Goal: Task Accomplishment & Management: Manage account settings

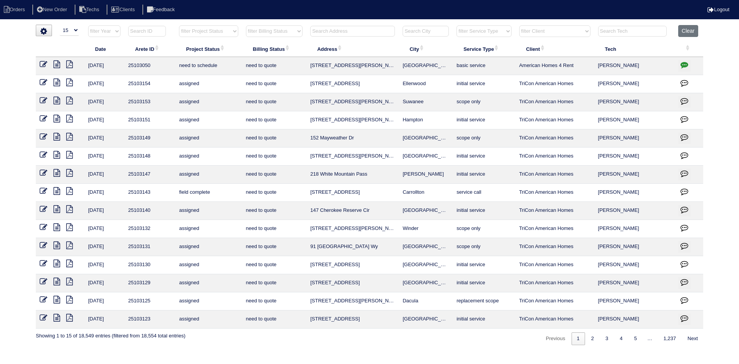
select select "15"
click at [341, 32] on input "text" at bounding box center [352, 31] width 85 height 11
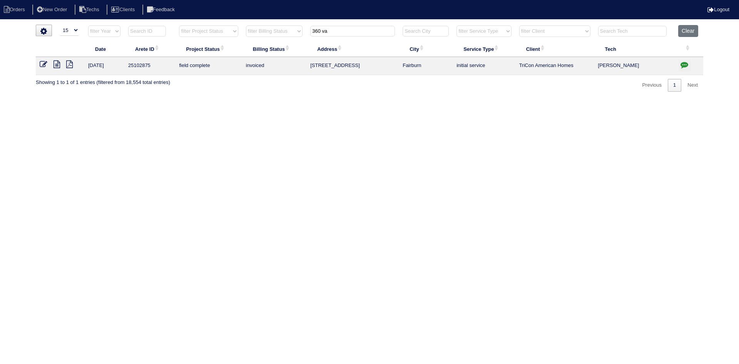
type input "360 va"
click at [57, 63] on icon at bounding box center [56, 64] width 7 height 8
click at [42, 62] on icon at bounding box center [44, 64] width 8 height 8
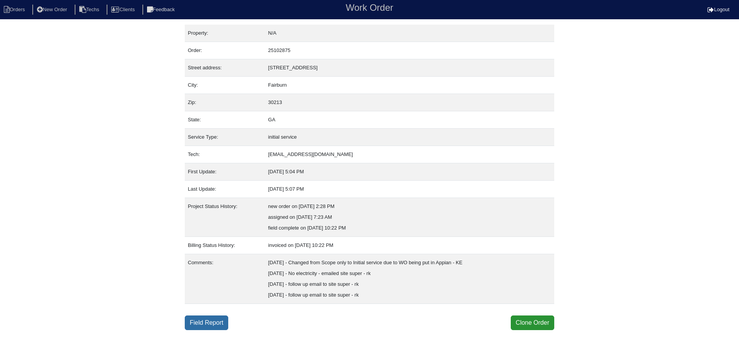
click at [212, 321] on link "Field Report" at bounding box center [206, 322] width 43 height 15
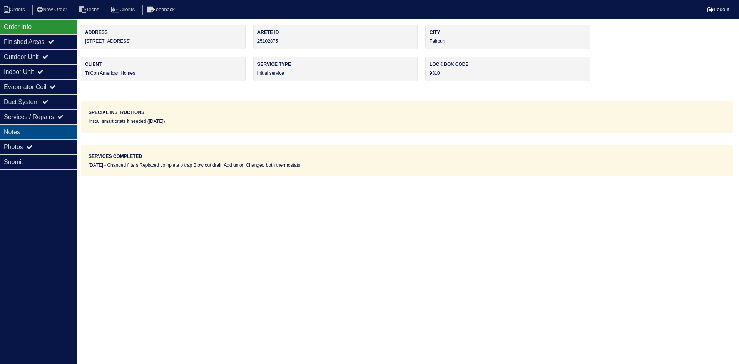
click at [49, 133] on div "Notes" at bounding box center [38, 131] width 77 height 15
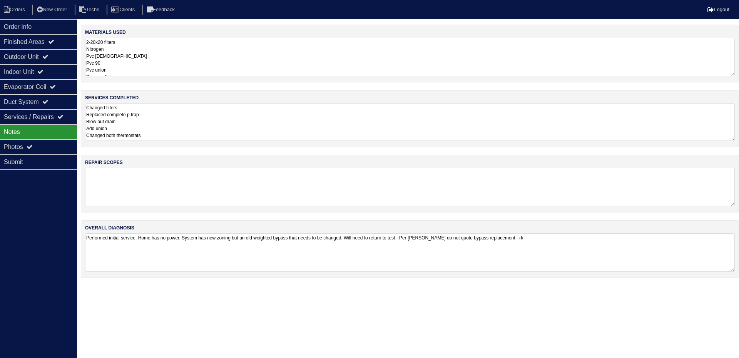
click at [210, 117] on textarea "Changed filters Replaced complete p trap Blow out drain Add union Changed both …" at bounding box center [410, 122] width 650 height 38
click at [25, 61] on div "Outdoor Unit" at bounding box center [38, 56] width 77 height 15
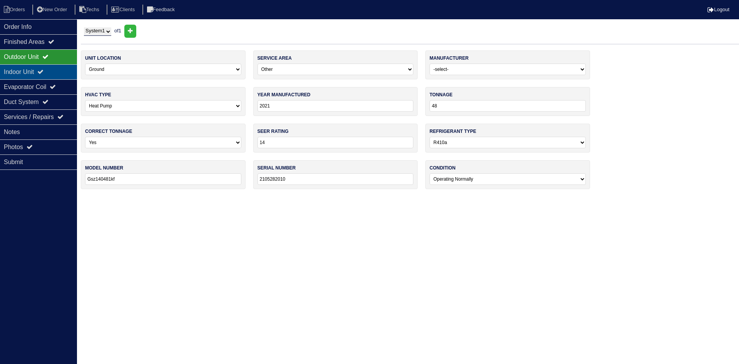
click at [27, 70] on div "Indoor Unit" at bounding box center [38, 71] width 77 height 15
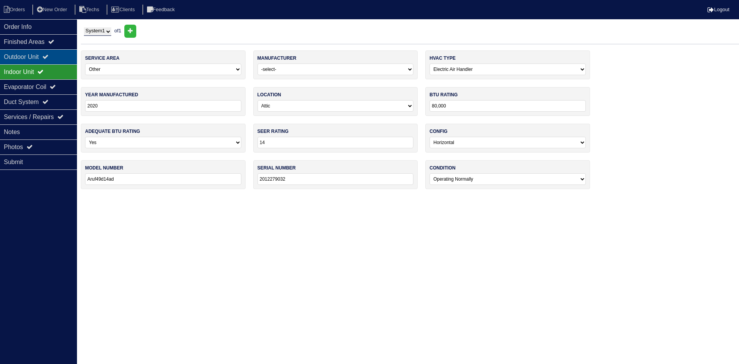
click at [48, 58] on icon at bounding box center [45, 56] width 6 height 6
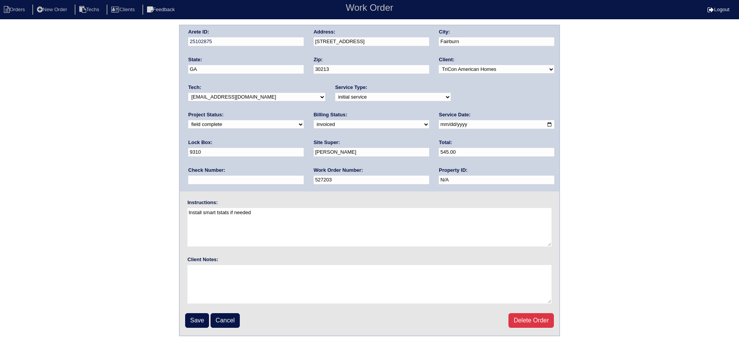
click at [304, 120] on select "new order assigned in progress field complete need to schedule admin review arc…" at bounding box center [245, 124] width 115 height 8
select select "need to schedule"
click at [304, 120] on select "new order assigned in progress field complete need to schedule admin review arc…" at bounding box center [245, 124] width 115 height 8
click at [196, 322] on input "Save" at bounding box center [197, 320] width 24 height 15
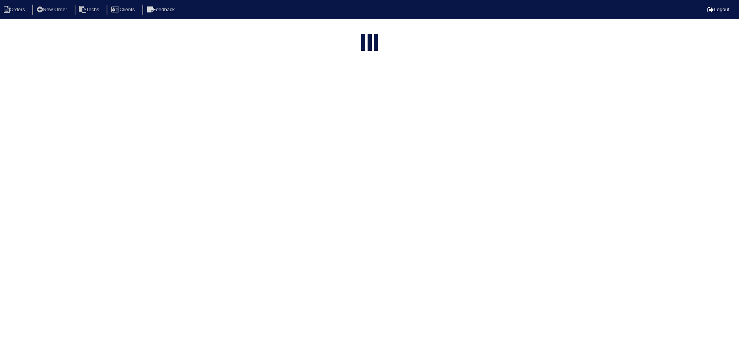
select select "15"
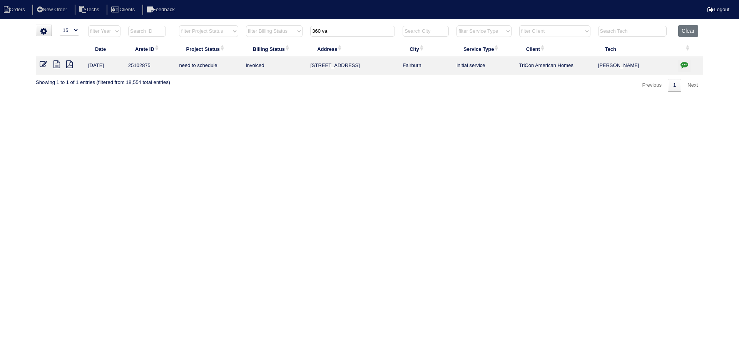
click at [684, 65] on icon "button" at bounding box center [684, 65] width 8 height 8
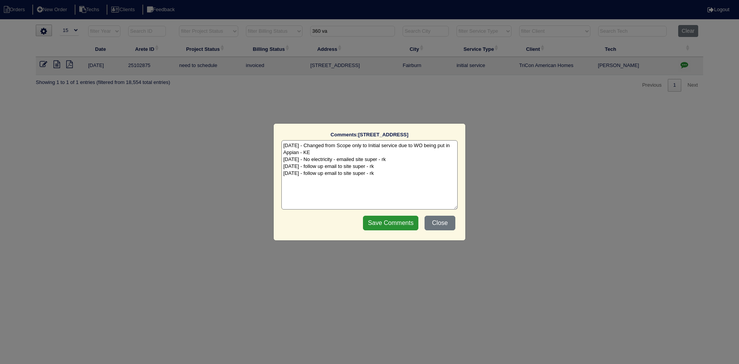
click at [400, 175] on textarea "[DATE] - Changed from Scope only to Initial service due to WO being put in Appi…" at bounding box center [369, 174] width 176 height 69
type textarea "[DATE] - Changed from Scope only to Initial service due to WO being put in Appi…"
click at [388, 221] on input "Save Comments" at bounding box center [390, 223] width 55 height 15
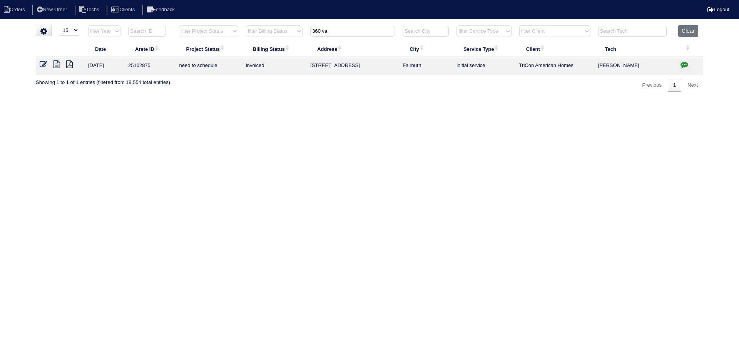
click at [342, 32] on input "360 va" at bounding box center [352, 31] width 85 height 11
paste input "9400 N Lake Dr"
type input "9400 N Lake Dr"
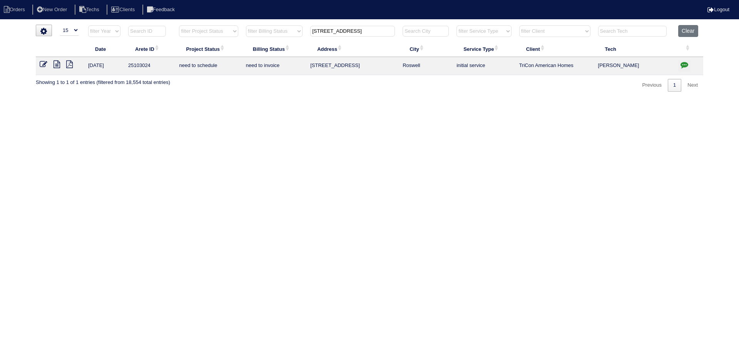
click at [55, 65] on icon at bounding box center [56, 64] width 7 height 8
click at [682, 63] on icon "button" at bounding box center [684, 65] width 8 height 8
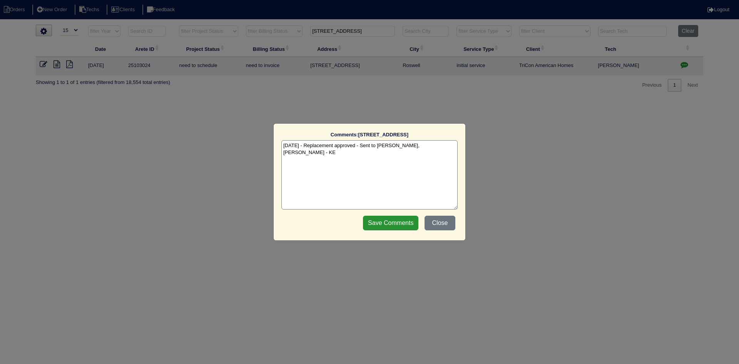
click at [440, 147] on textarea "8/26/25 - Replacement approved - Sent to Dan, Payton, Reeca - KE" at bounding box center [369, 174] width 176 height 69
paste textarea "Equipment ordered and pricing verified - furnace matched to 5 ton system on spr…"
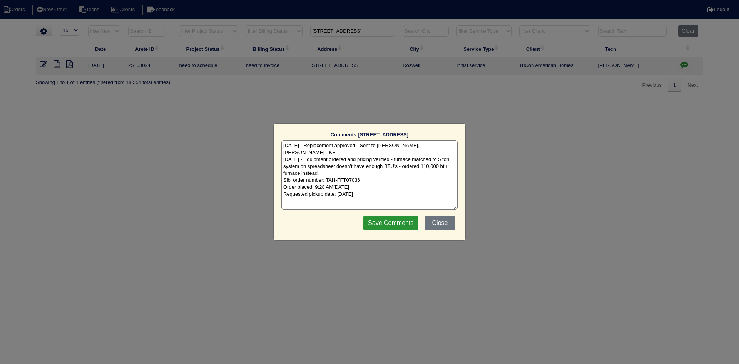
click at [357, 167] on textarea "8/26/25 - Replacement approved - Sent to Dan, Payton, Reeca - KE 8/27/25 - Equi…" at bounding box center [369, 174] width 176 height 69
type textarea "8/26/25 - Replacement approved - Sent to Dan, Payton, Reeca - KE 8/27/25 - Equi…"
click at [393, 222] on input "Save Comments" at bounding box center [390, 223] width 55 height 15
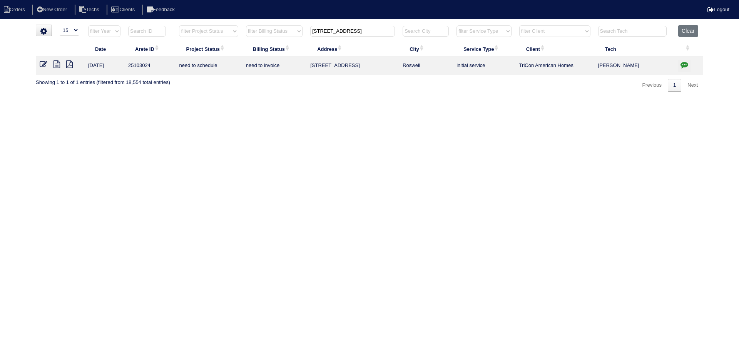
click at [333, 33] on input "9400 N Lake Dr" at bounding box center [352, 31] width 85 height 11
paste input "580 Westchester Circle SW"
type input "580 Westchester Cir"
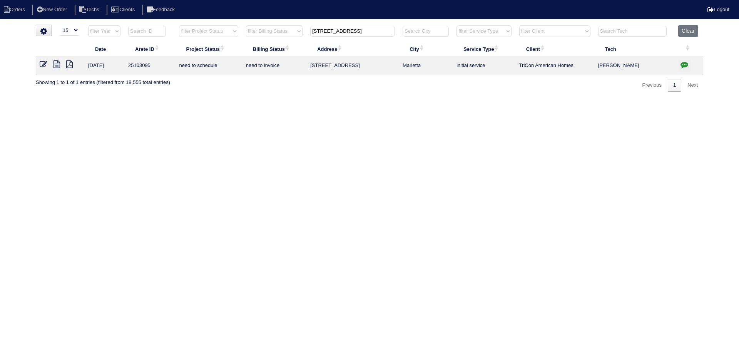
click at [58, 65] on icon at bounding box center [56, 64] width 7 height 8
click at [685, 63] on icon "button" at bounding box center [684, 65] width 8 height 8
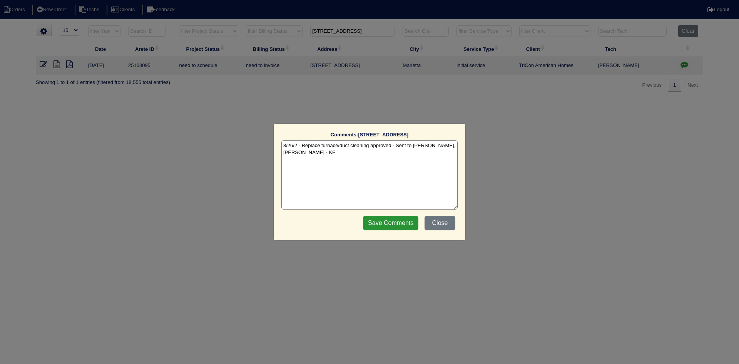
click at [350, 157] on textarea "8/26/2 - Replace furnace/duct cleaning approved - Sent to Dan, Payton, Reeca - …" at bounding box center [369, 174] width 176 height 69
paste textarea "Furnace ordered and pricing verified Sibi order number: TAH-PFQVVEXE Order plac…"
click at [391, 161] on textarea "8/26/2 - Replace furnace/duct cleaning approved - Sent to Dan, Payton, Reeca - …" at bounding box center [369, 174] width 176 height 69
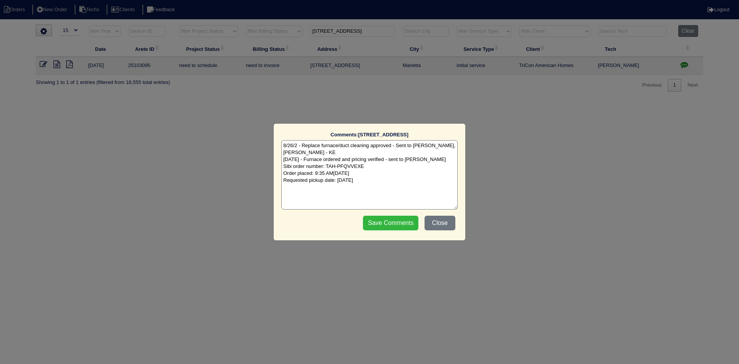
type textarea "8/26/2 - Replace furnace/duct cleaning approved - Sent to Dan, Payton, Reeca - …"
click at [389, 225] on input "Save Comments" at bounding box center [390, 223] width 55 height 15
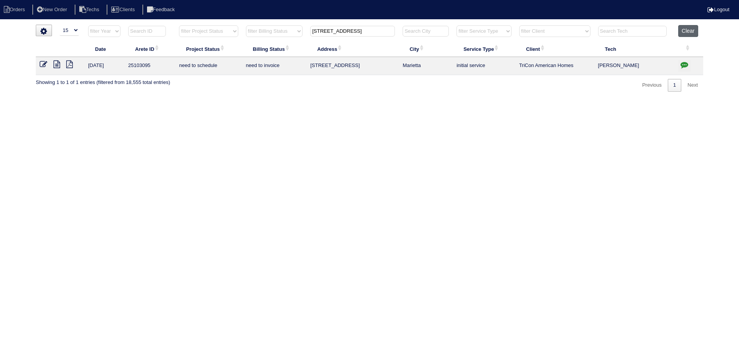
click at [686, 34] on button "Clear" at bounding box center [688, 31] width 20 height 12
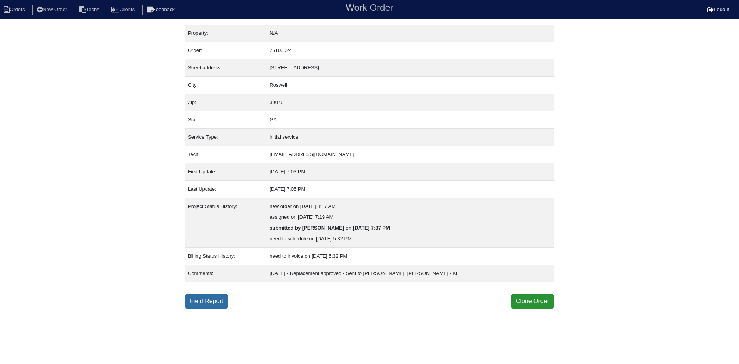
click at [212, 301] on link "Field Report" at bounding box center [206, 301] width 43 height 15
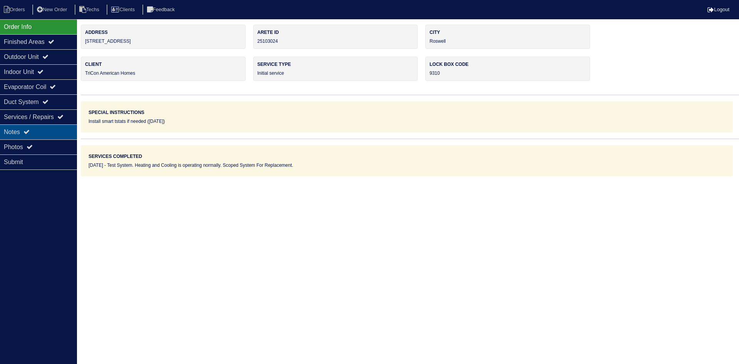
click at [35, 132] on div "Notes" at bounding box center [38, 131] width 77 height 15
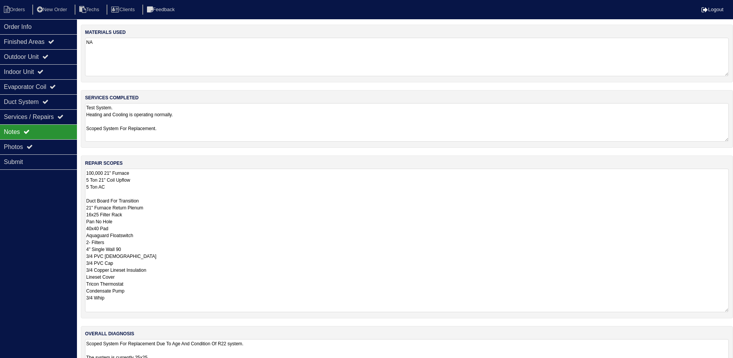
drag, startPoint x: 730, startPoint y: 204, endPoint x: 563, endPoint y: 287, distance: 186.0
click at [723, 308] on textarea "100,000 21" Furnace 5 Ton 21" Coil Upflow 5 Ton AC Duct Board For Transition 21…" at bounding box center [407, 241] width 644 height 144
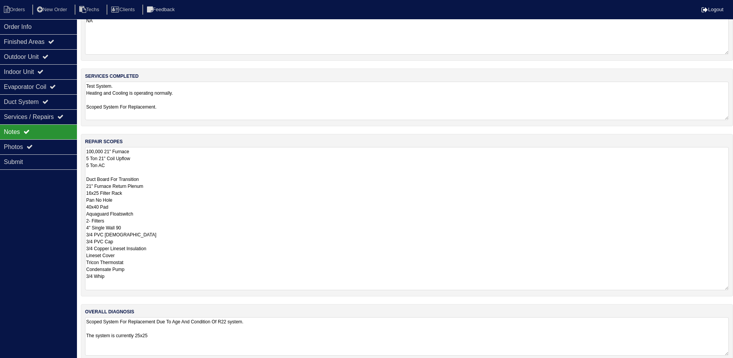
scroll to position [33, 0]
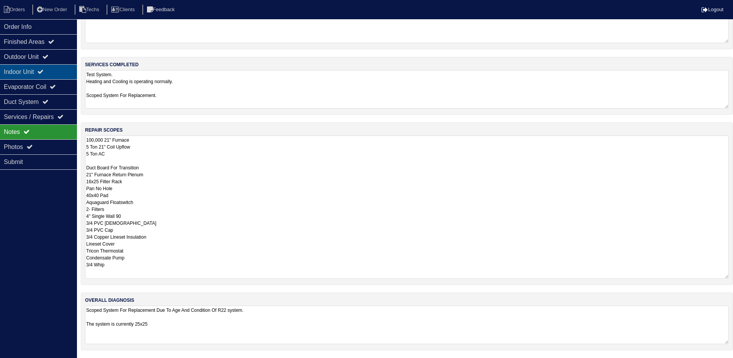
click at [58, 69] on div "Indoor Unit" at bounding box center [38, 71] width 77 height 15
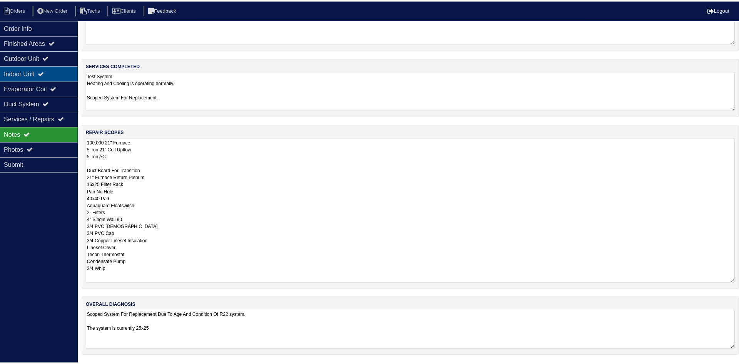
scroll to position [0, 0]
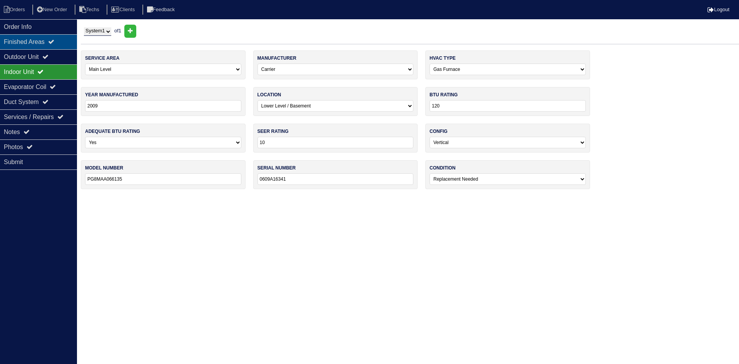
click at [39, 45] on div "Finished Areas" at bounding box center [38, 41] width 77 height 15
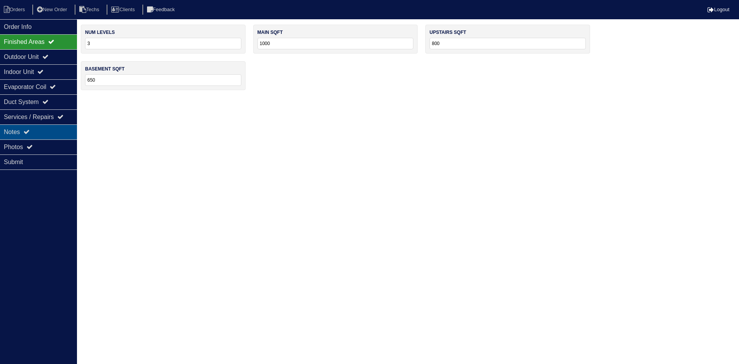
click at [35, 132] on div "Notes" at bounding box center [38, 131] width 77 height 15
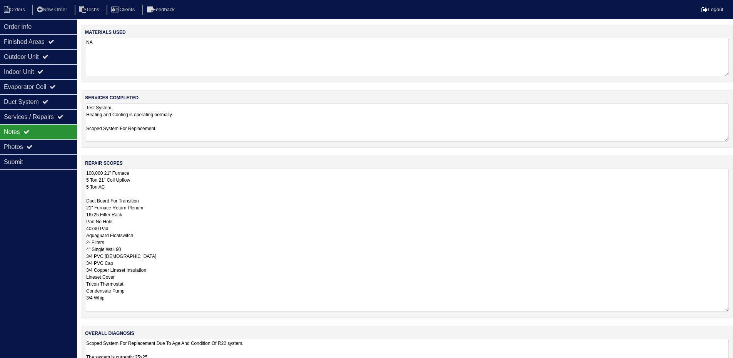
click at [92, 172] on textarea "100,000 21" Furnace 5 Ton 21" Coil Upflow 5 Ton AC Duct Board For Transition 21…" at bounding box center [407, 240] width 644 height 143
click at [147, 175] on textarea "110,000 21" Furnace 5 Ton 21" Coil Upflow 5 Ton AC Duct Board For Transition 21…" at bounding box center [407, 240] width 644 height 142
type textarea "110,000 21" Furnace auto sub 5 Ton 21" Coil Upflow 5 Ton AC Duct Board For Tran…"
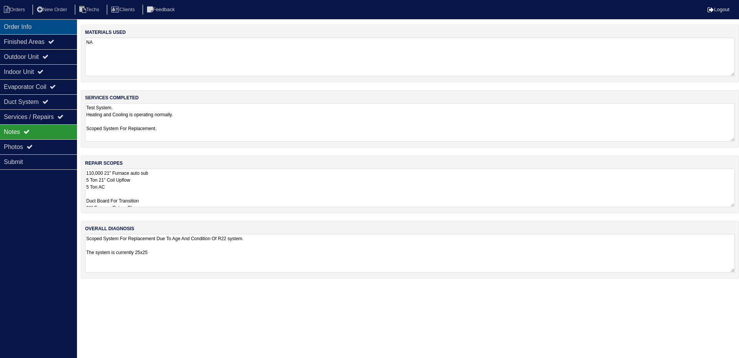
click at [40, 26] on div "Order Info" at bounding box center [38, 26] width 77 height 15
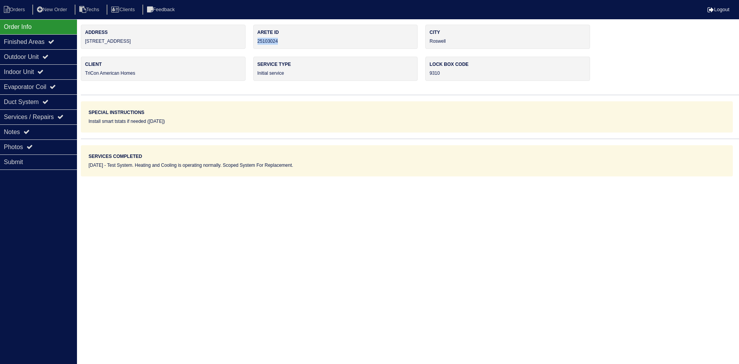
drag, startPoint x: 282, startPoint y: 41, endPoint x: 258, endPoint y: 42, distance: 23.9
click at [258, 42] on div "Arete ID 25103024" at bounding box center [335, 37] width 165 height 24
copy div "25103024"
click at [271, 39] on div "Arete ID 25103024" at bounding box center [335, 37] width 165 height 24
drag, startPoint x: 280, startPoint y: 40, endPoint x: 259, endPoint y: 42, distance: 21.6
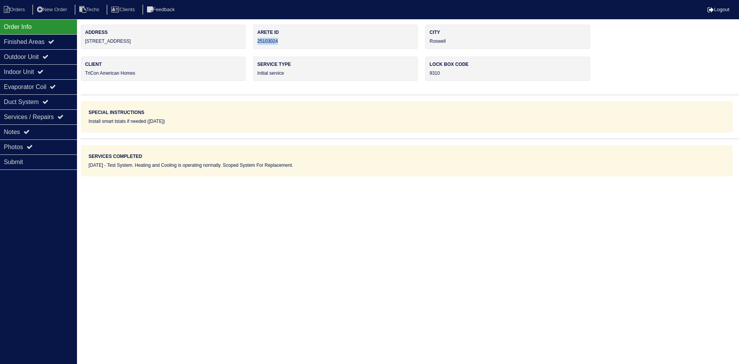
click at [259, 42] on div "Arete ID 25103024" at bounding box center [335, 37] width 165 height 24
copy div "25103024"
click at [15, 127] on div "Notes" at bounding box center [38, 131] width 77 height 15
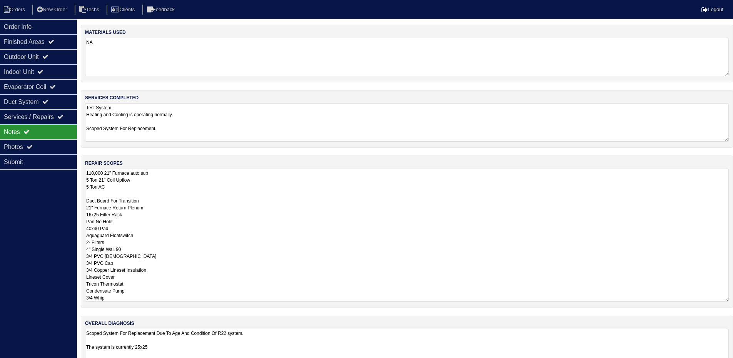
click at [241, 174] on textarea "110,000 21" Furnace auto sub 5 Ton 21" Coil Upflow 5 Ton AC Duct Board For Tran…" at bounding box center [407, 235] width 644 height 133
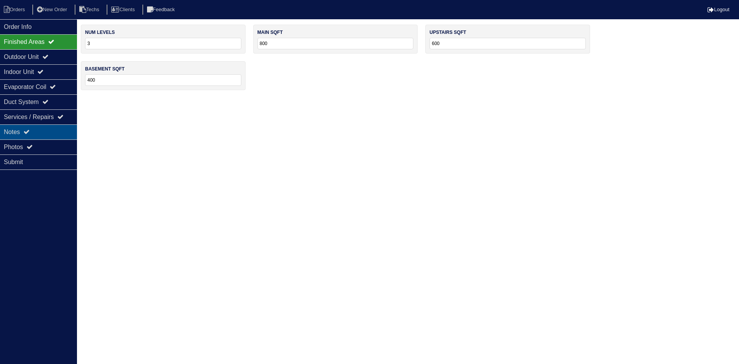
click at [24, 127] on div "Notes" at bounding box center [38, 131] width 77 height 15
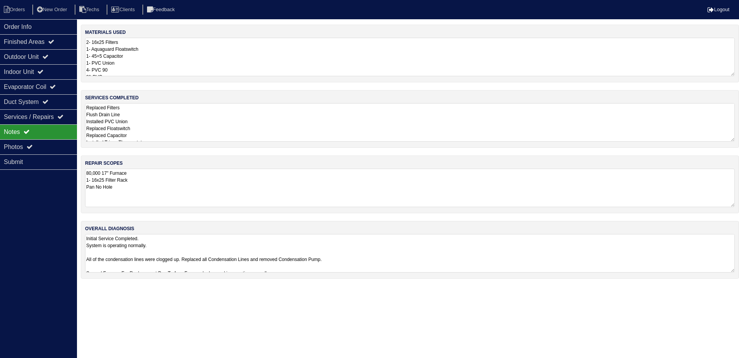
click at [89, 173] on textarea "80,000 17" Furnace 1- 16x25 Filter Rack Pan No Hole" at bounding box center [410, 188] width 650 height 38
type textarea "90,000 17" Furnace 1- 16x25 Filter Rack Pan No Hole"
click at [62, 58] on div "Outdoor Unit" at bounding box center [38, 56] width 77 height 15
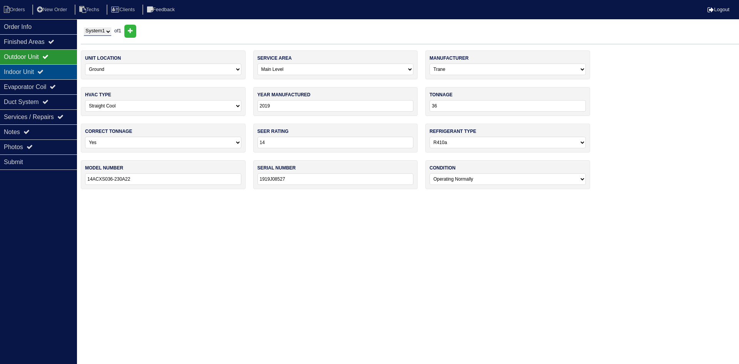
click at [31, 74] on div "Indoor Unit" at bounding box center [38, 71] width 77 height 15
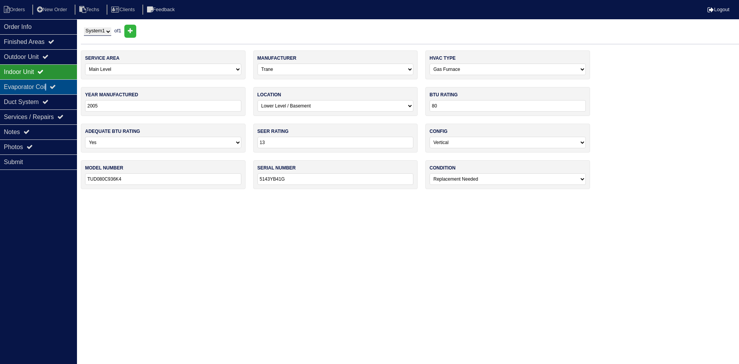
click at [50, 86] on div "Evaporator Coil" at bounding box center [38, 86] width 77 height 15
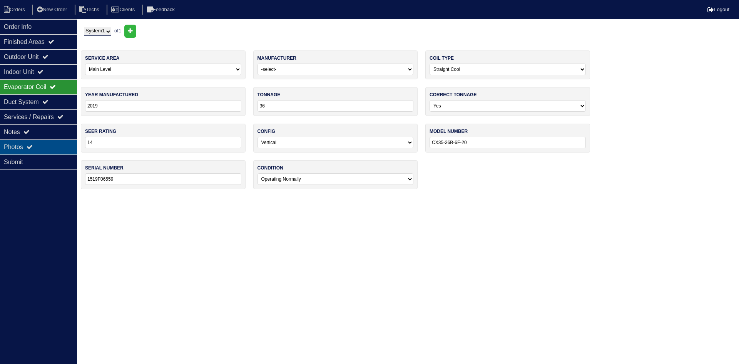
drag, startPoint x: 43, startPoint y: 145, endPoint x: 71, endPoint y: 152, distance: 28.0
click at [43, 146] on div "Photos" at bounding box center [38, 146] width 77 height 15
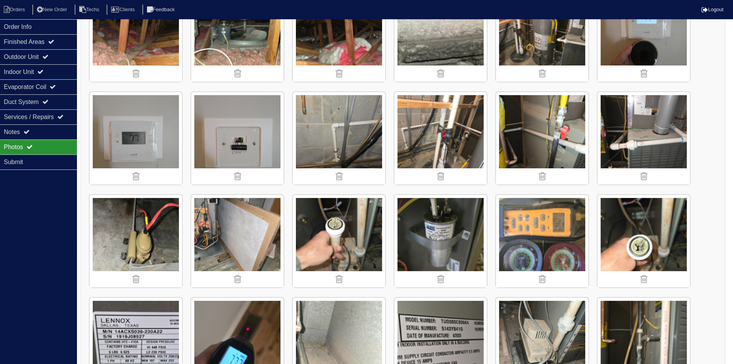
scroll to position [154, 0]
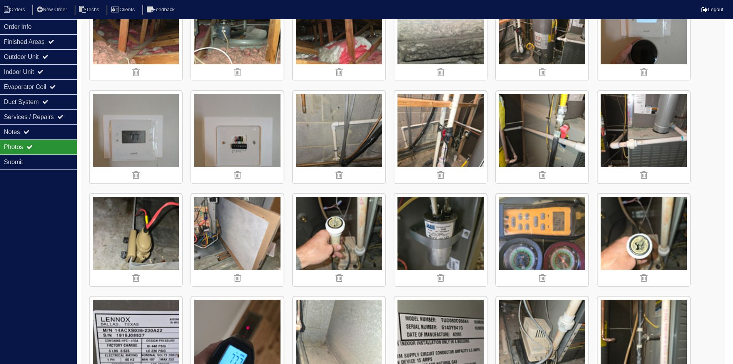
click at [548, 152] on img at bounding box center [542, 137] width 92 height 92
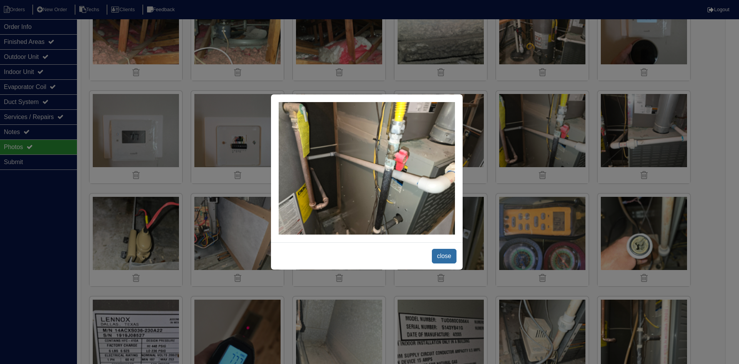
click at [448, 255] on span "close" at bounding box center [444, 256] width 24 height 15
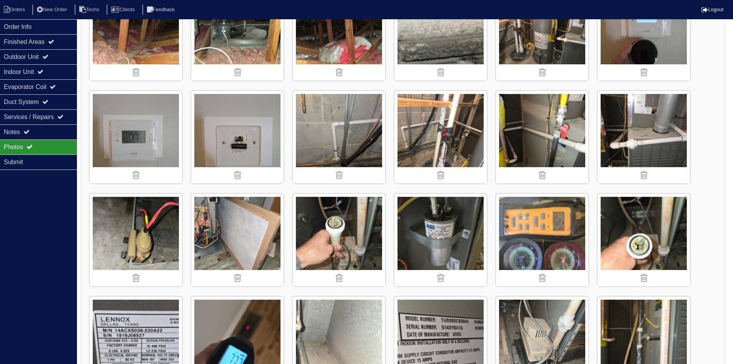
click at [647, 156] on img at bounding box center [644, 137] width 92 height 92
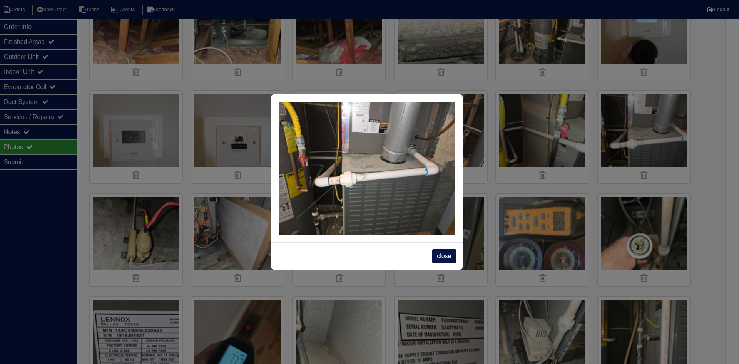
click at [450, 252] on span "close" at bounding box center [444, 256] width 24 height 15
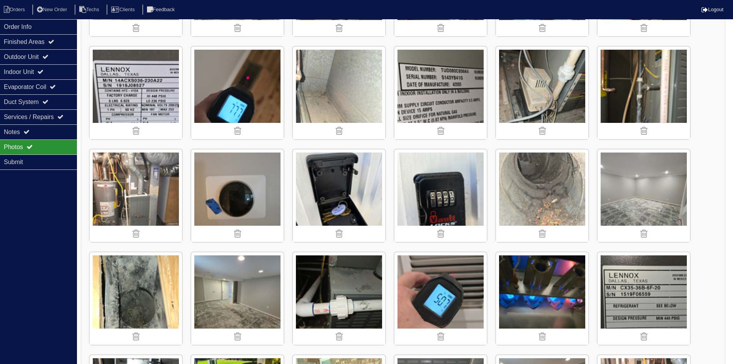
scroll to position [423, 0]
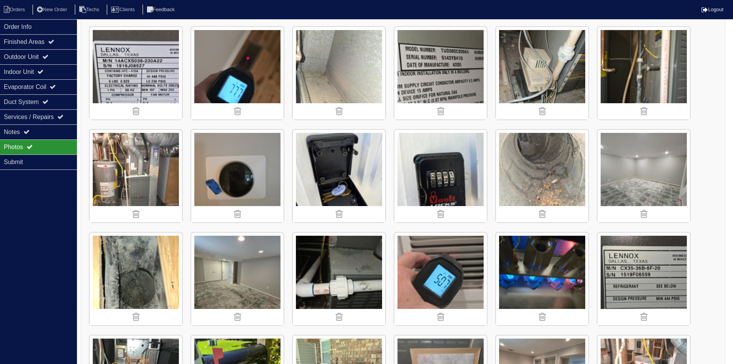
click at [147, 173] on img at bounding box center [136, 176] width 92 height 92
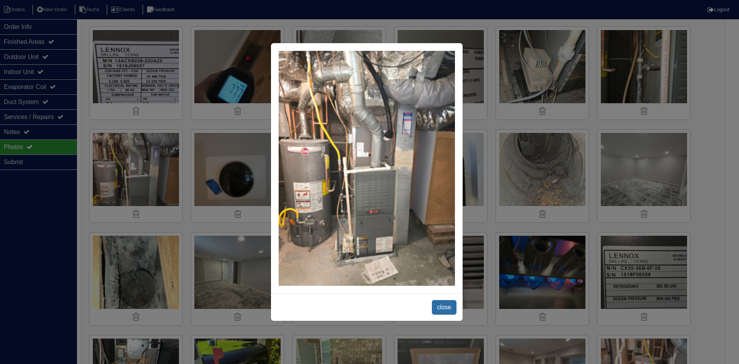
click at [441, 306] on span "close" at bounding box center [444, 307] width 24 height 15
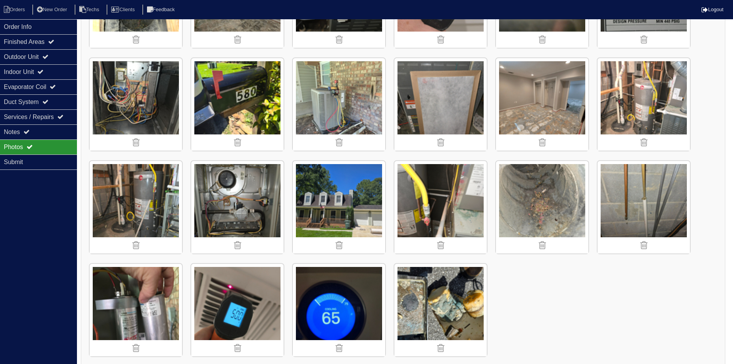
scroll to position [707, 0]
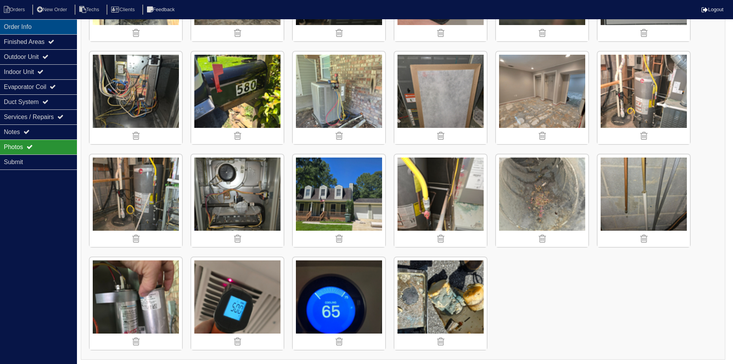
click at [40, 23] on div "Order Info" at bounding box center [38, 26] width 77 height 15
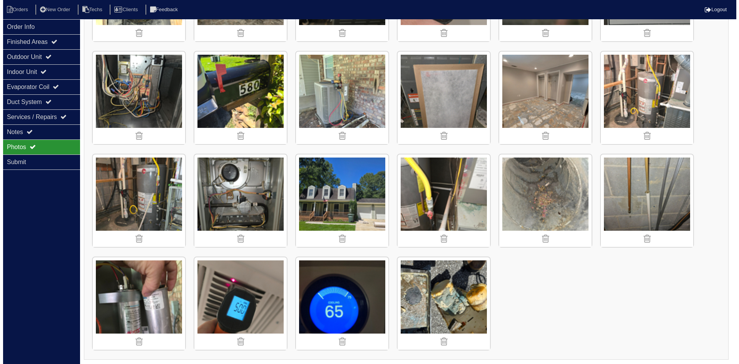
scroll to position [0, 0]
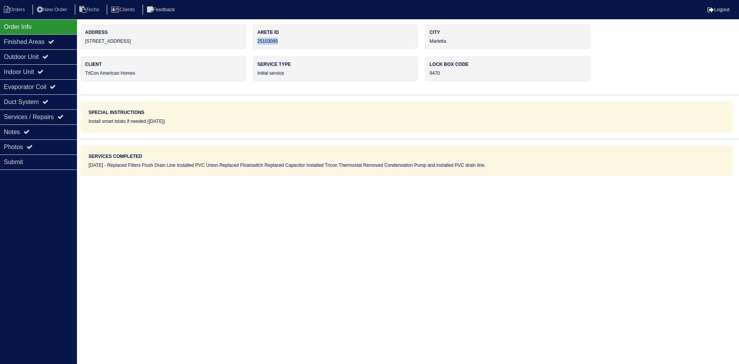
drag, startPoint x: 264, startPoint y: 41, endPoint x: 258, endPoint y: 41, distance: 6.2
click at [258, 41] on div "Arete ID 25103095" at bounding box center [335, 37] width 165 height 24
copy div "25103095"
click at [23, 132] on div "Notes" at bounding box center [38, 131] width 77 height 15
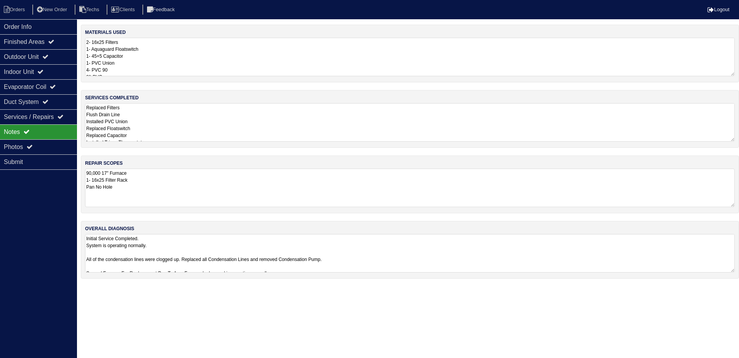
click at [216, 182] on textarea "90,000 17" Furnace 1- 16x25 Filter Rack Pan No Hole" at bounding box center [410, 188] width 650 height 38
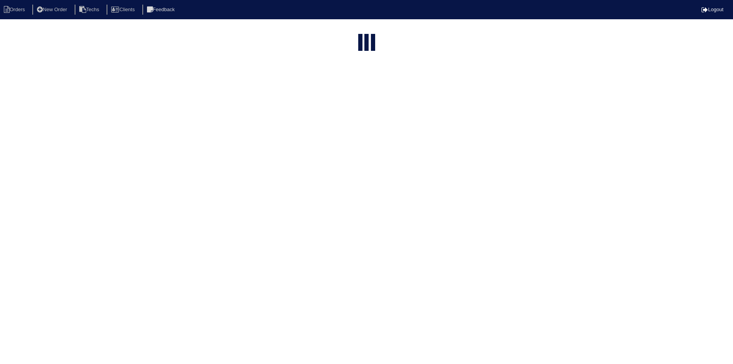
select select "15"
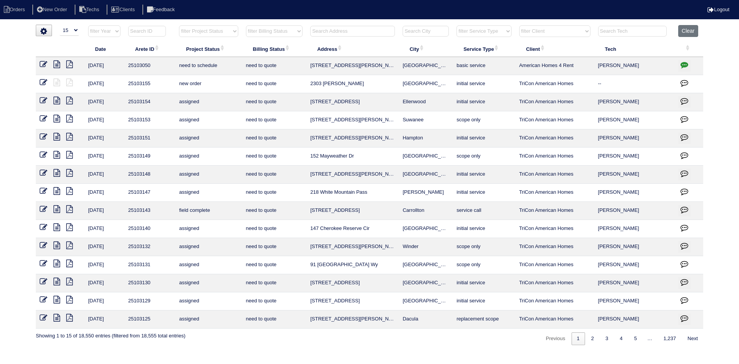
click at [365, 31] on input "text" at bounding box center [352, 31] width 85 height 11
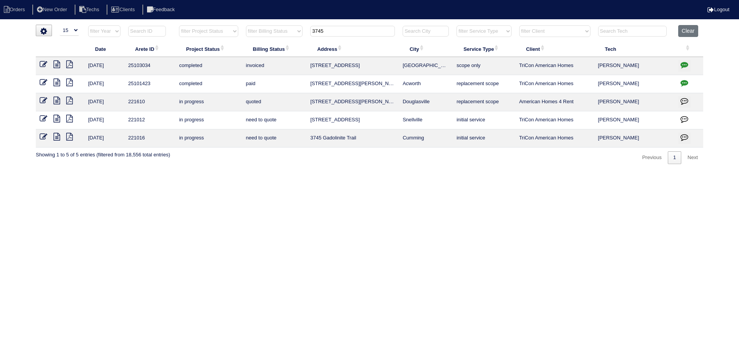
type input "3745"
click at [57, 63] on icon at bounding box center [56, 64] width 7 height 8
click at [327, 30] on input "3745" at bounding box center [352, 31] width 85 height 11
click at [690, 32] on button "Clear" at bounding box center [688, 31] width 20 height 12
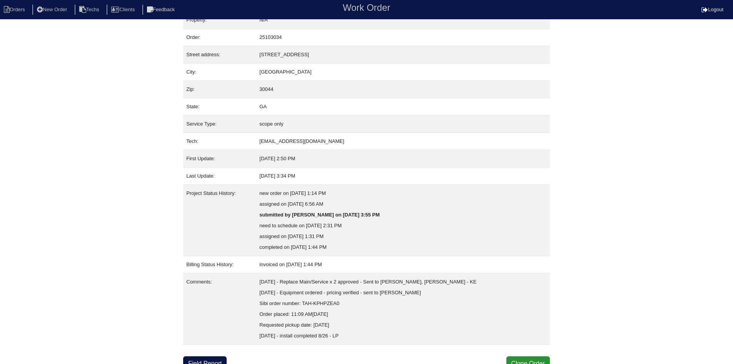
scroll to position [20, 0]
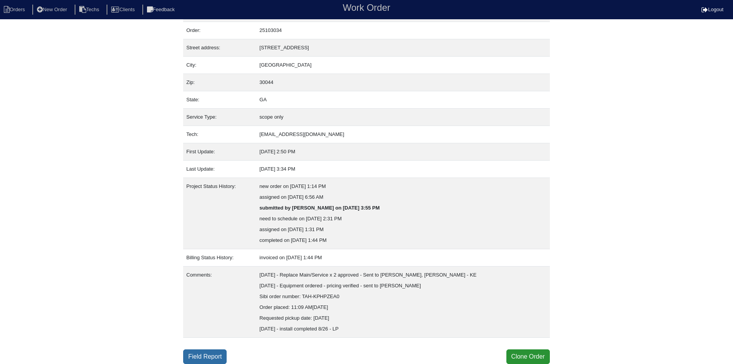
click at [189, 356] on link "Field Report" at bounding box center [204, 356] width 43 height 15
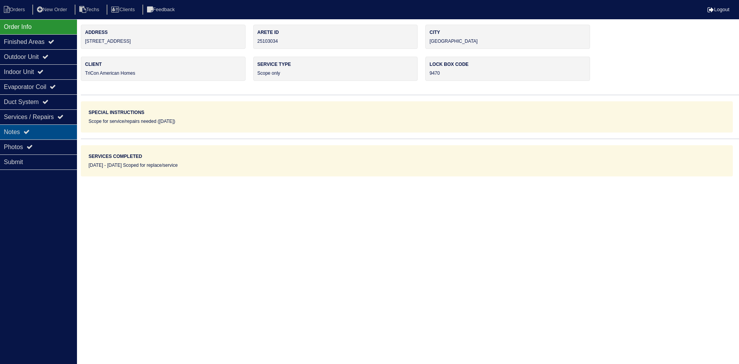
click at [62, 133] on div "Notes" at bounding box center [38, 131] width 77 height 15
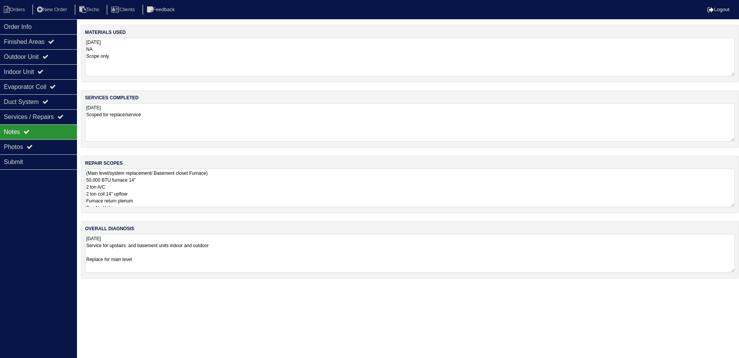
click at [277, 186] on textarea "(Main level/system replacement/ Basement closet Furnace) 50,000 BTU furnace 14”…" at bounding box center [410, 188] width 650 height 38
click at [278, 182] on textarea "(Main level/system replacement/ Basement closet Furnace) 50,000 BTU furnace 14”…" at bounding box center [407, 188] width 644 height 38
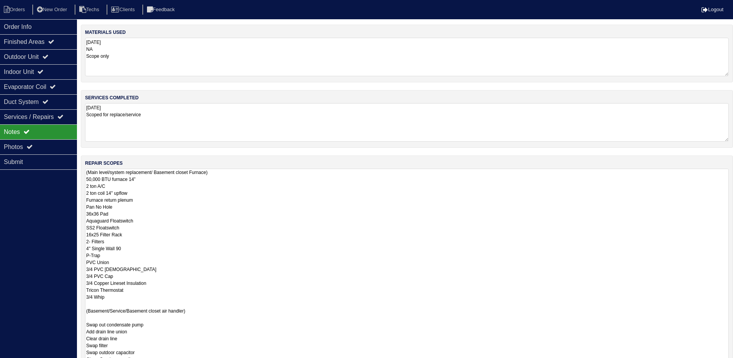
click at [188, 196] on textarea "(Main level/system replacement/ Basement closet Furnace) 50,000 BTU furnace 14”…" at bounding box center [407, 322] width 644 height 306
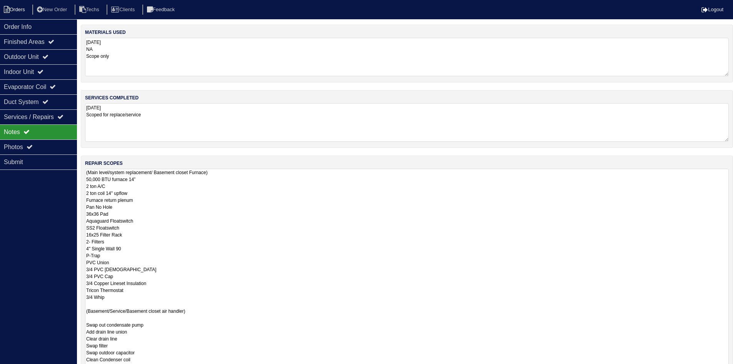
scroll to position [20, 0]
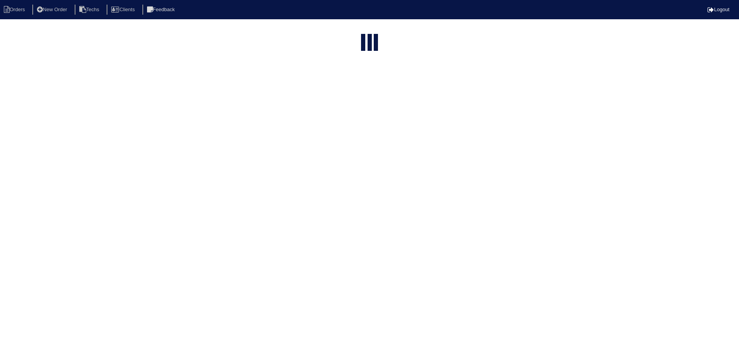
select select "15"
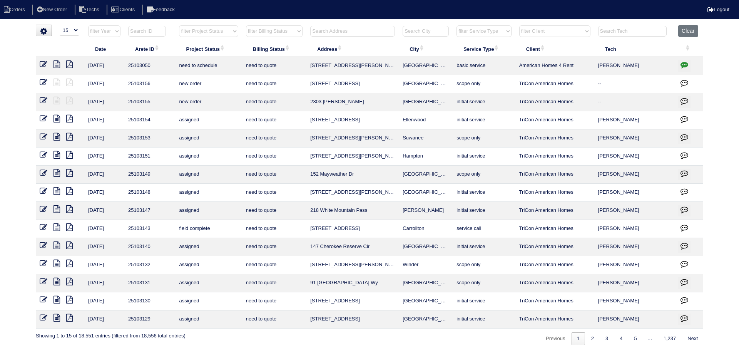
click at [147, 29] on input "text" at bounding box center [147, 31] width 38 height 11
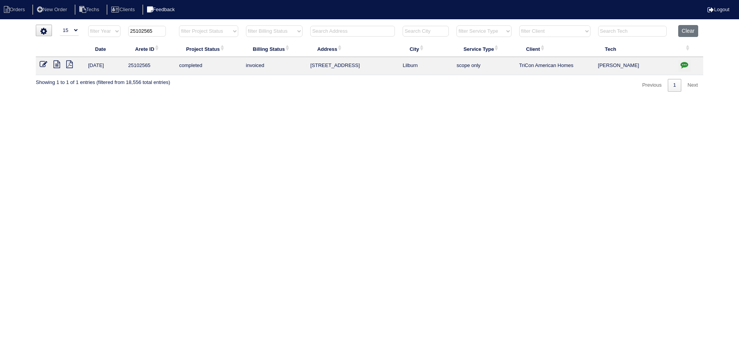
type input "25102565"
click at [351, 31] on input "text" at bounding box center [352, 31] width 85 height 11
drag, startPoint x: 682, startPoint y: 34, endPoint x: 634, endPoint y: 28, distance: 48.5
click at [682, 33] on button "Clear" at bounding box center [688, 31] width 20 height 12
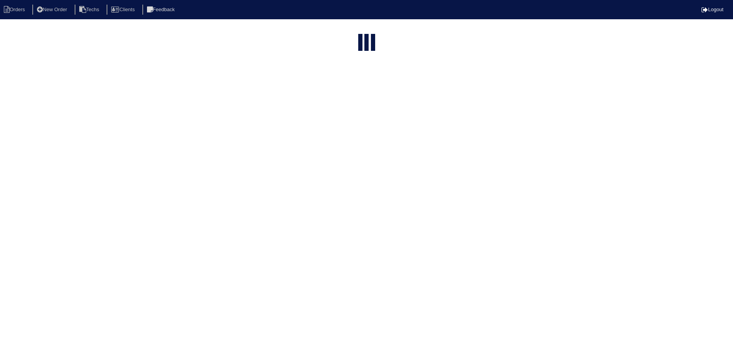
select select "15"
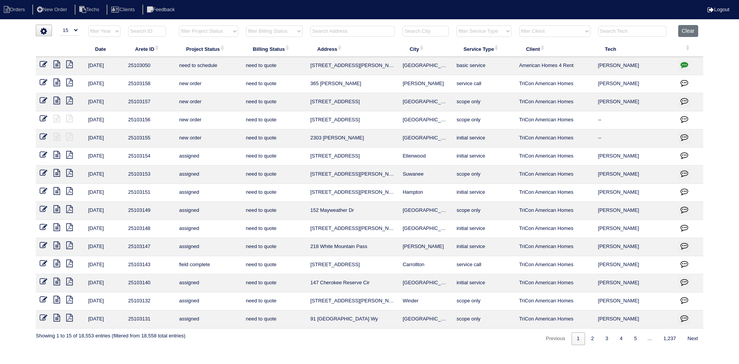
click at [344, 30] on input "text" at bounding box center [352, 31] width 85 height 11
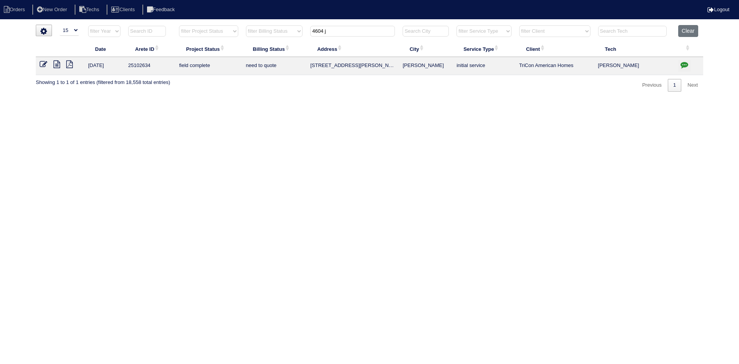
type input "4604 j"
click at [57, 65] on icon at bounding box center [56, 64] width 7 height 8
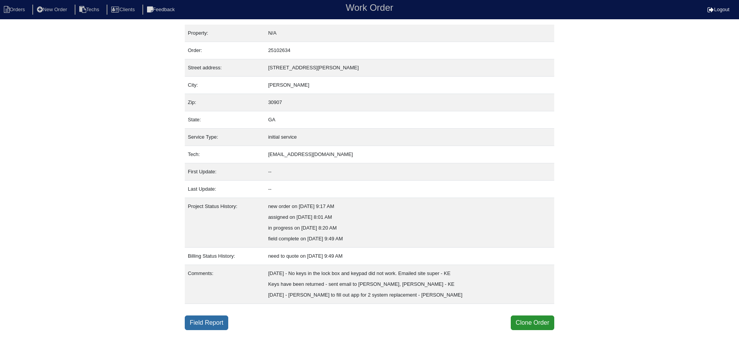
click at [207, 326] on link "Field Report" at bounding box center [206, 322] width 43 height 15
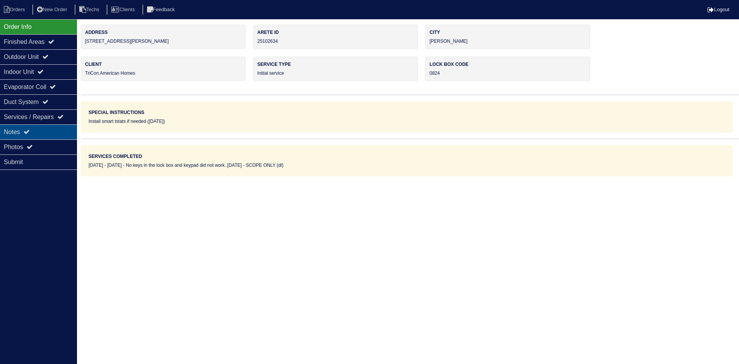
click at [50, 125] on div "Notes" at bounding box center [38, 131] width 77 height 15
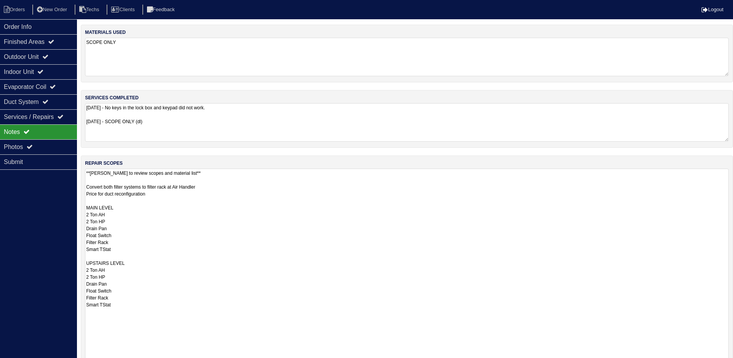
drag, startPoint x: 733, startPoint y: 204, endPoint x: 724, endPoint y: 382, distance: 178.0
click at [724, 363] on html "Orders New Order Techs Clients Feedback Logout Orders New Order Users Clients M…" at bounding box center [366, 232] width 733 height 464
click at [47, 40] on div "Finished Areas" at bounding box center [38, 41] width 77 height 15
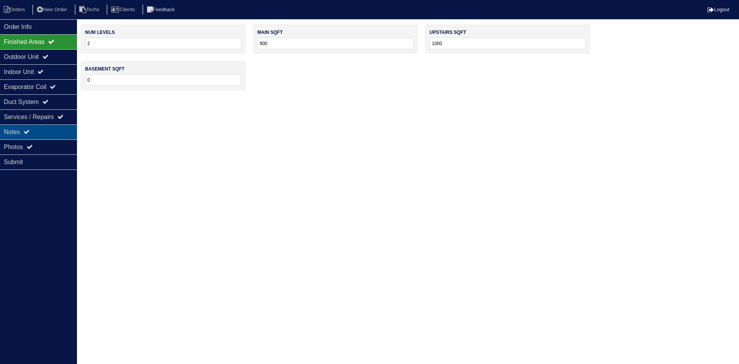
click at [40, 128] on div "Notes" at bounding box center [38, 131] width 77 height 15
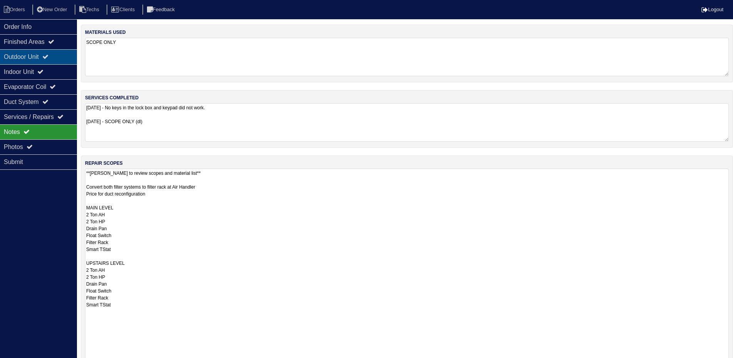
click at [35, 61] on div "Outdoor Unit" at bounding box center [38, 56] width 77 height 15
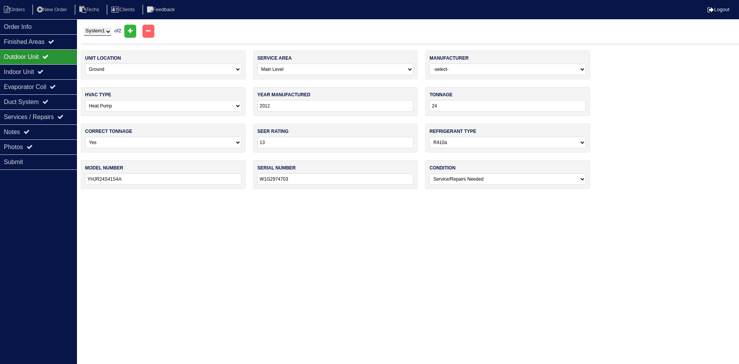
click at [95, 33] on select "System 1 System 2" at bounding box center [97, 31] width 27 height 8
select select "2"
click at [84, 27] on select "System 1 System 2" at bounding box center [97, 31] width 27 height 8
select select "1"
type input "2011"
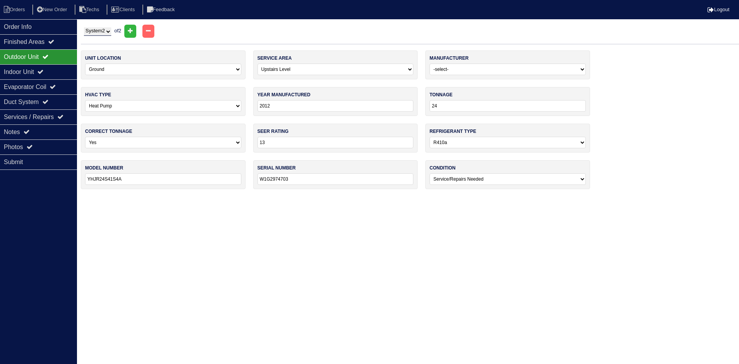
type input "YHJR24S41S3A"
type input "W1L1341875"
click at [99, 33] on select "System 1 System 2" at bounding box center [97, 31] width 27 height 8
select select "1"
click at [84, 27] on select "System 1 System 2" at bounding box center [97, 31] width 27 height 8
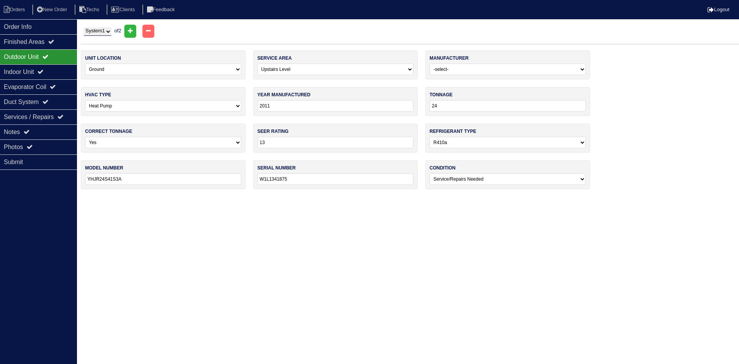
select select "0"
type input "2012"
type input "YHJR24S41S4A"
type input "W1G2974703"
click at [46, 131] on div "Notes" at bounding box center [38, 131] width 77 height 15
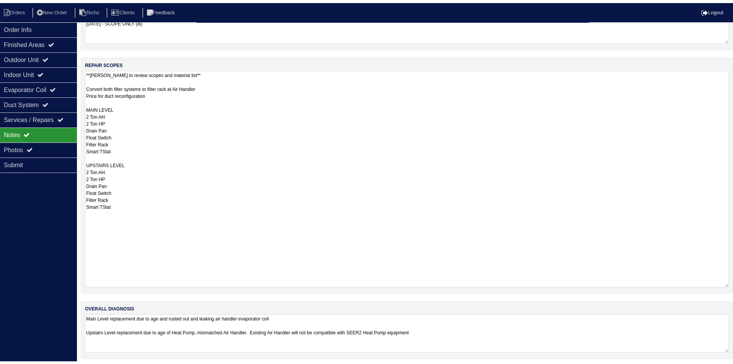
scroll to position [106, 0]
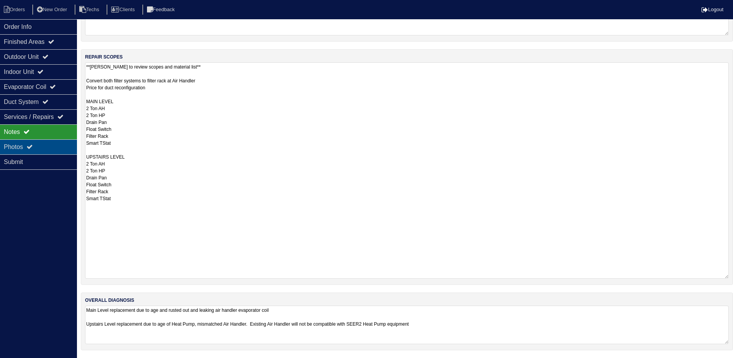
click at [42, 144] on div "Photos" at bounding box center [38, 146] width 77 height 15
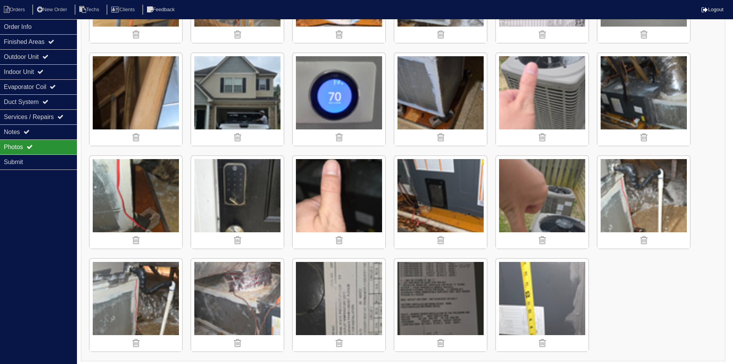
scroll to position [502, 0]
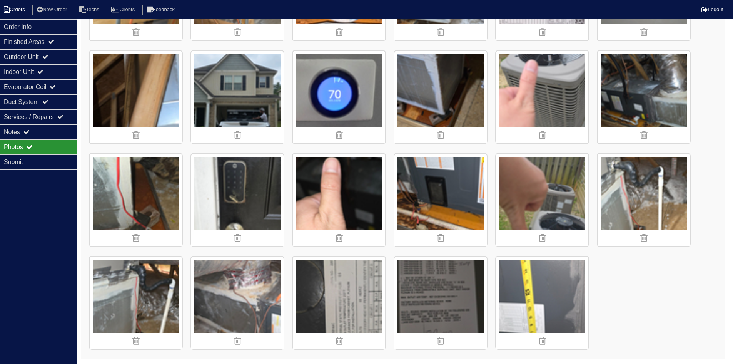
click at [11, 10] on li "Orders" at bounding box center [15, 10] width 31 height 10
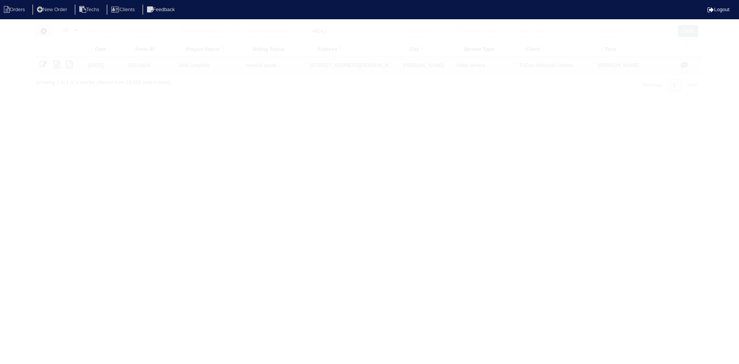
select select "15"
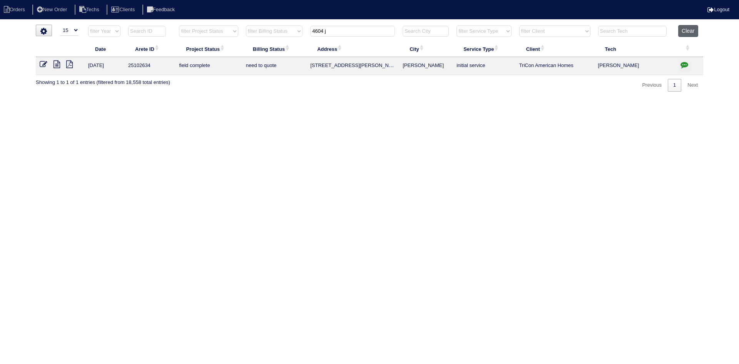
click at [688, 30] on button "Clear" at bounding box center [688, 31] width 20 height 12
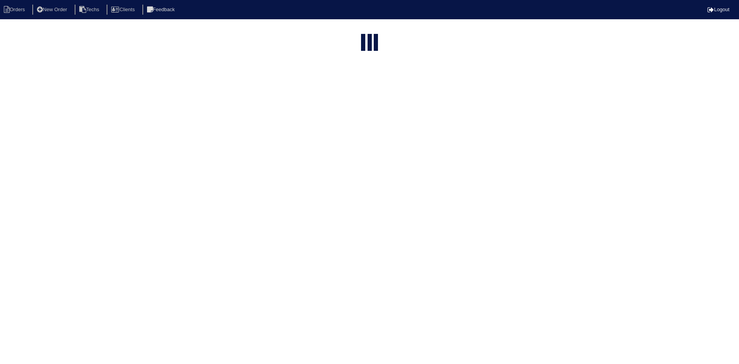
select select "15"
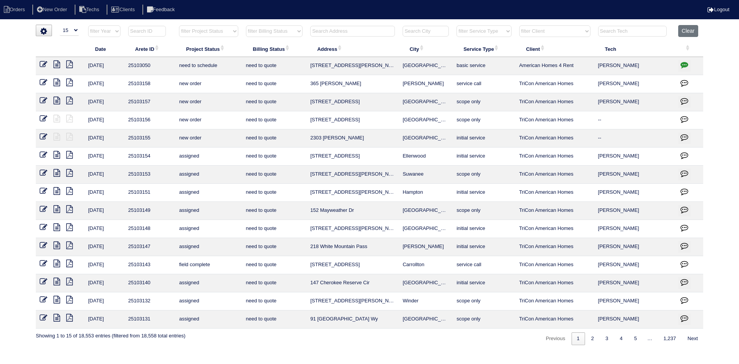
click at [337, 30] on input "text" at bounding box center [352, 31] width 85 height 11
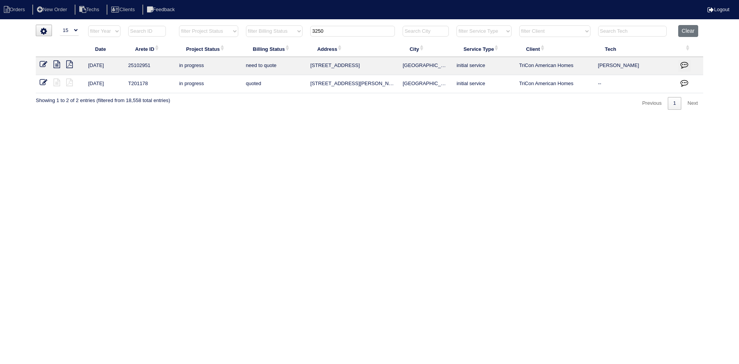
type input "3250"
click at [57, 65] on icon at bounding box center [56, 64] width 7 height 8
click at [679, 61] on button "button" at bounding box center [684, 66] width 12 height 12
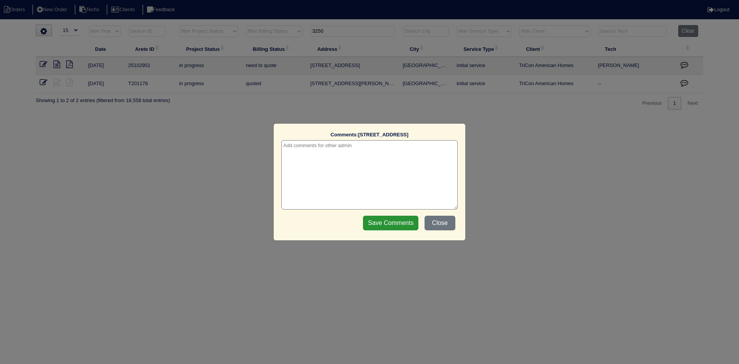
click at [371, 155] on textarea at bounding box center [369, 174] width 176 height 69
type textarea "8/27/25 - Dan needs to add notes - rk"
click at [380, 219] on input "Save Comments" at bounding box center [390, 223] width 55 height 15
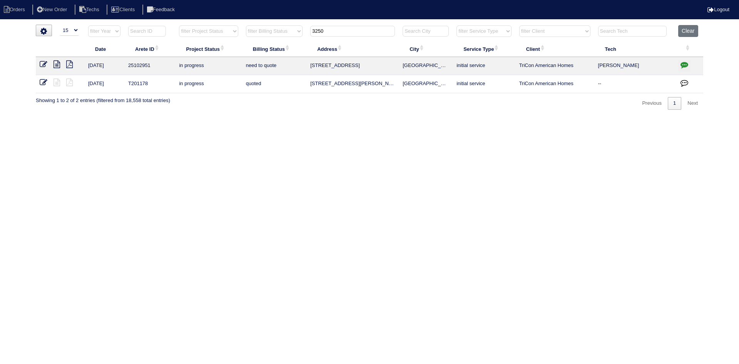
click at [337, 30] on input "3250" at bounding box center [352, 31] width 85 height 11
type input "6039"
click at [57, 67] on icon at bounding box center [56, 64] width 7 height 8
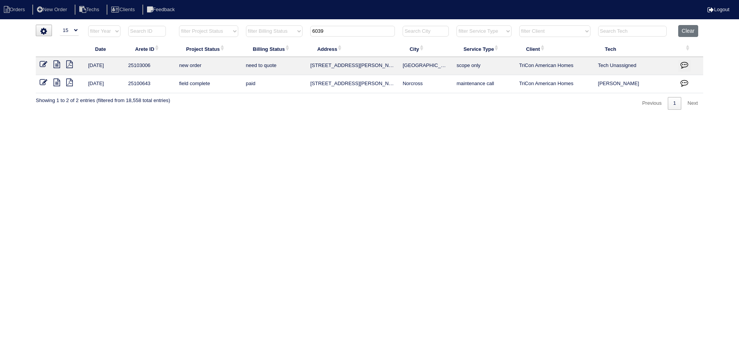
click at [684, 62] on icon "button" at bounding box center [684, 65] width 8 height 8
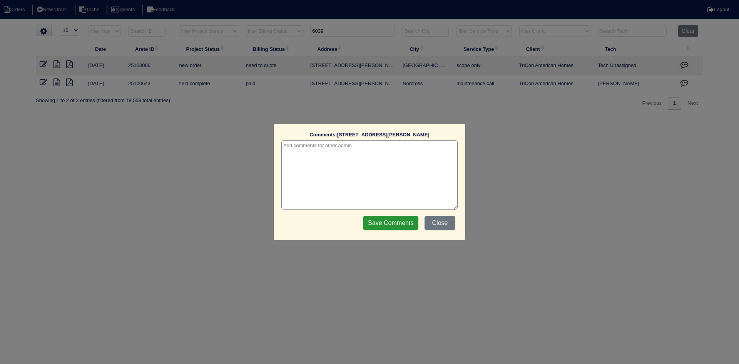
drag, startPoint x: 322, startPoint y: 151, endPoint x: 323, endPoint y: 145, distance: 5.9
click at [322, 150] on textarea at bounding box center [369, 174] width 176 height 69
type textarea "8/27/25 - Dan needs to add notes - rk"
drag, startPoint x: 380, startPoint y: 223, endPoint x: 242, endPoint y: 159, distance: 152.4
click at [380, 222] on input "Save Comments" at bounding box center [390, 223] width 55 height 15
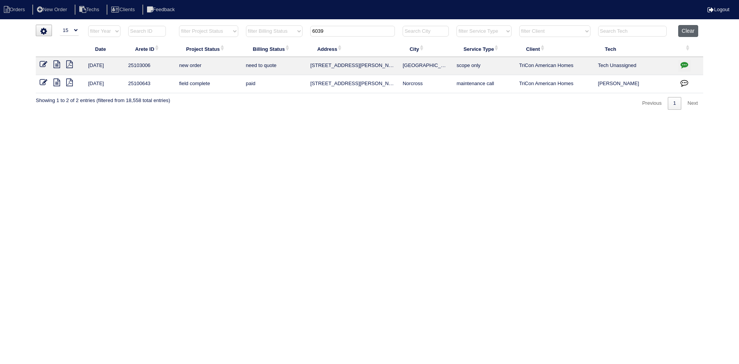
click at [685, 27] on button "Clear" at bounding box center [688, 31] width 20 height 12
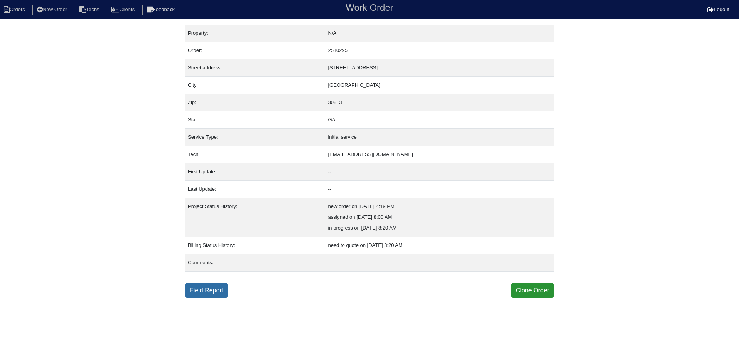
click at [188, 292] on link "Field Report" at bounding box center [206, 290] width 43 height 15
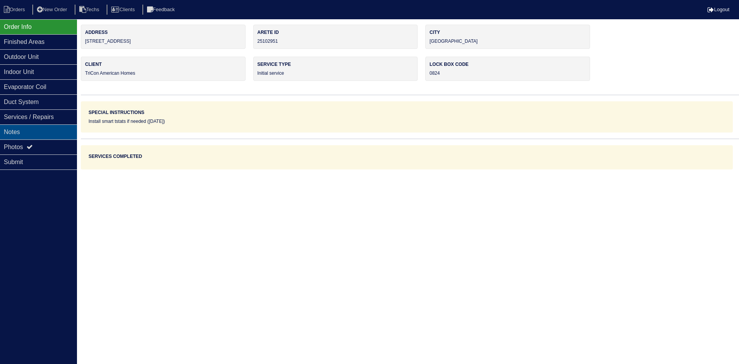
click at [32, 129] on div "Notes" at bounding box center [38, 131] width 77 height 15
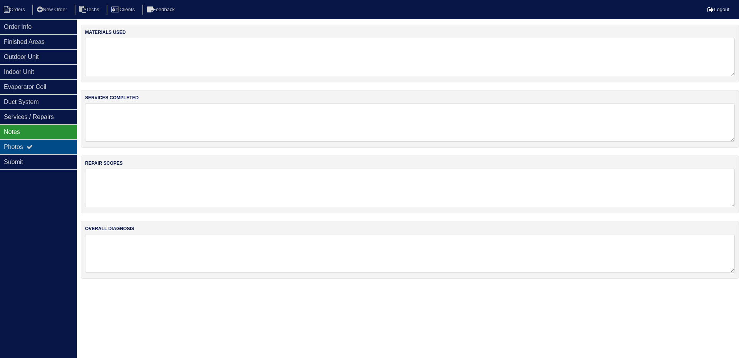
click at [30, 147] on icon at bounding box center [30, 147] width 6 height 6
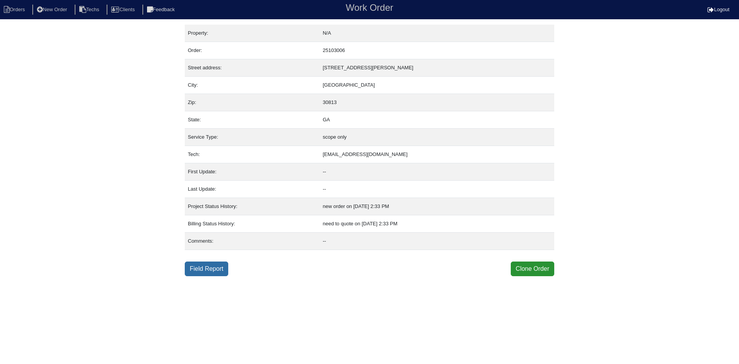
click at [209, 266] on link "Field Report" at bounding box center [206, 268] width 43 height 15
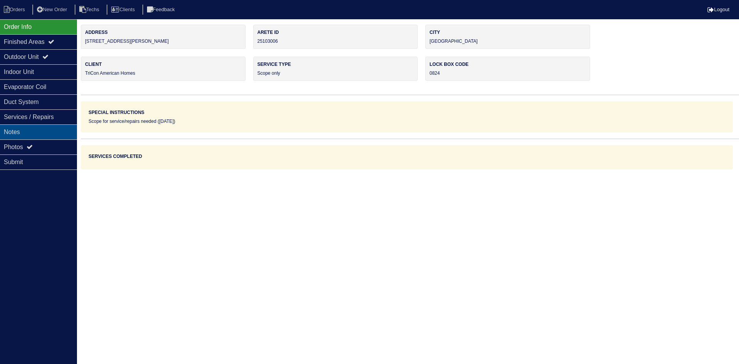
click at [41, 129] on div "Notes" at bounding box center [38, 131] width 77 height 15
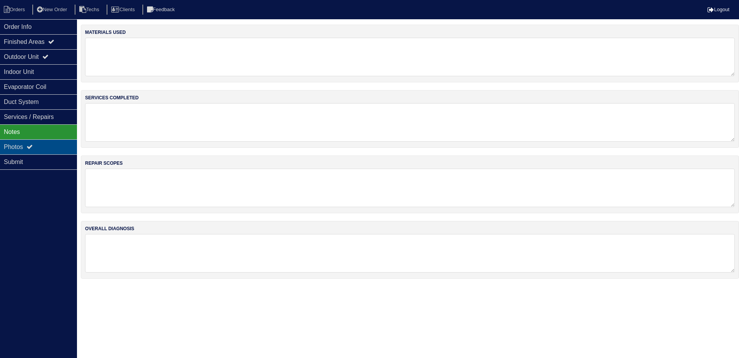
click at [37, 147] on div "Photos" at bounding box center [38, 146] width 77 height 15
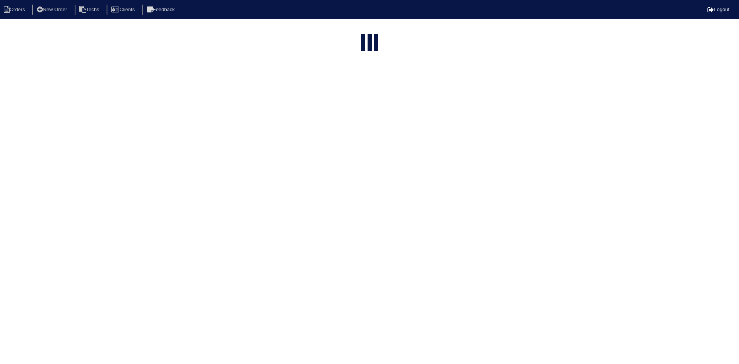
select select "15"
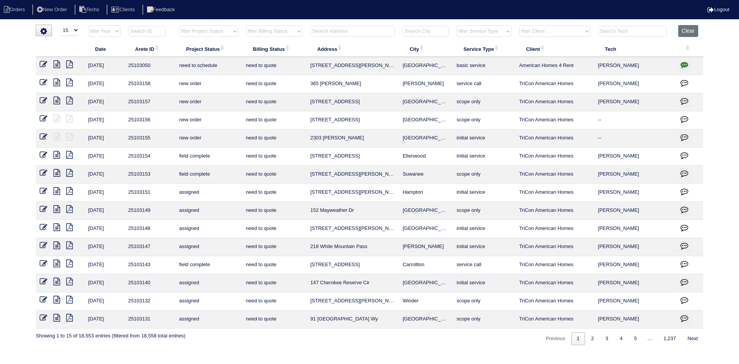
click at [349, 29] on input "text" at bounding box center [352, 31] width 85 height 11
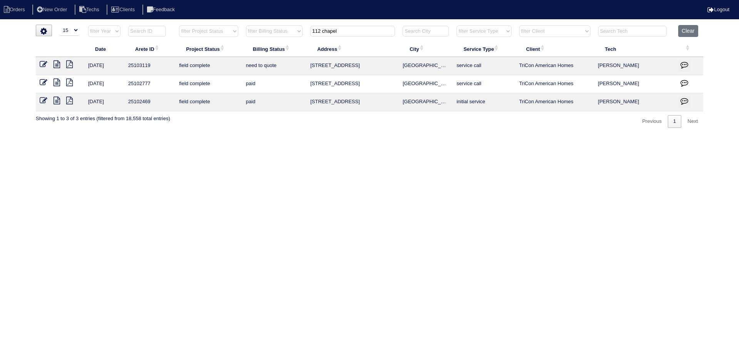
type input "112 chapel"
click at [55, 62] on icon at bounding box center [56, 64] width 7 height 8
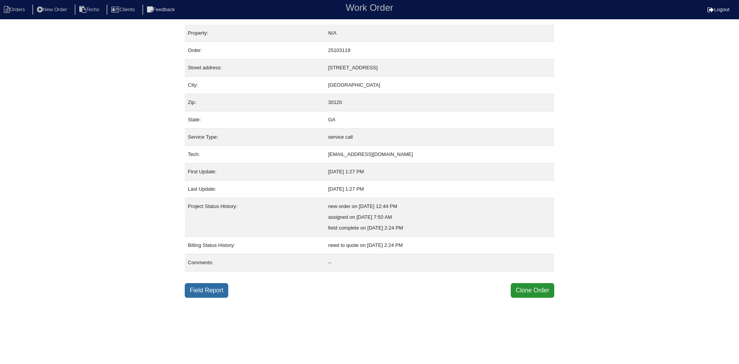
click at [206, 291] on link "Field Report" at bounding box center [206, 290] width 43 height 15
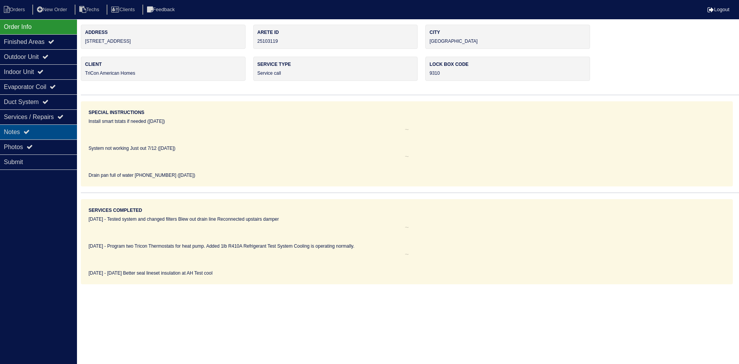
click at [12, 128] on div "Notes" at bounding box center [38, 131] width 77 height 15
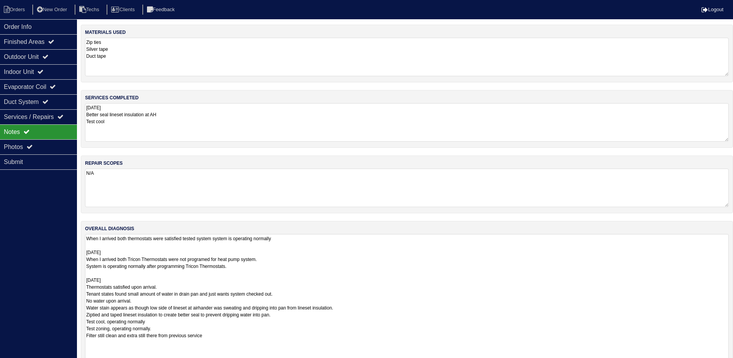
drag, startPoint x: 733, startPoint y: 271, endPoint x: 567, endPoint y: 327, distance: 176.0
click at [721, 363] on html "Orders New Order Techs Clients Feedback Logout Orders New Order Users Clients M…" at bounding box center [366, 198] width 733 height 397
click at [33, 56] on div "Outdoor Unit" at bounding box center [38, 56] width 77 height 15
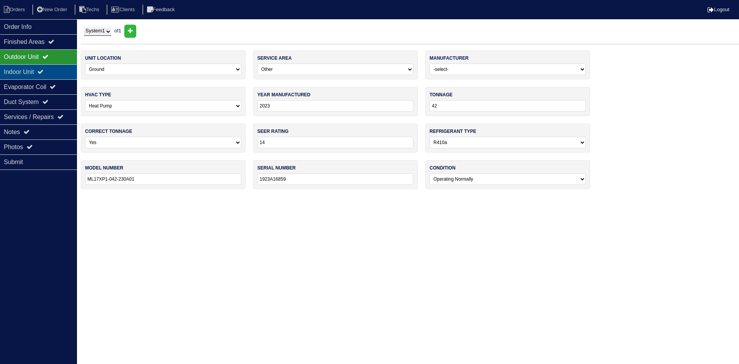
click at [24, 74] on div "Indoor Unit" at bounding box center [38, 71] width 77 height 15
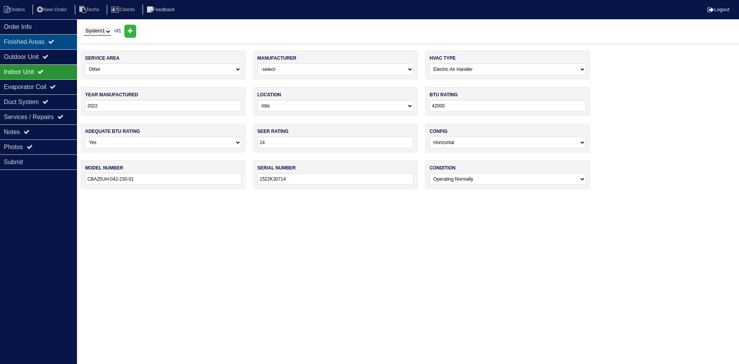
click at [28, 47] on div "Finished Areas" at bounding box center [38, 41] width 77 height 15
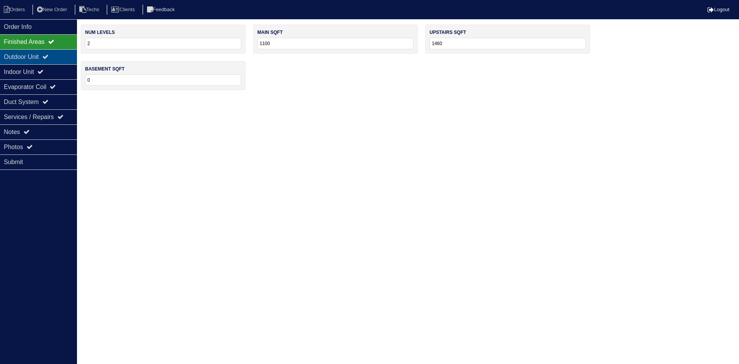
click at [27, 55] on div "Outdoor Unit" at bounding box center [38, 56] width 77 height 15
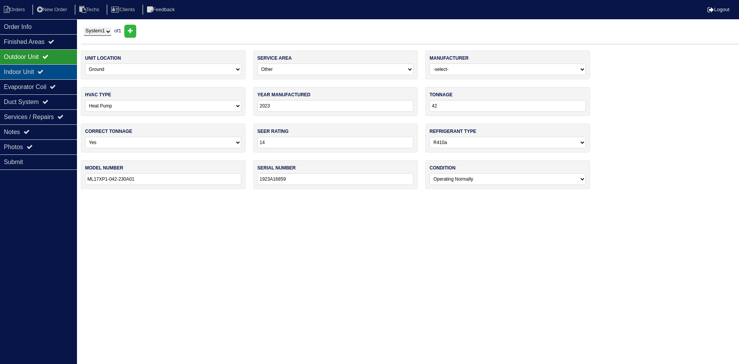
click at [42, 72] on div "Indoor Unit" at bounding box center [38, 71] width 77 height 15
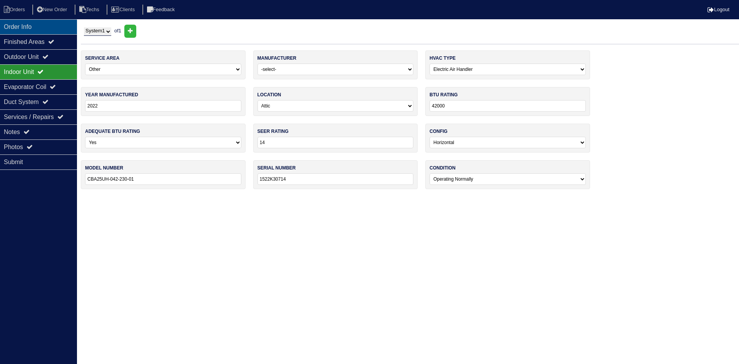
click at [35, 23] on div "Order Info" at bounding box center [38, 26] width 77 height 15
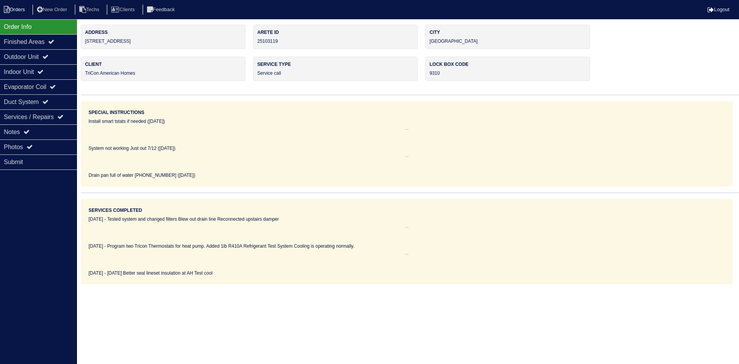
click at [17, 10] on li "Orders" at bounding box center [15, 10] width 31 height 10
select select "15"
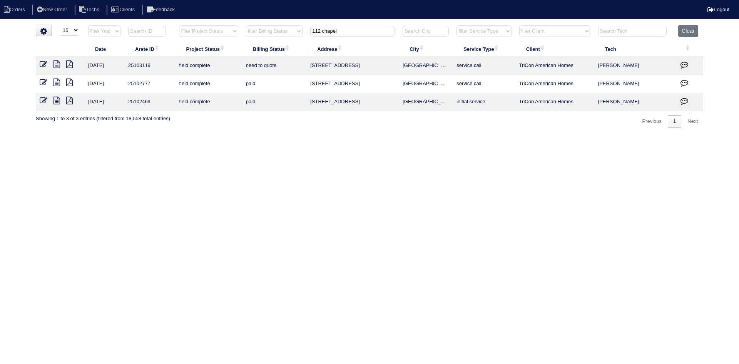
click at [326, 32] on input "112 chapel" at bounding box center [352, 31] width 85 height 11
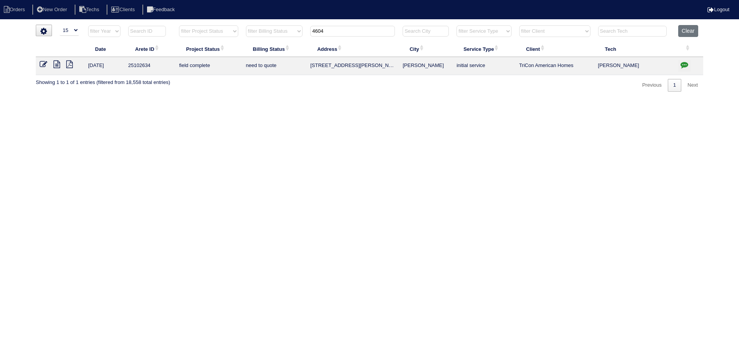
type input "4604"
click at [55, 65] on icon at bounding box center [56, 64] width 7 height 8
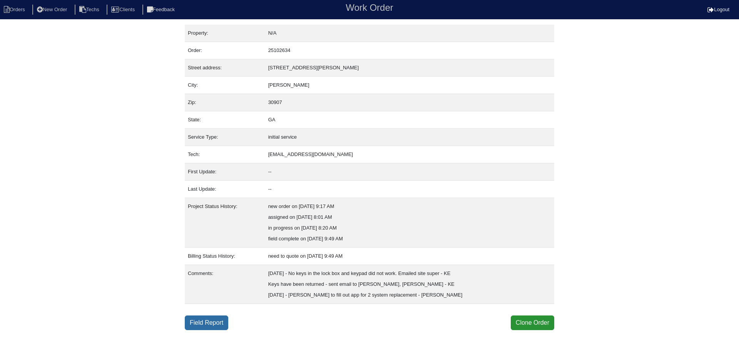
click at [202, 322] on link "Field Report" at bounding box center [206, 322] width 43 height 15
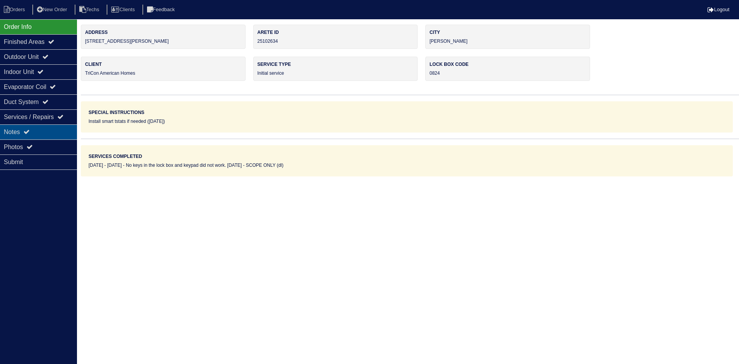
click at [44, 125] on div "Notes" at bounding box center [38, 131] width 77 height 15
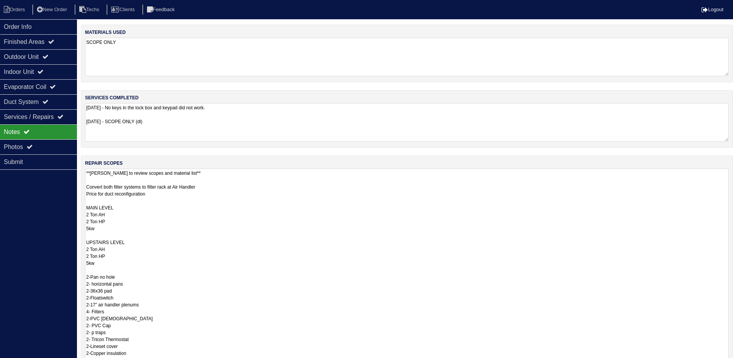
drag, startPoint x: 733, startPoint y: 204, endPoint x: 737, endPoint y: 382, distance: 177.8
click at [733, 363] on html "Orders New Order Techs Clients Feedback Logout Orders New Order Users Clients M…" at bounding box center [366, 232] width 733 height 464
drag, startPoint x: 28, startPoint y: 27, endPoint x: 10, endPoint y: 29, distance: 18.2
click at [28, 27] on div "Order Info" at bounding box center [38, 26] width 77 height 15
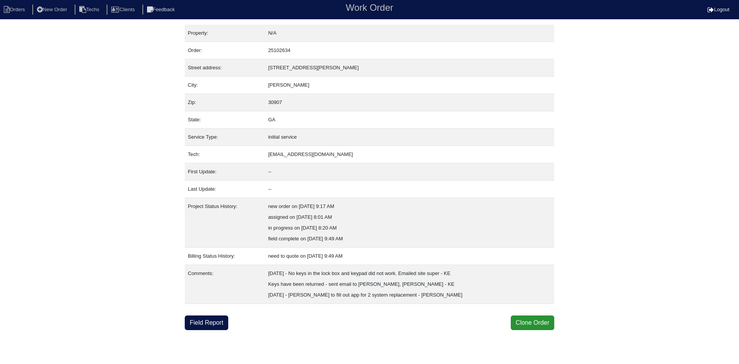
click at [212, 321] on link "Field Report" at bounding box center [206, 322] width 43 height 15
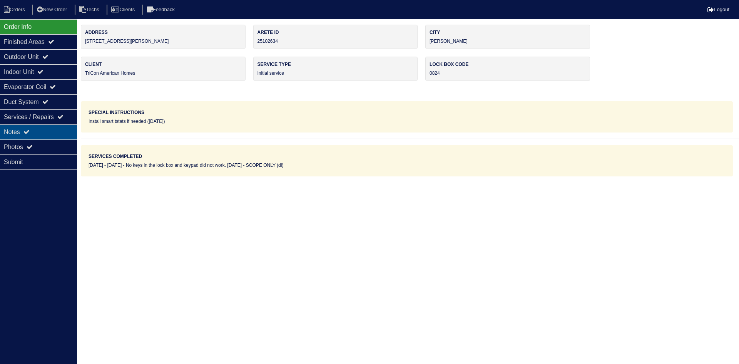
click at [37, 128] on div "Notes" at bounding box center [38, 131] width 77 height 15
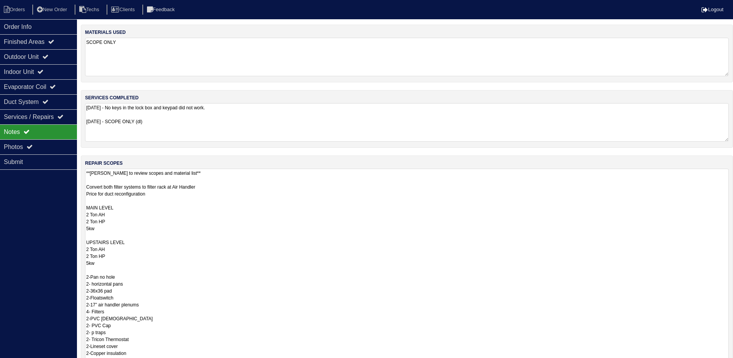
drag, startPoint x: 733, startPoint y: 205, endPoint x: 736, endPoint y: 382, distance: 176.7
click at [733, 363] on html "Orders New Order Techs Clients Feedback Logout Orders New Order Users Clients M…" at bounding box center [366, 231] width 733 height 463
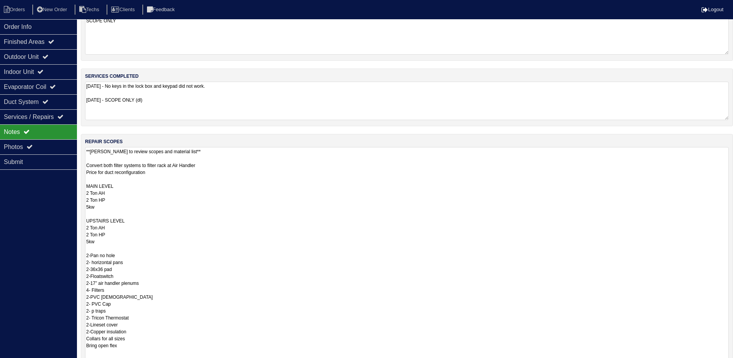
scroll to position [105, 0]
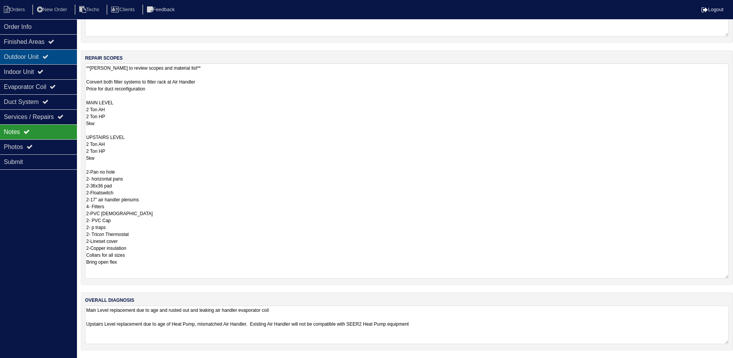
click at [65, 55] on div "Outdoor Unit" at bounding box center [38, 56] width 77 height 15
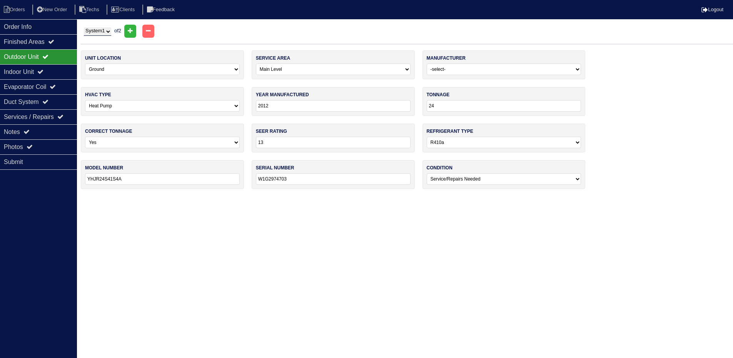
scroll to position [0, 0]
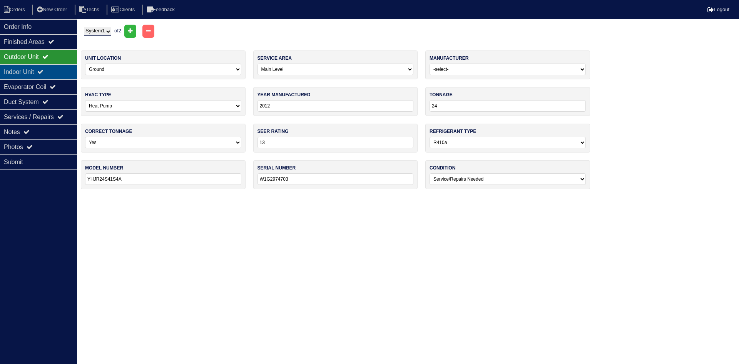
click at [57, 67] on div "Indoor Unit" at bounding box center [38, 71] width 77 height 15
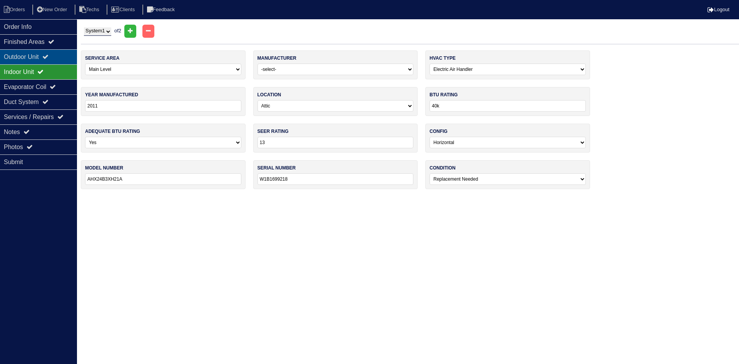
click at [54, 55] on div "Outdoor Unit" at bounding box center [38, 56] width 77 height 15
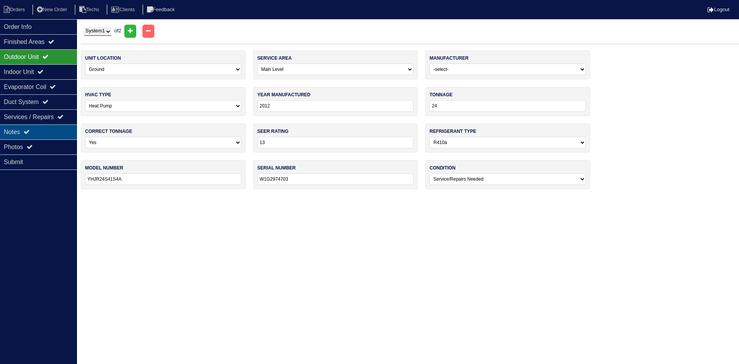
drag, startPoint x: 39, startPoint y: 130, endPoint x: 53, endPoint y: 137, distance: 15.3
click at [39, 130] on div "Notes" at bounding box center [38, 131] width 77 height 15
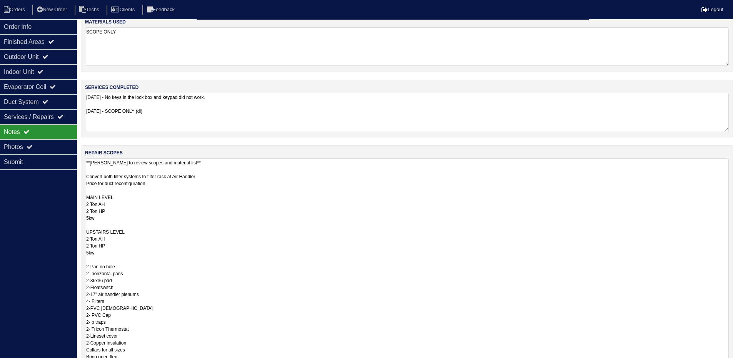
scroll to position [105, 0]
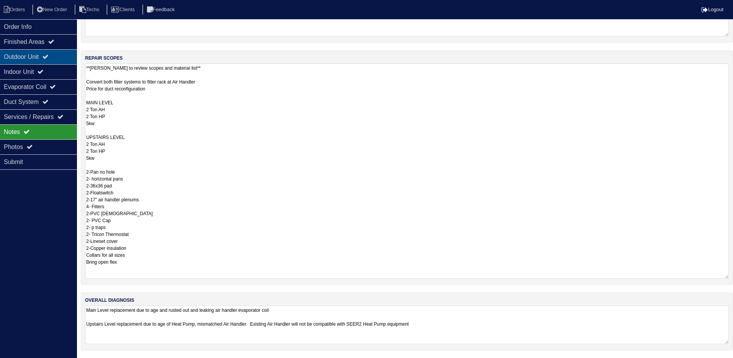
click at [45, 57] on div "Outdoor Unit" at bounding box center [38, 56] width 77 height 15
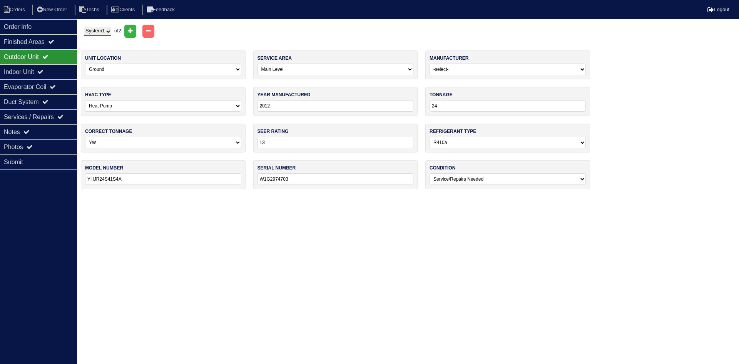
drag, startPoint x: 97, startPoint y: 31, endPoint x: 99, endPoint y: 35, distance: 4.6
click at [97, 31] on select "System 1 System 2" at bounding box center [97, 31] width 27 height 8
select select "2"
click at [84, 27] on select "System 1 System 2" at bounding box center [97, 31] width 27 height 8
select select "1"
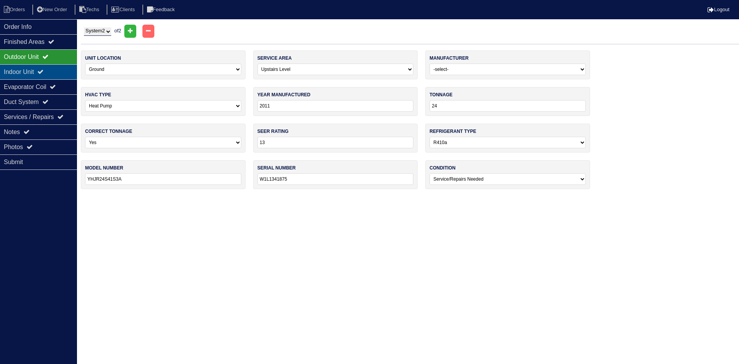
click at [33, 68] on div "Indoor Unit" at bounding box center [38, 71] width 77 height 15
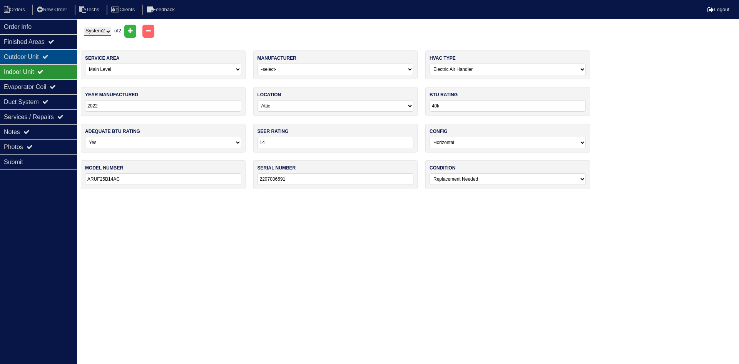
click at [33, 57] on div "Outdoor Unit" at bounding box center [38, 56] width 77 height 15
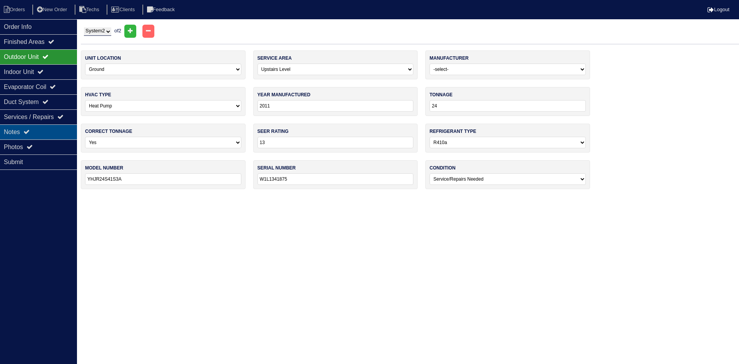
click at [39, 132] on div "Notes" at bounding box center [38, 131] width 77 height 15
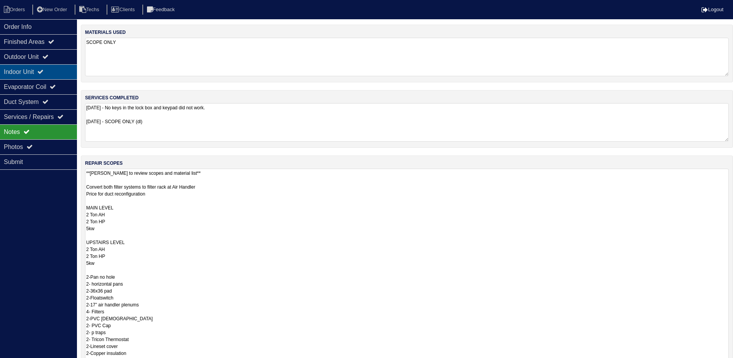
click at [36, 71] on div "Indoor Unit" at bounding box center [38, 71] width 77 height 15
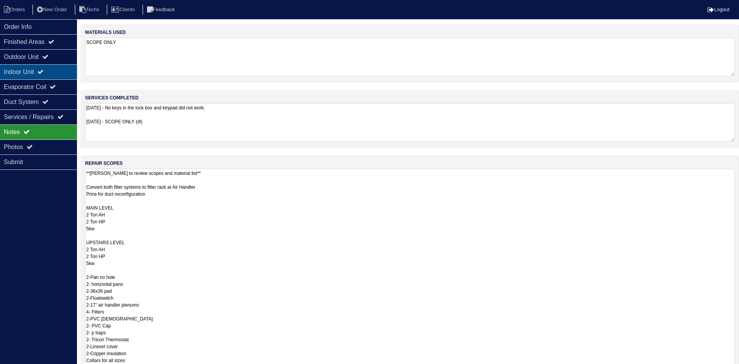
select select "2"
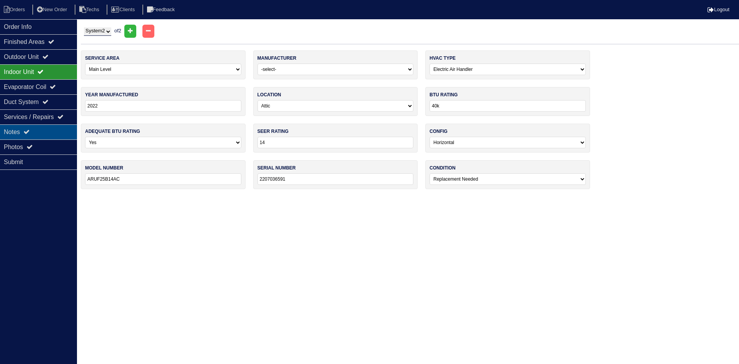
click at [35, 131] on div "Notes" at bounding box center [38, 131] width 77 height 15
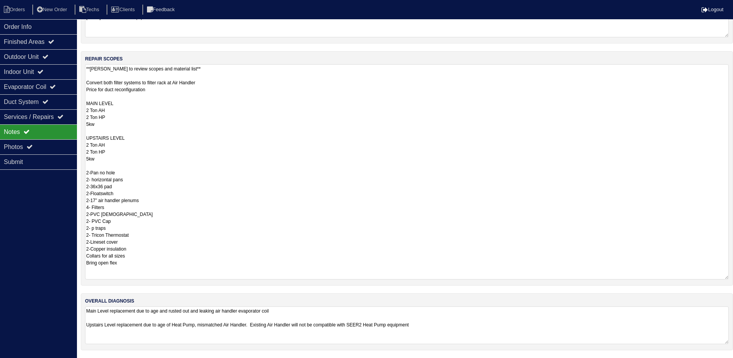
scroll to position [104, 0]
drag, startPoint x: 448, startPoint y: 323, endPoint x: 272, endPoint y: 324, distance: 175.5
click at [272, 324] on textarea "Main Level replacement due to age and rusted out and leaking air handler evapor…" at bounding box center [407, 325] width 644 height 38
drag, startPoint x: 201, startPoint y: 83, endPoint x: 86, endPoint y: 80, distance: 114.7
click at [86, 80] on textarea "**Payton to review scopes and material list** Convert both filter systems to fi…" at bounding box center [407, 171] width 644 height 214
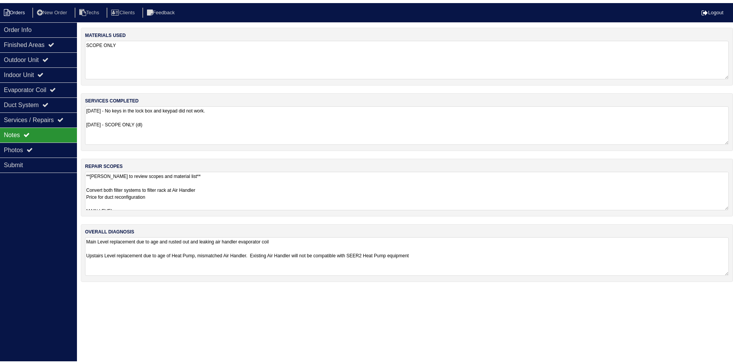
scroll to position [0, 0]
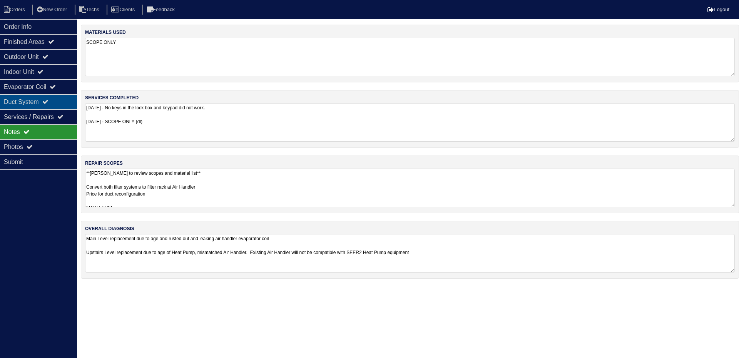
click at [55, 98] on div "Duct System" at bounding box center [38, 101] width 77 height 15
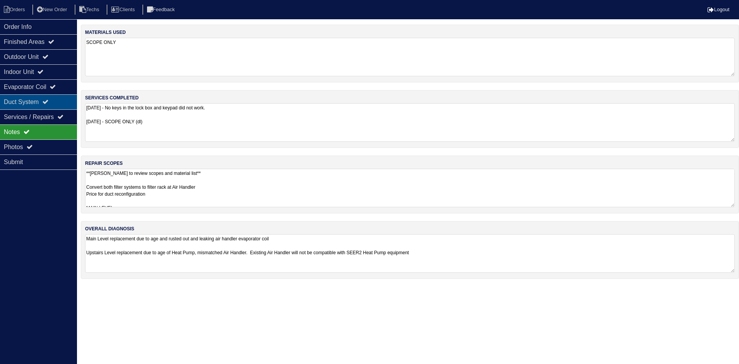
select select "2"
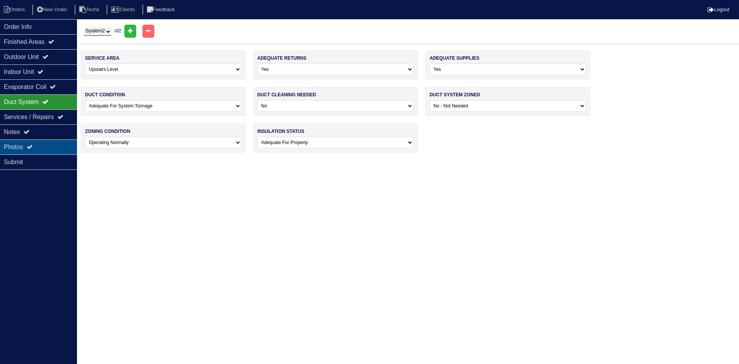
click at [49, 143] on div "Photos" at bounding box center [38, 146] width 77 height 15
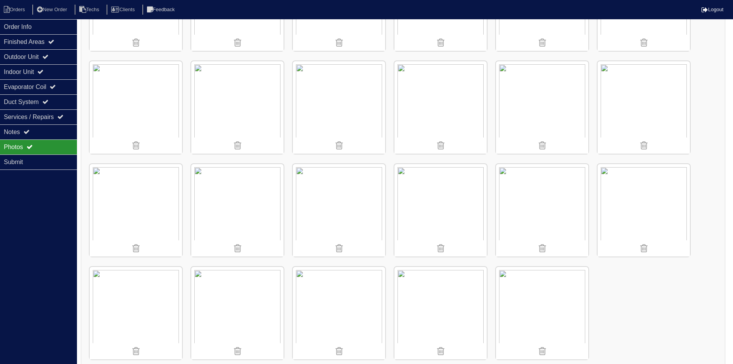
scroll to position [502, 0]
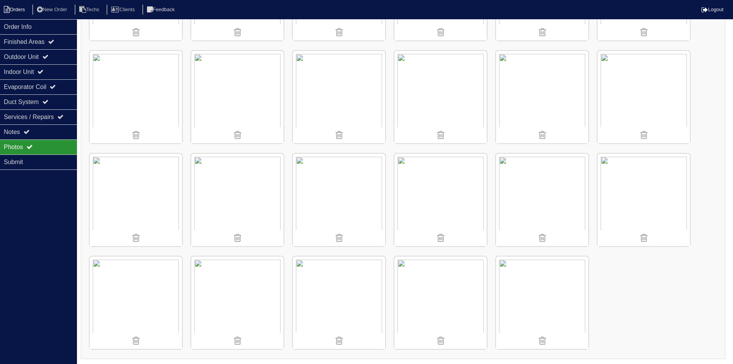
click at [16, 7] on li "Orders" at bounding box center [15, 10] width 31 height 10
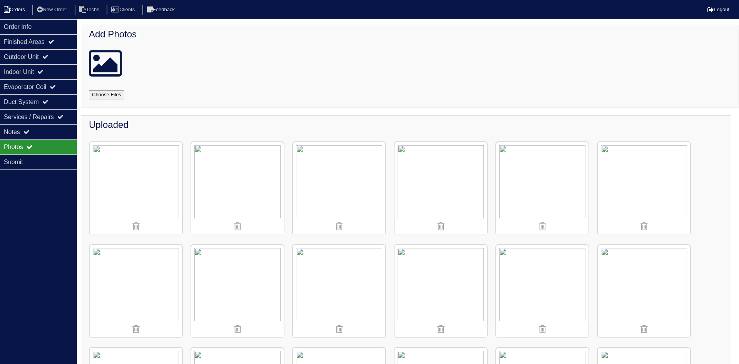
select select "15"
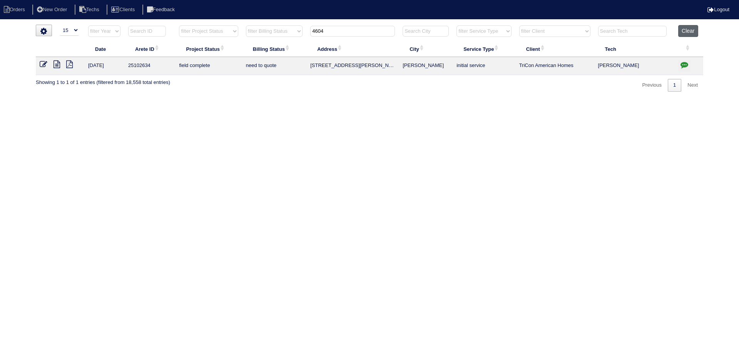
click at [681, 33] on button "Clear" at bounding box center [688, 31] width 20 height 12
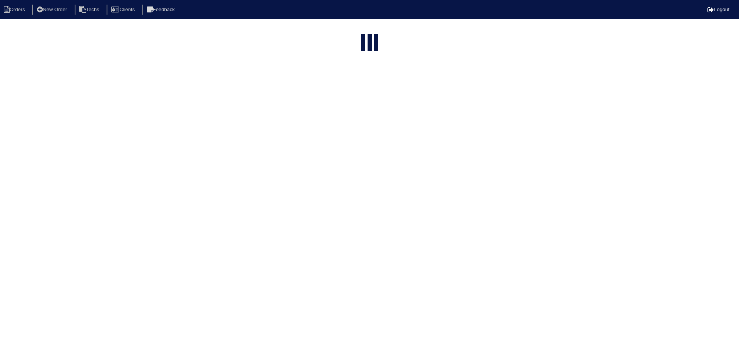
select select "15"
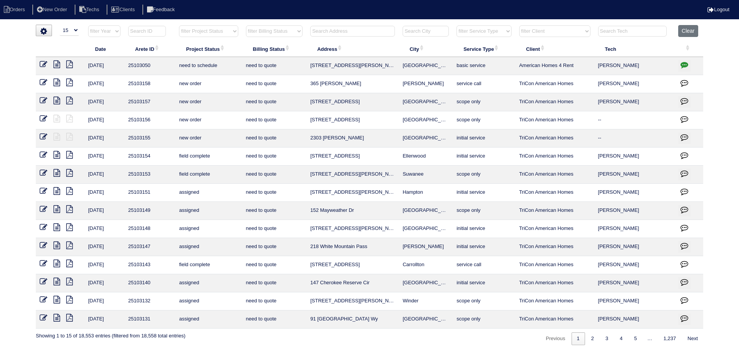
drag, startPoint x: 226, startPoint y: 32, endPoint x: 227, endPoint y: 37, distance: 5.1
click at [226, 32] on select "filter Project Status -- Any Project Status -- new order assigned in progress f…" at bounding box center [208, 31] width 59 height 12
click at [179, 25] on select "filter Project Status -- Any Project Status -- new order assigned in progress f…" at bounding box center [208, 31] width 59 height 12
select select "field complete"
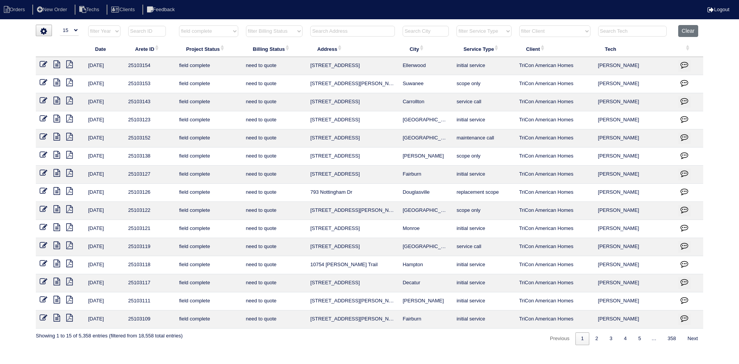
drag, startPoint x: 285, startPoint y: 32, endPoint x: 287, endPoint y: 37, distance: 5.0
click at [285, 32] on select "filter Billing Status -- Any Billing Status -- need to quote quoted need to inv…" at bounding box center [274, 31] width 57 height 12
select select "need to quote"
click at [246, 25] on select "filter Billing Status -- Any Billing Status -- need to quote quoted need to inv…" at bounding box center [274, 31] width 57 height 12
select select "field complete"
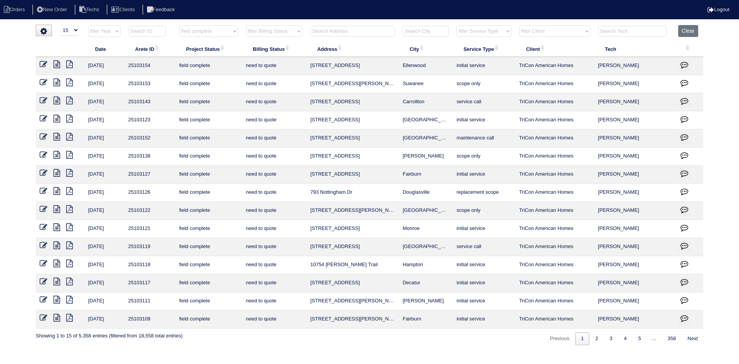
select select "need to quote"
click at [54, 226] on icon at bounding box center [56, 227] width 7 height 8
click at [685, 228] on icon "button" at bounding box center [684, 228] width 8 height 8
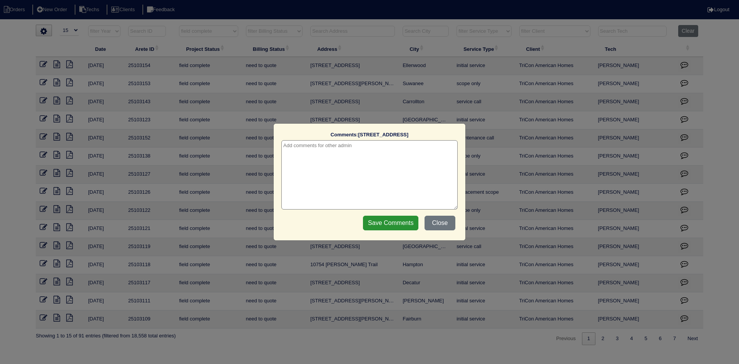
click at [308, 150] on textarea at bounding box center [369, 174] width 176 height 69
type textarea "8/27/25 - texted Payton - how to quote? - rk"
click at [376, 221] on input "Save Comments" at bounding box center [390, 223] width 55 height 15
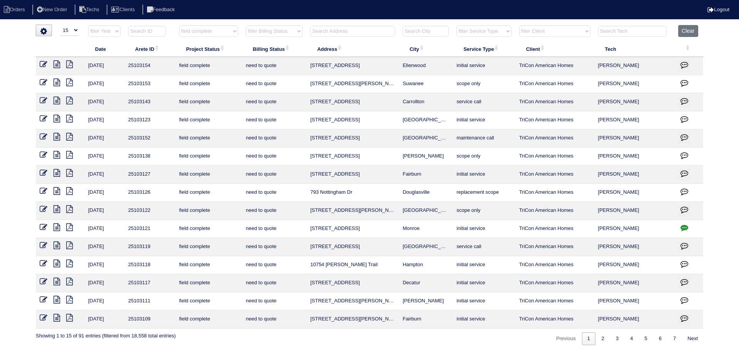
click at [57, 208] on icon at bounding box center [56, 209] width 7 height 8
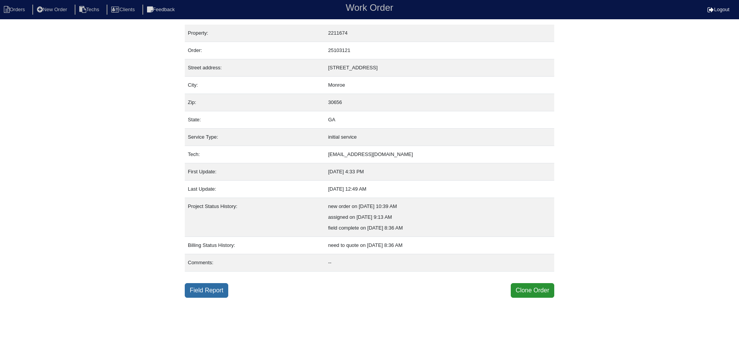
click at [210, 291] on link "Field Report" at bounding box center [206, 290] width 43 height 15
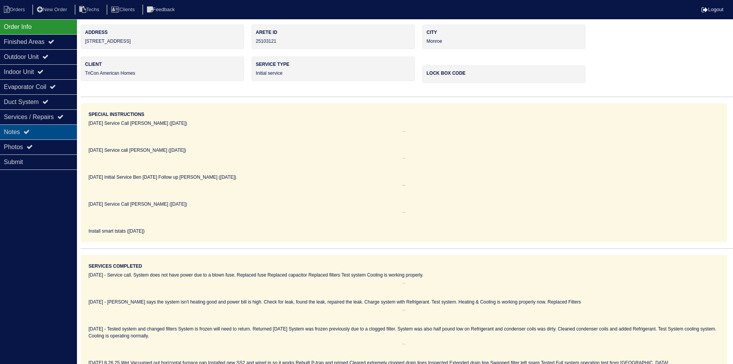
click at [44, 134] on div "Notes" at bounding box center [38, 131] width 77 height 15
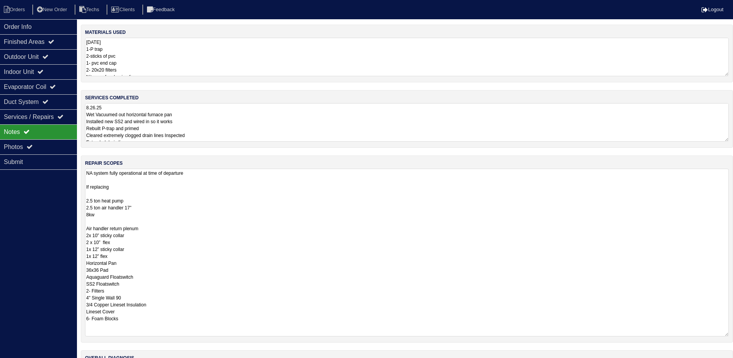
drag, startPoint x: 732, startPoint y: 204, endPoint x: 725, endPoint y: 334, distance: 129.5
click at [725, 334] on textarea "NA system fully operational at time of departure If replacing 2.5 ton heat pump…" at bounding box center [407, 253] width 644 height 168
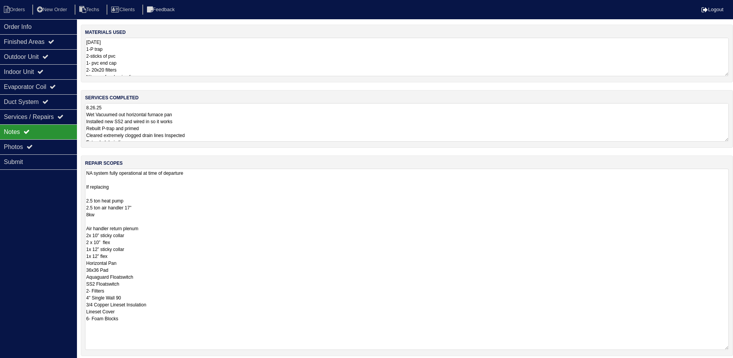
drag, startPoint x: 726, startPoint y: 335, endPoint x: 725, endPoint y: 289, distance: 45.4
click at [726, 347] on textarea "NA system fully operational at time of departure If replacing 2.5 ton heat pump…" at bounding box center [407, 259] width 644 height 181
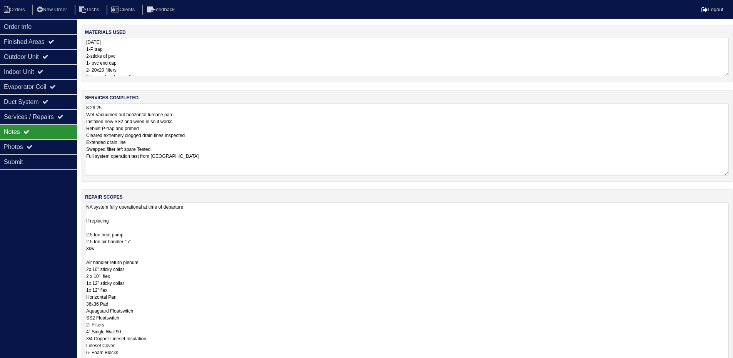
drag, startPoint x: 725, startPoint y: 140, endPoint x: 725, endPoint y: 174, distance: 33.9
click at [725, 174] on textarea "8.26.25 Wet Vacuumed out horizontal furnace pan Installed new SS2 and wired in …" at bounding box center [407, 139] width 644 height 72
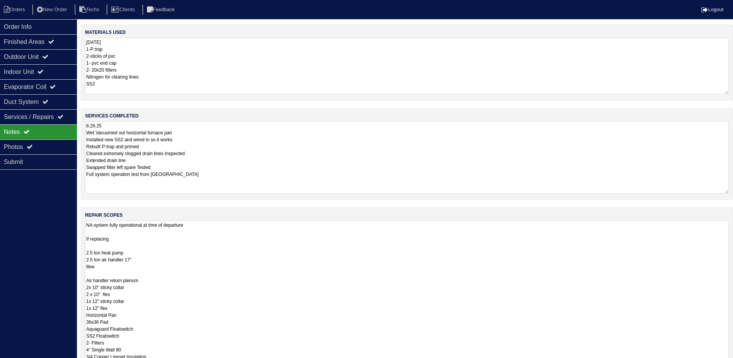
drag, startPoint x: 727, startPoint y: 74, endPoint x: 728, endPoint y: 92, distance: 18.2
click at [728, 92] on textarea "8.26.25 1-P trap 2-sticks of pvc 1- pvc end cap 2- 20x20 filters Nitrogen for c…" at bounding box center [407, 66] width 644 height 57
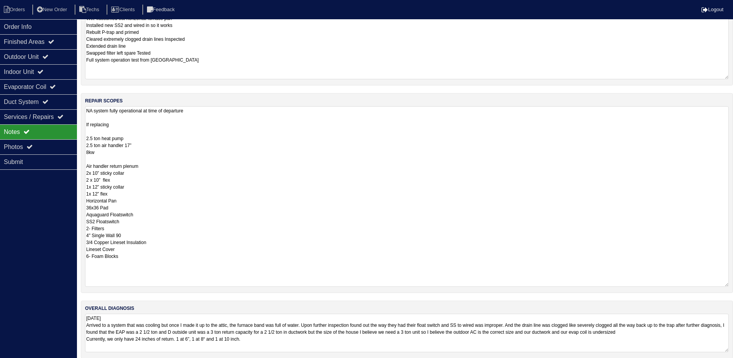
scroll to position [122, 0]
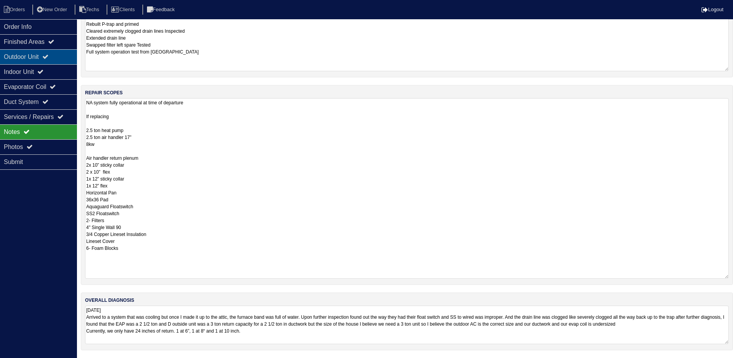
click at [48, 54] on icon at bounding box center [45, 56] width 6 height 6
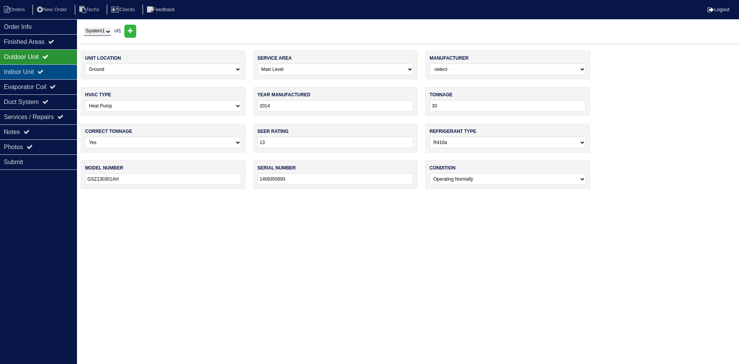
click at [51, 68] on div "Indoor Unit" at bounding box center [38, 71] width 77 height 15
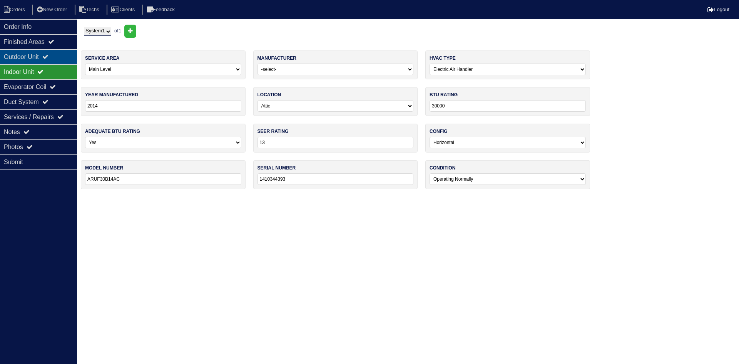
click at [48, 54] on icon at bounding box center [45, 56] width 6 height 6
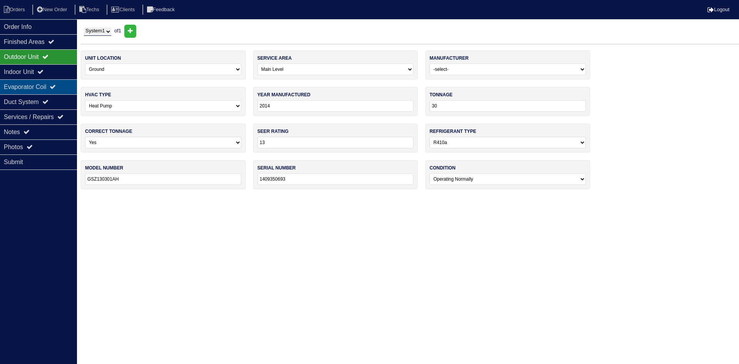
click at [40, 85] on div "Evaporator Coil" at bounding box center [38, 86] width 77 height 15
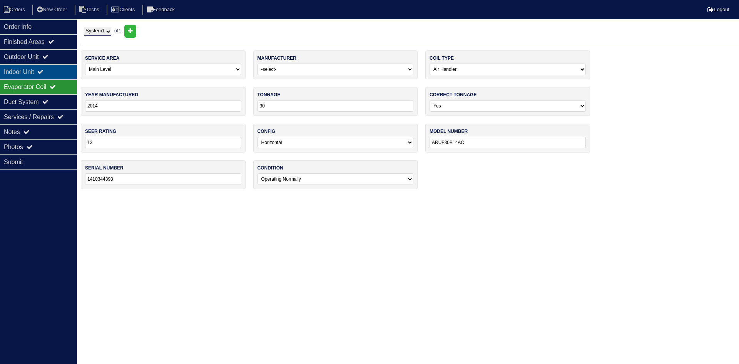
click at [38, 70] on div "Indoor Unit" at bounding box center [38, 71] width 77 height 15
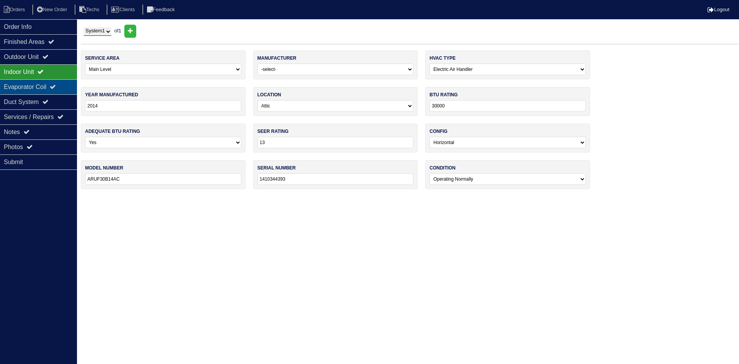
click at [33, 81] on div "Evaporator Coil" at bounding box center [38, 86] width 77 height 15
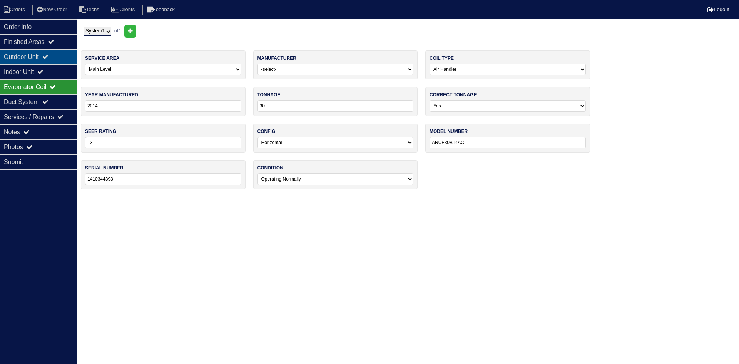
click at [33, 62] on div "Outdoor Unit" at bounding box center [38, 56] width 77 height 15
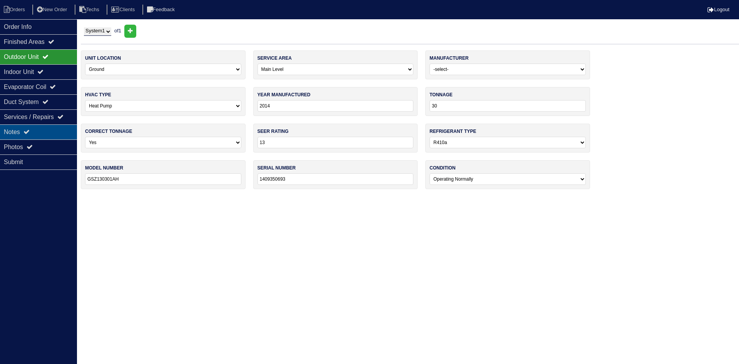
click at [47, 131] on div "Notes" at bounding box center [38, 131] width 77 height 15
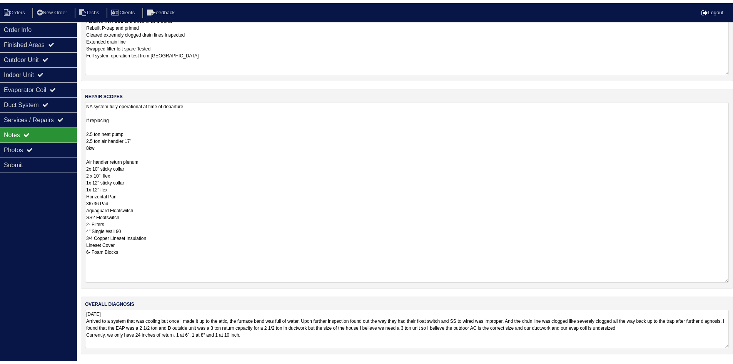
scroll to position [122, 0]
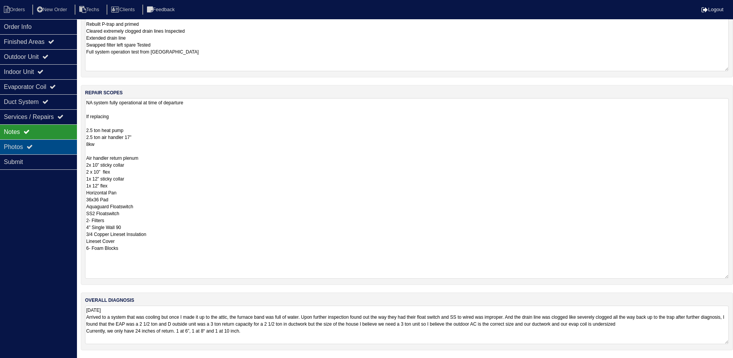
click at [58, 149] on div "Photos" at bounding box center [38, 146] width 77 height 15
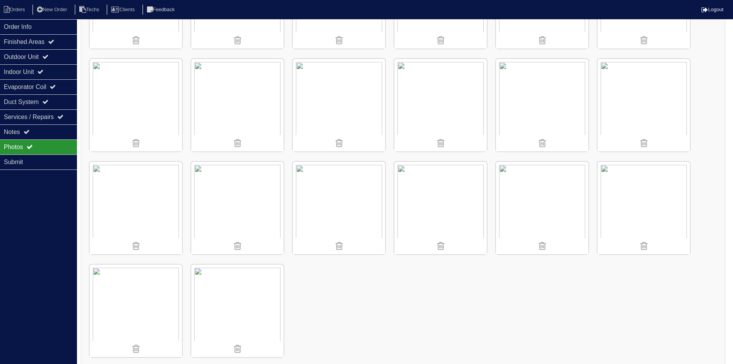
scroll to position [707, 0]
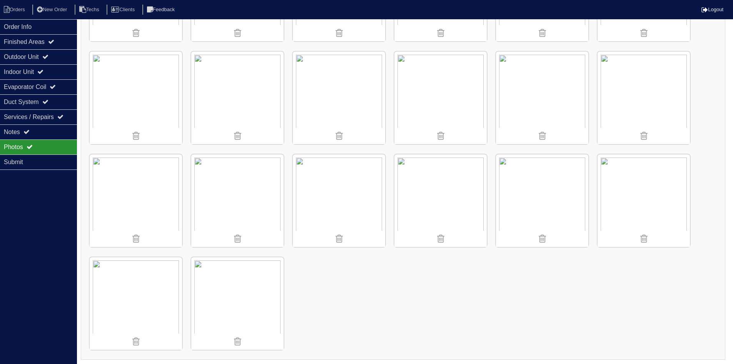
click at [156, 204] on img at bounding box center [136, 200] width 92 height 92
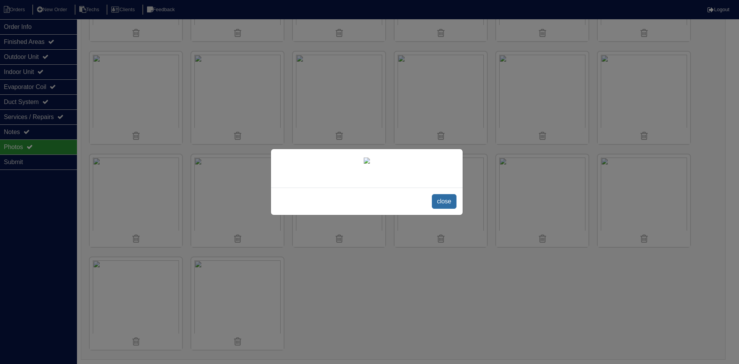
click at [447, 209] on span "close" at bounding box center [444, 201] width 24 height 15
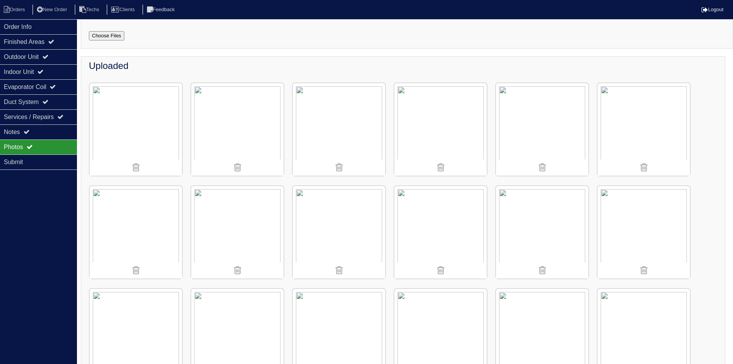
scroll to position [53, 0]
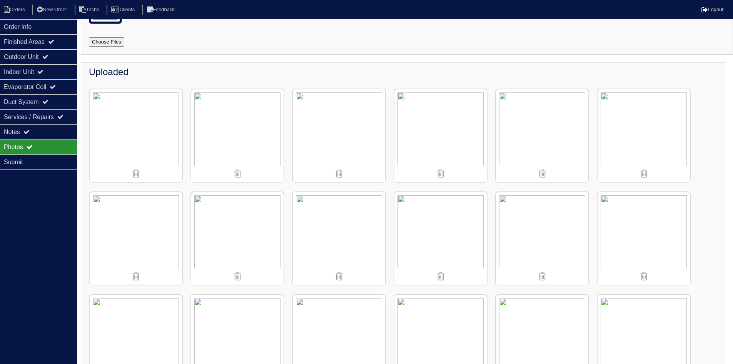
click at [239, 142] on img at bounding box center [237, 135] width 92 height 92
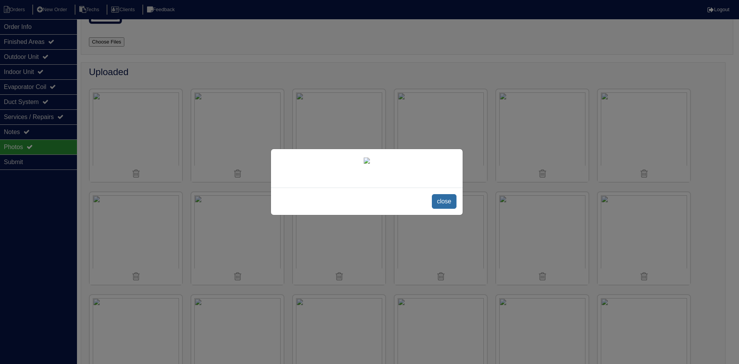
click at [444, 209] on span "close" at bounding box center [444, 201] width 24 height 15
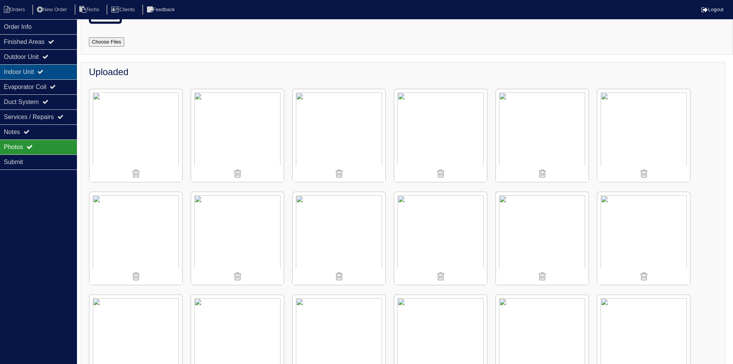
click at [43, 72] on icon at bounding box center [40, 71] width 6 height 6
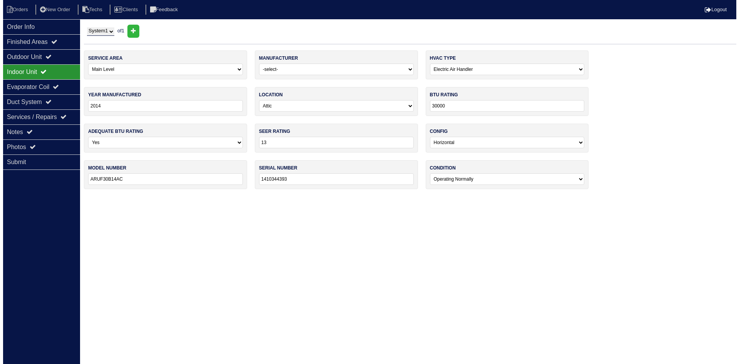
scroll to position [0, 0]
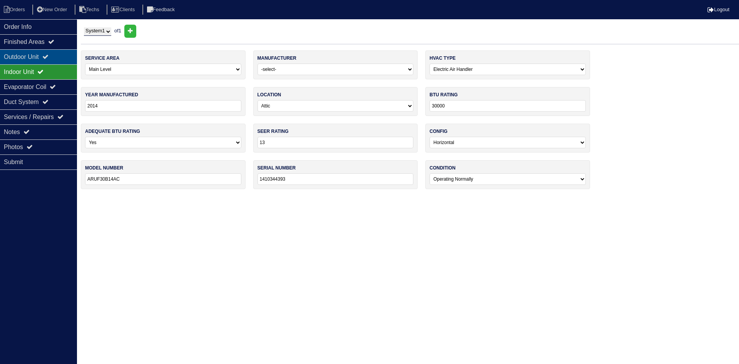
click at [48, 58] on icon at bounding box center [45, 56] width 6 height 6
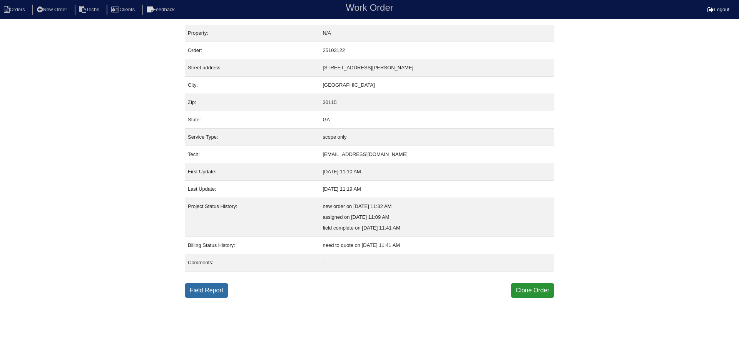
click at [205, 289] on link "Field Report" at bounding box center [206, 290] width 43 height 15
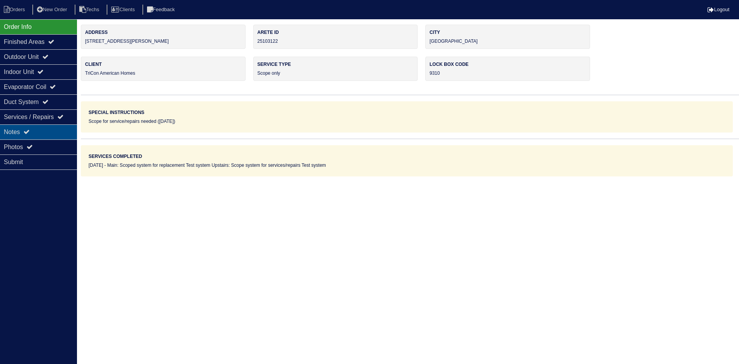
click at [58, 129] on div "Notes" at bounding box center [38, 131] width 77 height 15
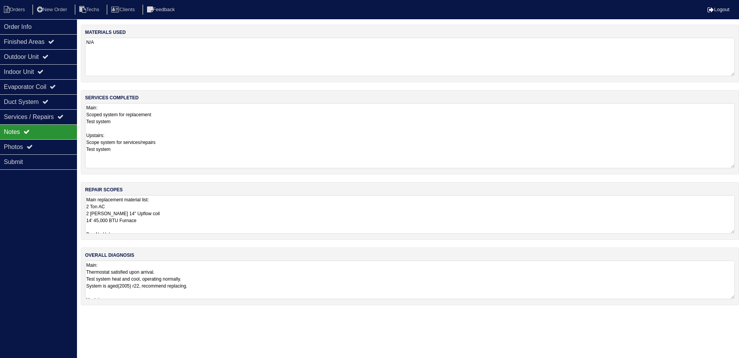
drag, startPoint x: 732, startPoint y: 140, endPoint x: 738, endPoint y: 167, distance: 27.3
click at [738, 167] on div "services completed Main: Scoped system for replacement Test system Upstairs: Sc…" at bounding box center [410, 132] width 658 height 84
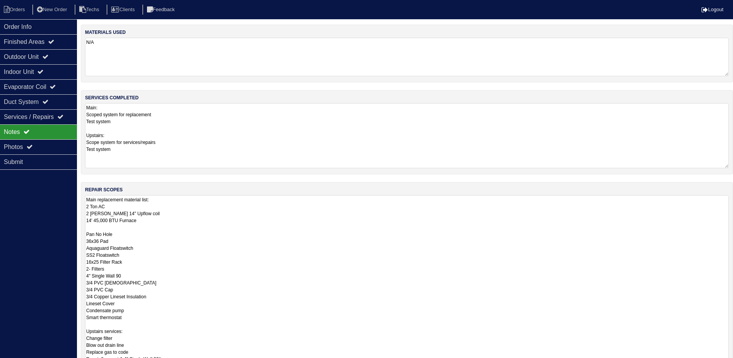
drag, startPoint x: 731, startPoint y: 232, endPoint x: 731, endPoint y: 382, distance: 149.7
click at [731, 363] on html "Orders New Order Techs Clients Feedback Logout Orders New Order Users Clients M…" at bounding box center [366, 231] width 733 height 463
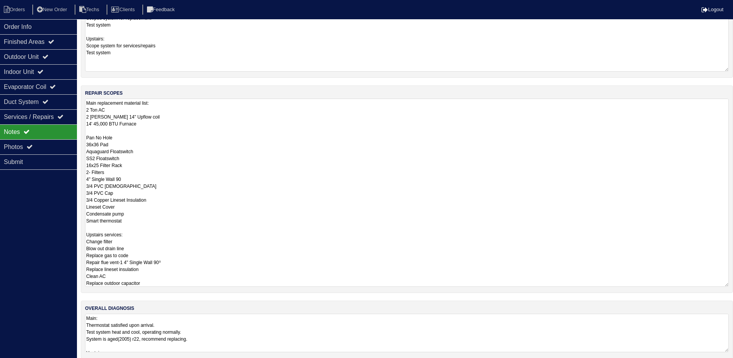
scroll to position [105, 0]
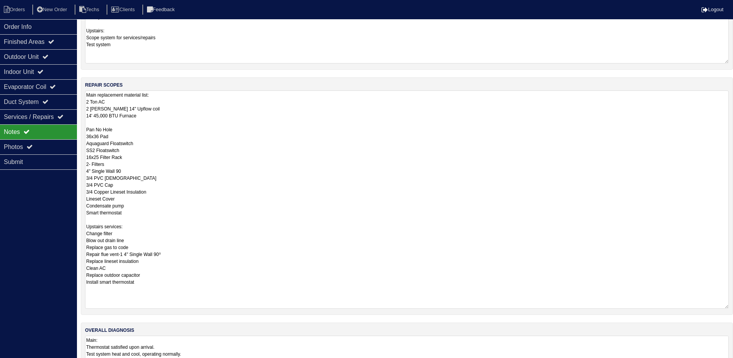
drag, startPoint x: 725, startPoint y: 276, endPoint x: 730, endPoint y: 306, distance: 30.4
click at [730, 306] on div "repair scopes Main replacement material list: 2 Ton AC 2 [PERSON_NAME] 14" Upfl…" at bounding box center [407, 195] width 652 height 237
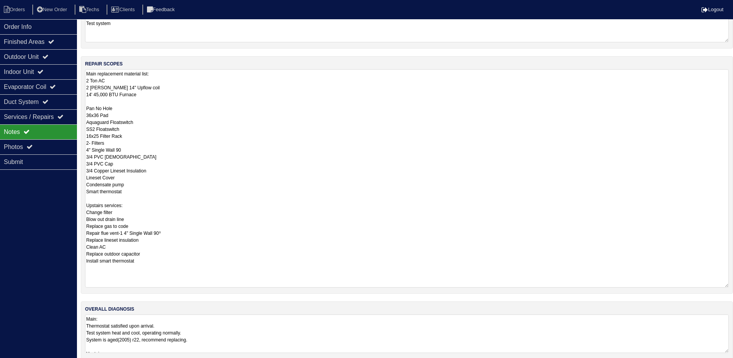
scroll to position [135, 0]
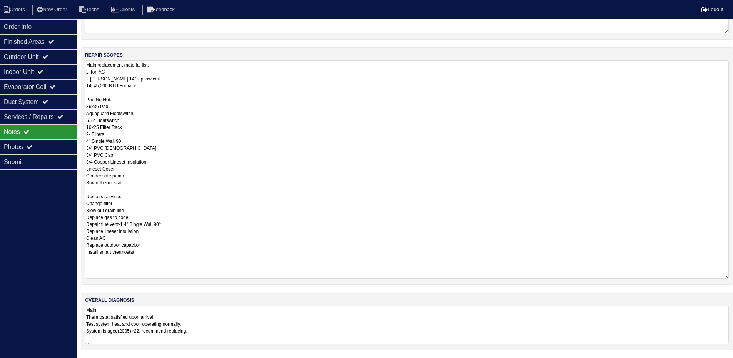
click at [371, 319] on textarea "Main: Thermostat satisfied upon arrival. Test system heat and cool, operating n…" at bounding box center [407, 325] width 644 height 38
click at [58, 58] on div "Outdoor Unit" at bounding box center [38, 56] width 77 height 15
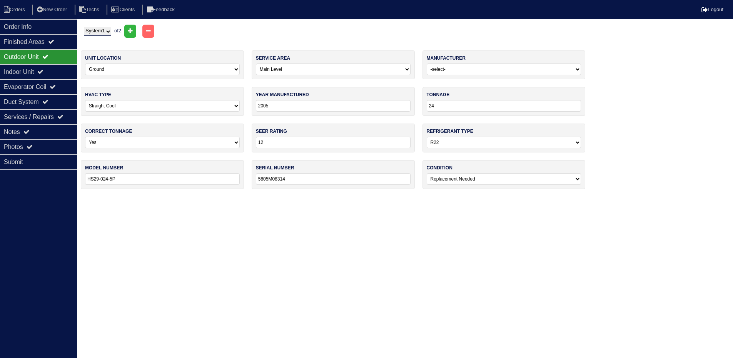
scroll to position [0, 0]
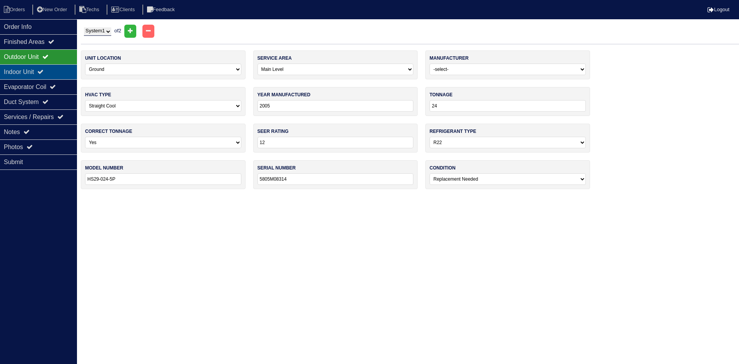
click at [32, 70] on div "Indoor Unit" at bounding box center [38, 71] width 77 height 15
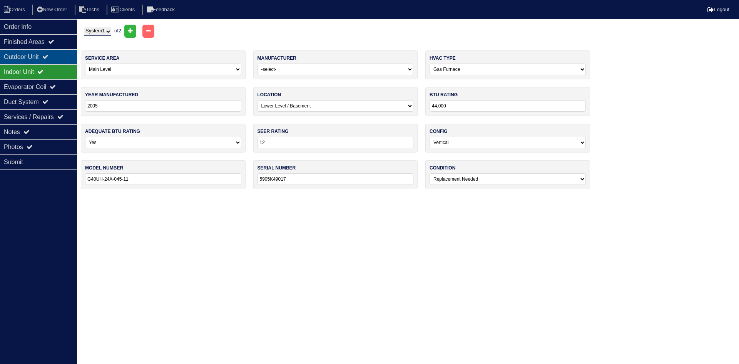
click at [33, 57] on div "Outdoor Unit" at bounding box center [38, 56] width 77 height 15
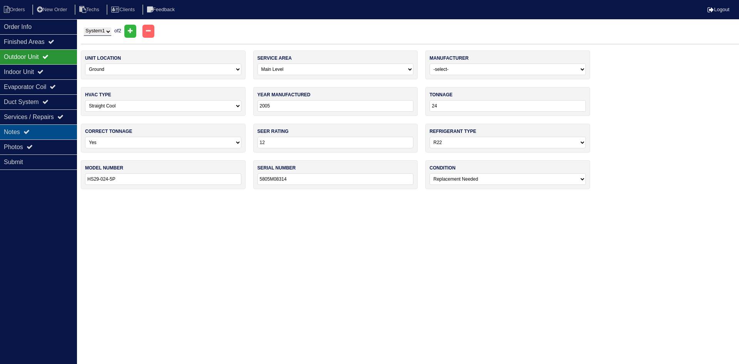
click at [43, 130] on div "Notes" at bounding box center [38, 131] width 77 height 15
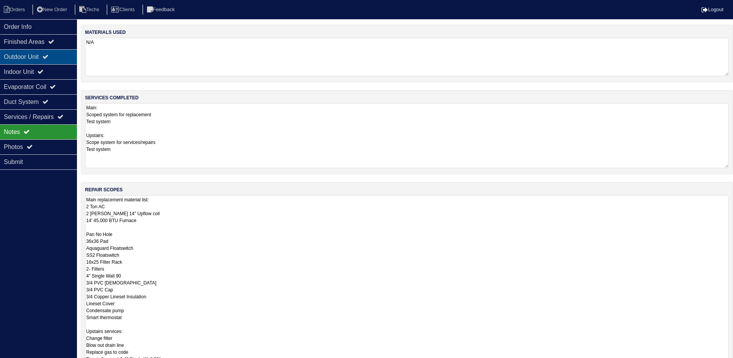
click at [33, 56] on div "Outdoor Unit" at bounding box center [38, 56] width 77 height 15
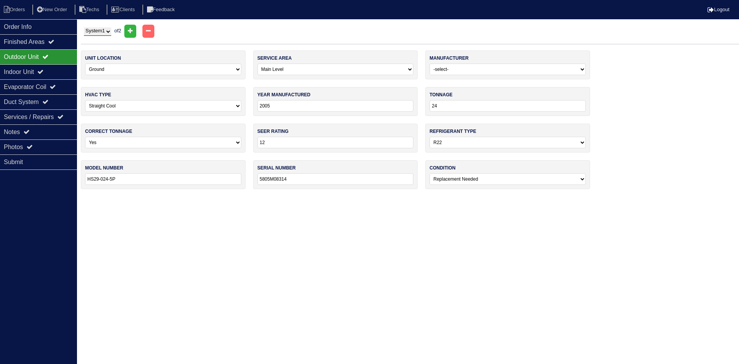
click at [95, 30] on select "System 1 System 2" at bounding box center [97, 31] width 27 height 8
select select "2"
click at [84, 27] on select "System 1 System 2" at bounding box center [97, 31] width 27 height 8
select select "1"
type input "2021"
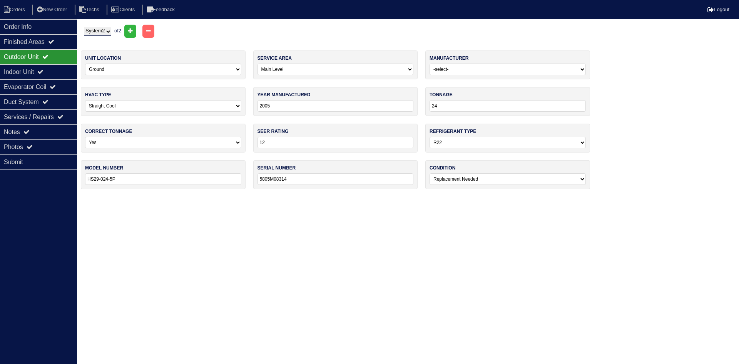
type input "36"
type input "14"
select select "1"
type input "ML14XC1S036-230C08"
type input "1921F57876"
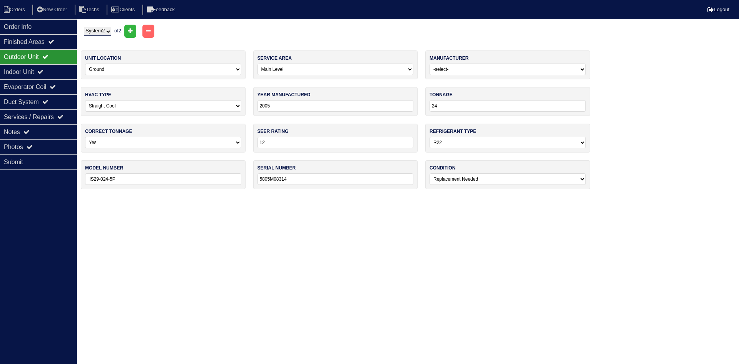
select select "0"
click at [43, 69] on icon at bounding box center [40, 71] width 6 height 6
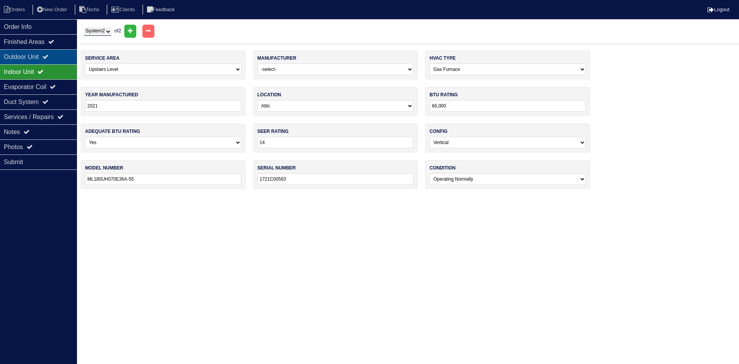
click at [42, 53] on div "Outdoor Unit" at bounding box center [38, 56] width 77 height 15
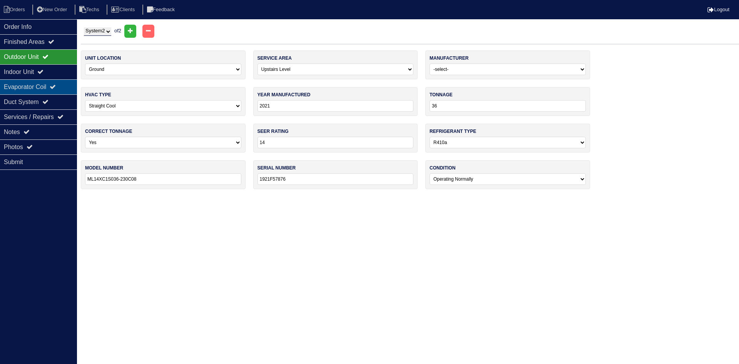
click at [31, 89] on div "Evaporator Coil" at bounding box center [38, 86] width 77 height 15
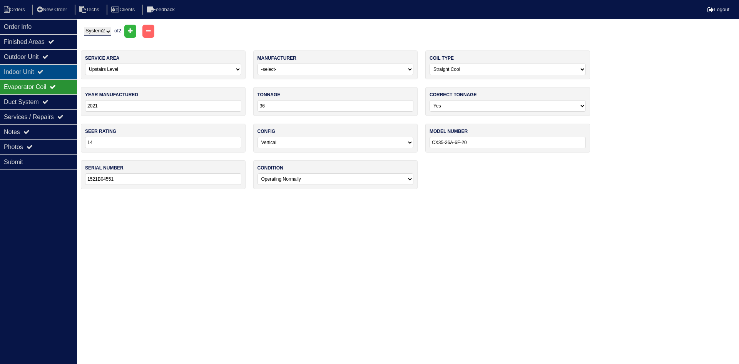
click at [32, 74] on div "Indoor Unit" at bounding box center [38, 71] width 77 height 15
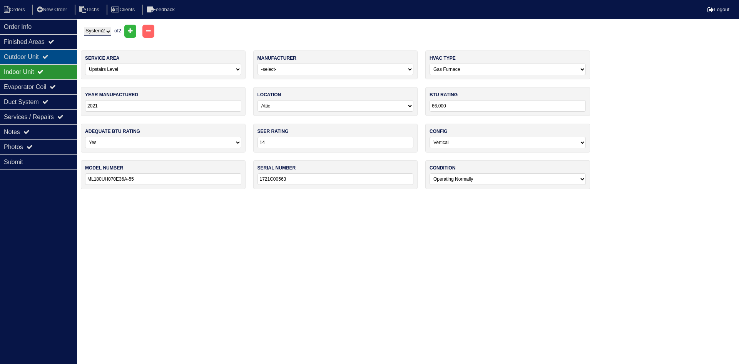
click at [31, 53] on div "Outdoor Unit" at bounding box center [38, 56] width 77 height 15
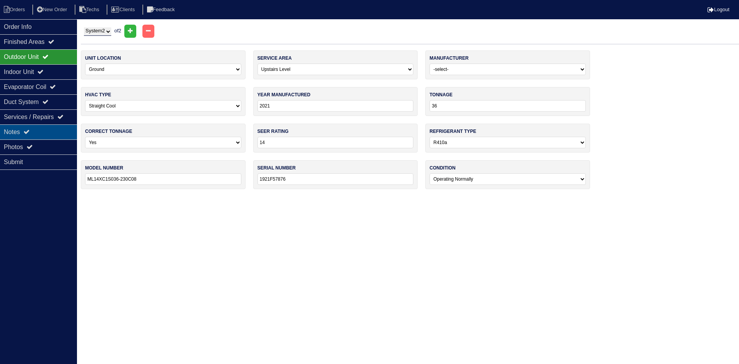
click at [50, 134] on div "Notes" at bounding box center [38, 131] width 77 height 15
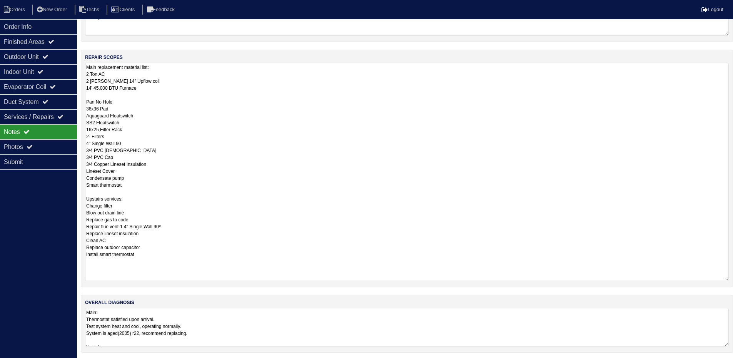
scroll to position [135, 0]
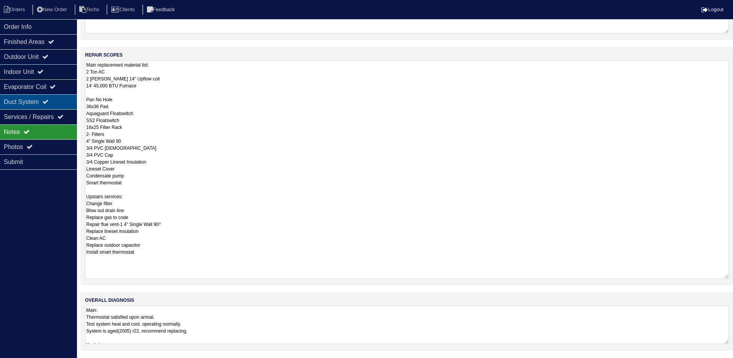
click at [34, 102] on div "Duct System" at bounding box center [38, 101] width 77 height 15
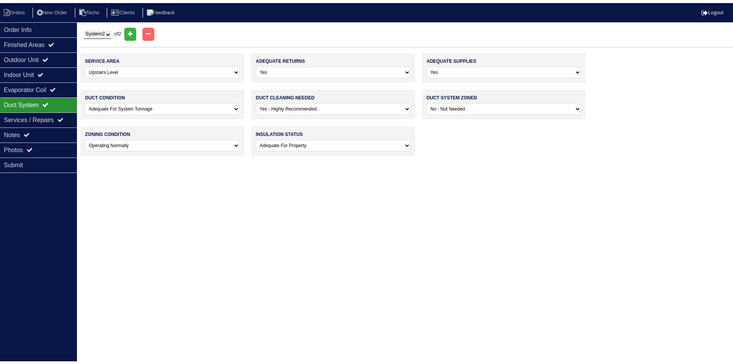
scroll to position [0, 0]
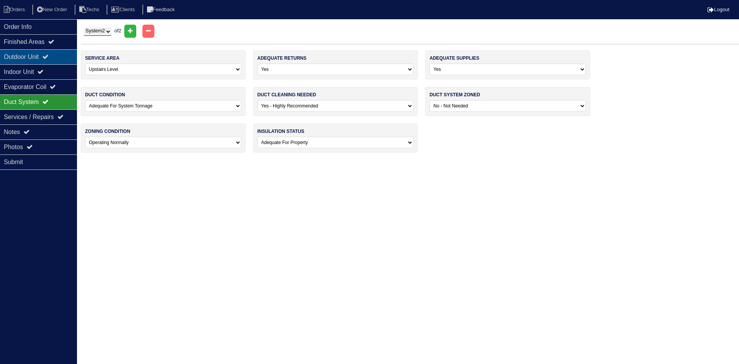
drag, startPoint x: 53, startPoint y: 57, endPoint x: 58, endPoint y: 57, distance: 4.6
click at [55, 57] on div "Outdoor Unit" at bounding box center [38, 56] width 77 height 15
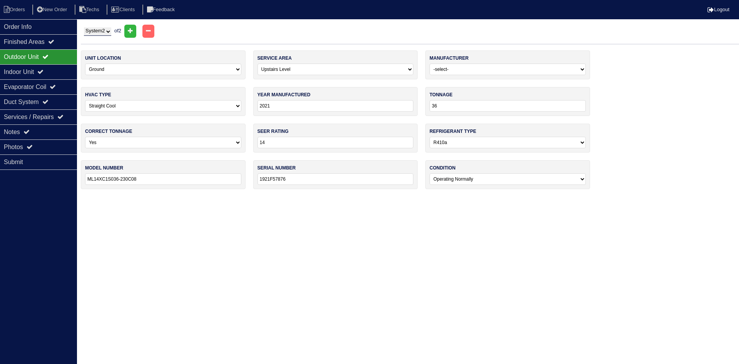
click at [103, 31] on select "System 1 System 2" at bounding box center [97, 31] width 27 height 8
select select "1"
click at [84, 27] on select "System 1 System 2" at bounding box center [97, 31] width 27 height 8
select select "0"
type input "2005"
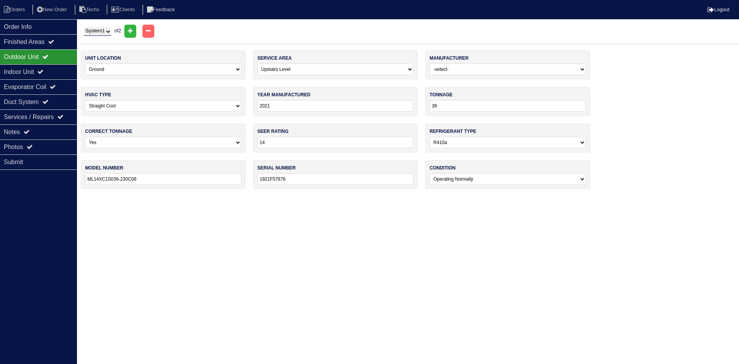
type input "24"
type input "12"
select select "0"
type input "HS29-024-5P"
type input "5805M08314"
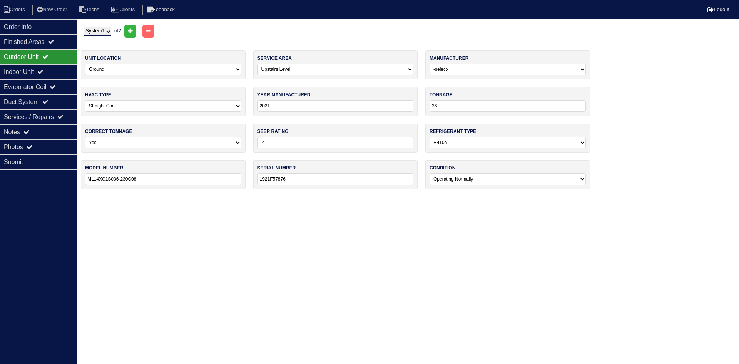
select select "2"
click at [50, 147] on div "Photos" at bounding box center [38, 146] width 77 height 15
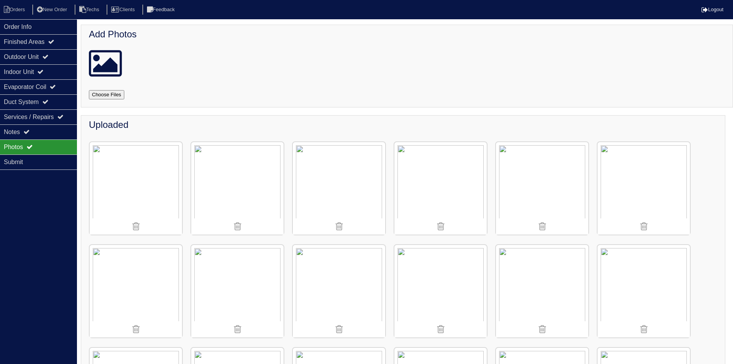
click at [551, 166] on img at bounding box center [542, 188] width 92 height 92
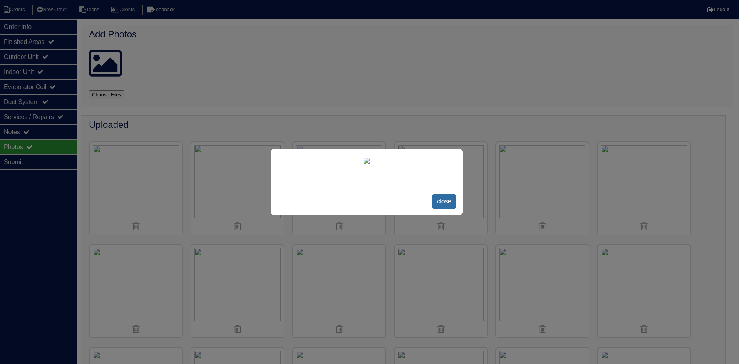
click at [443, 201] on span "close" at bounding box center [444, 201] width 24 height 15
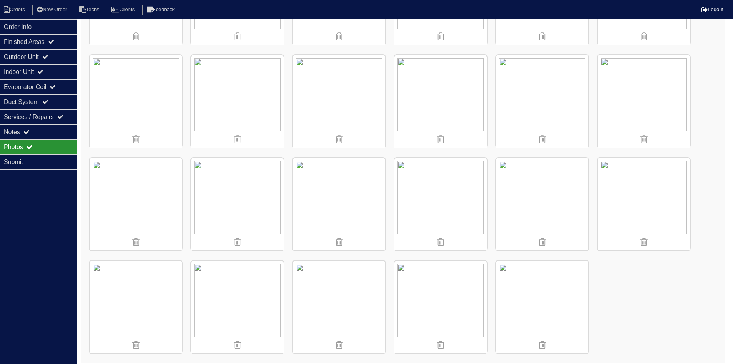
scroll to position [1219, 0]
drag, startPoint x: 60, startPoint y: 133, endPoint x: 99, endPoint y: 140, distance: 38.9
click at [60, 133] on div "Notes" at bounding box center [38, 131] width 77 height 15
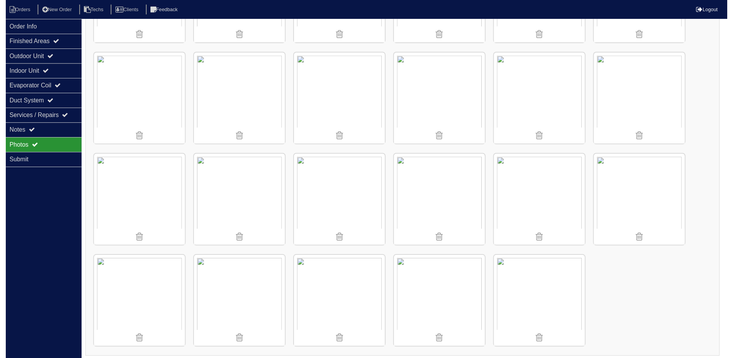
scroll to position [135, 0]
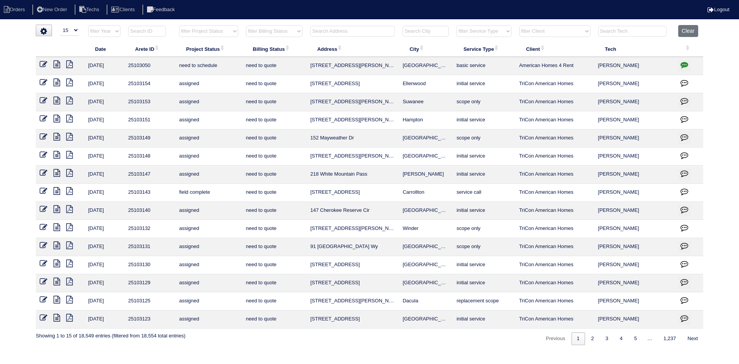
select select "15"
click at [355, 30] on input "text" at bounding box center [352, 31] width 85 height 11
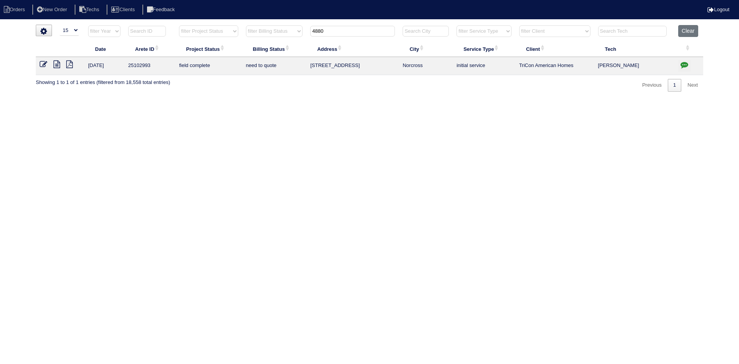
type input "4880"
click at [55, 63] on icon at bounding box center [56, 64] width 7 height 8
click at [685, 64] on icon "button" at bounding box center [684, 65] width 8 height 8
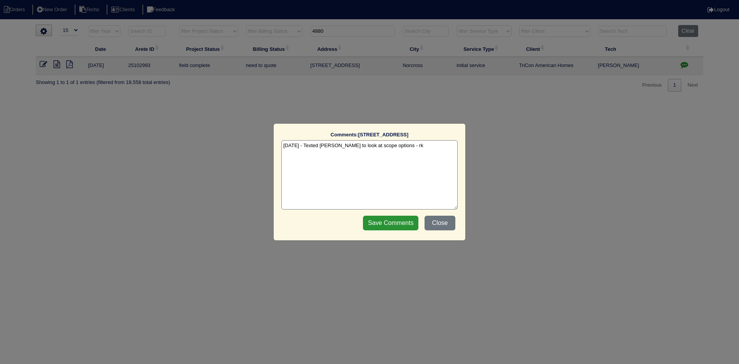
click at [403, 144] on textarea "[DATE] - Texted [PERSON_NAME] to look at scope options - rk" at bounding box center [369, 174] width 176 height 69
type textarea "[DATE] - Texted [PERSON_NAME] to look at scope options - rk [DATE] - Per [PERSO…"
click at [391, 222] on input "Save Comments" at bounding box center [390, 223] width 55 height 15
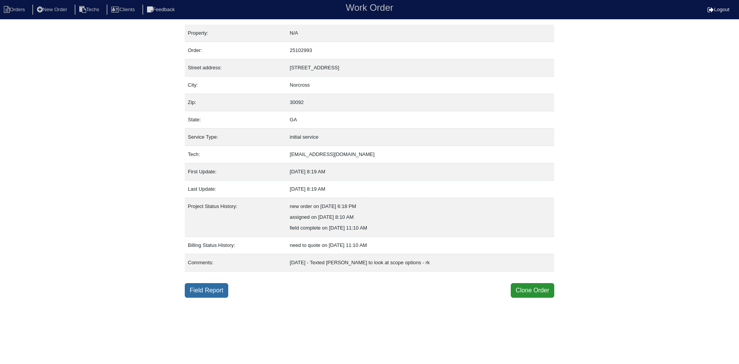
click at [210, 291] on link "Field Report" at bounding box center [206, 290] width 43 height 15
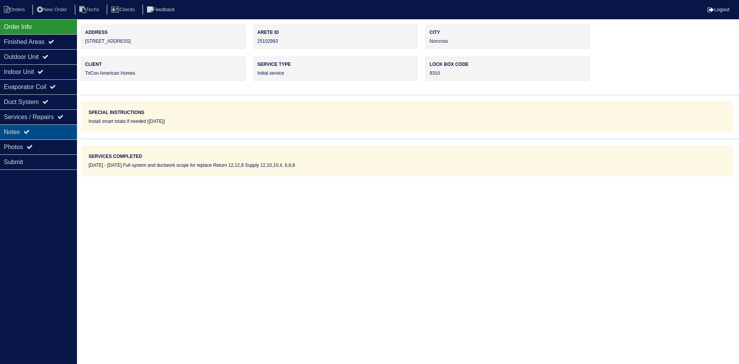
click at [62, 131] on div "Notes" at bounding box center [38, 131] width 77 height 15
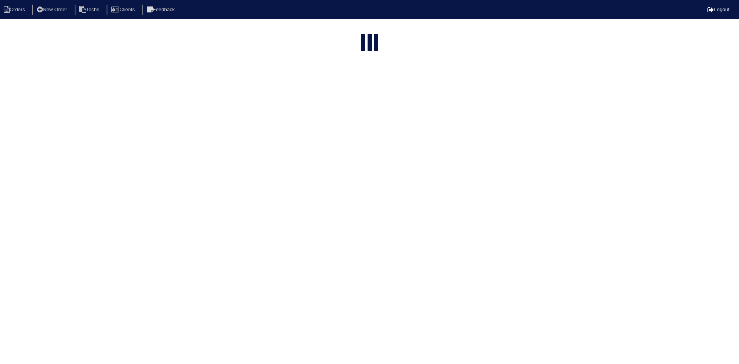
select select "15"
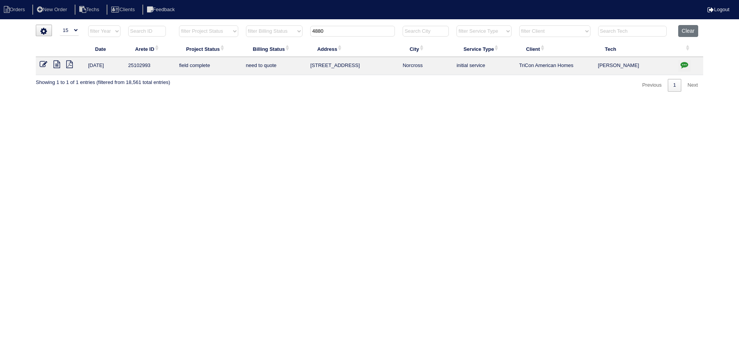
click at [333, 32] on input "4880" at bounding box center [352, 31] width 85 height 11
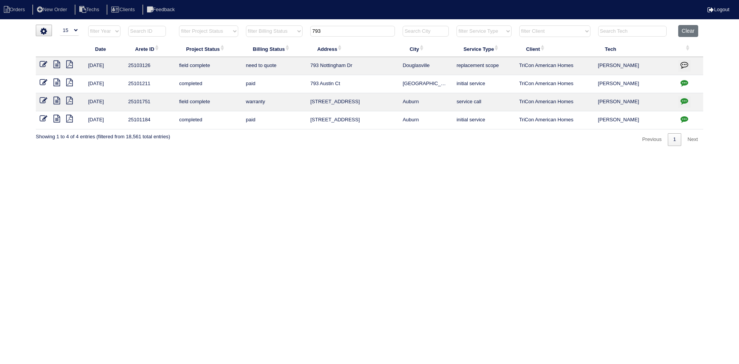
type input "793"
click at [55, 62] on icon at bounding box center [56, 64] width 7 height 8
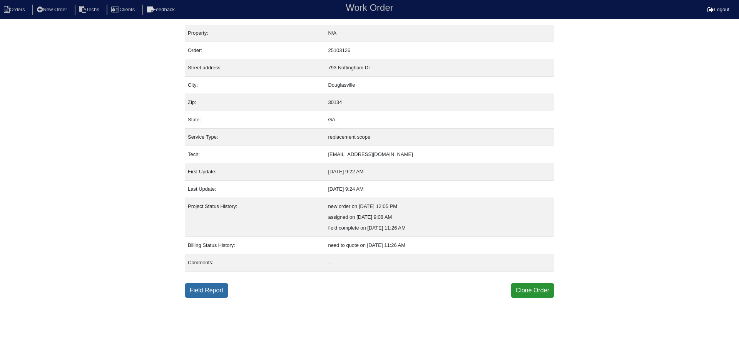
click at [214, 284] on link "Field Report" at bounding box center [206, 290] width 43 height 15
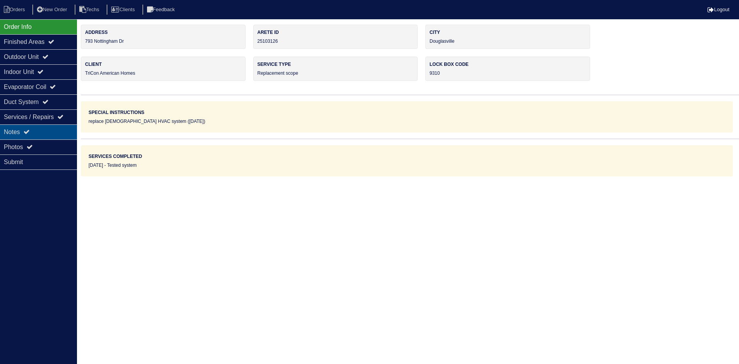
click at [41, 127] on div "Notes" at bounding box center [38, 131] width 77 height 15
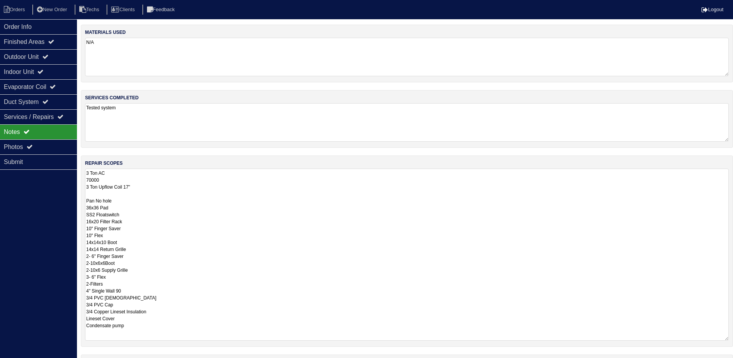
drag, startPoint x: 733, startPoint y: 203, endPoint x: 737, endPoint y: 336, distance: 133.6
click at [733, 336] on html "Orders New Order Techs Clients Feedback Logout Orders New Order Users Clients M…" at bounding box center [366, 210] width 733 height 420
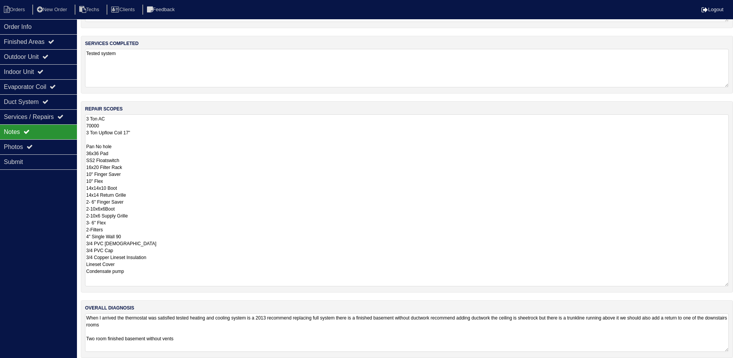
scroll to position [62, 0]
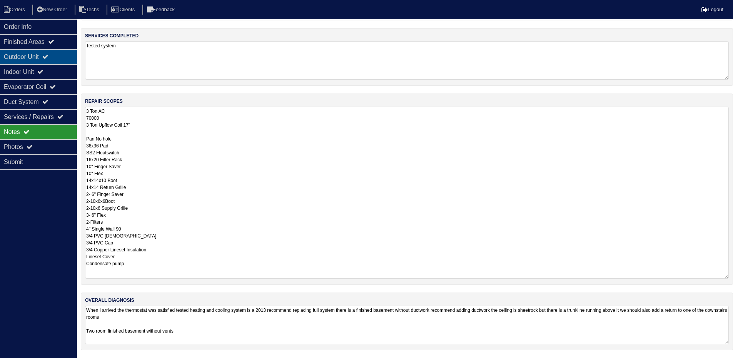
click at [47, 55] on div "Outdoor Unit" at bounding box center [38, 56] width 77 height 15
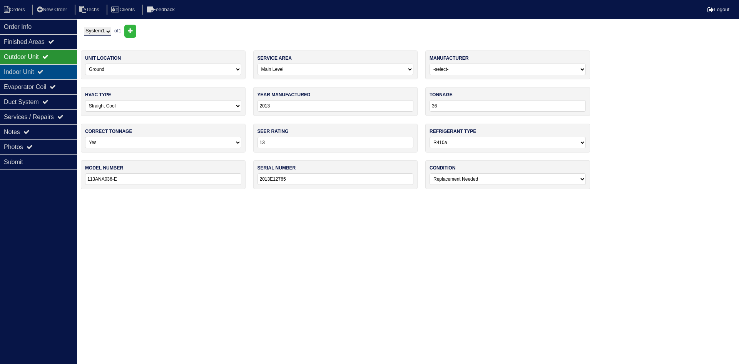
click at [43, 72] on icon at bounding box center [40, 71] width 6 height 6
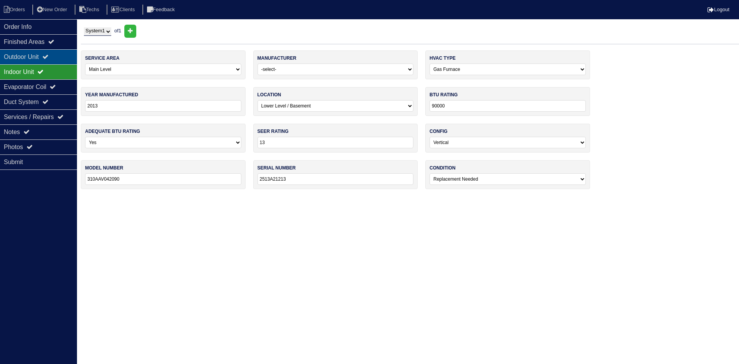
click at [47, 54] on div "Outdoor Unit" at bounding box center [38, 56] width 77 height 15
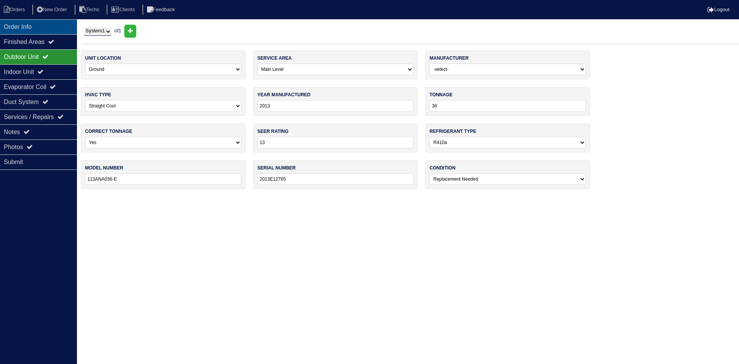
click at [23, 26] on div "Order Info" at bounding box center [38, 26] width 77 height 15
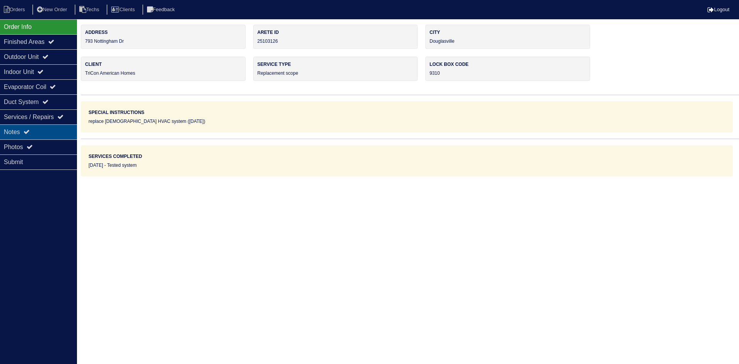
click at [48, 133] on div "Notes" at bounding box center [38, 131] width 77 height 15
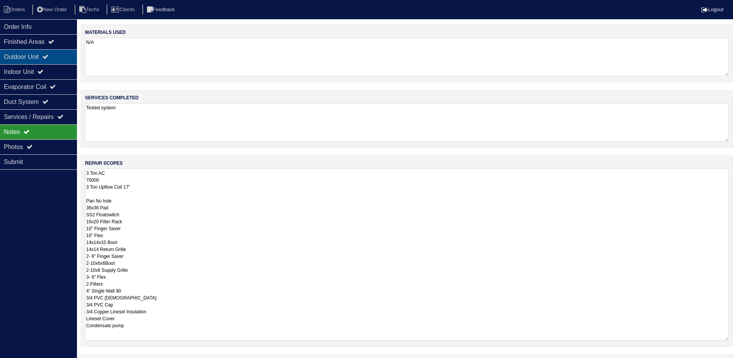
click at [54, 54] on div "Outdoor Unit" at bounding box center [38, 56] width 77 height 15
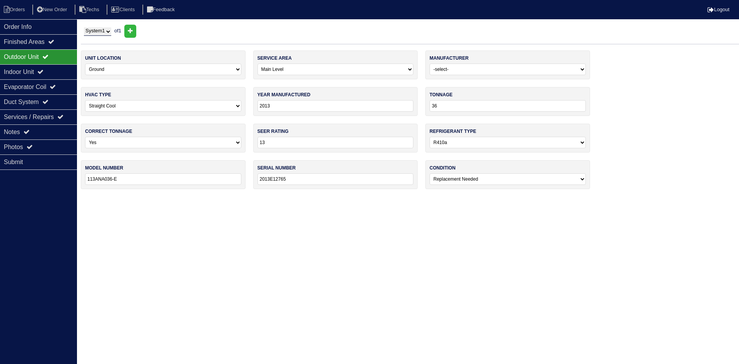
click at [50, 62] on div "Outdoor Unit" at bounding box center [38, 56] width 77 height 15
click at [50, 70] on div "Indoor Unit" at bounding box center [38, 71] width 77 height 15
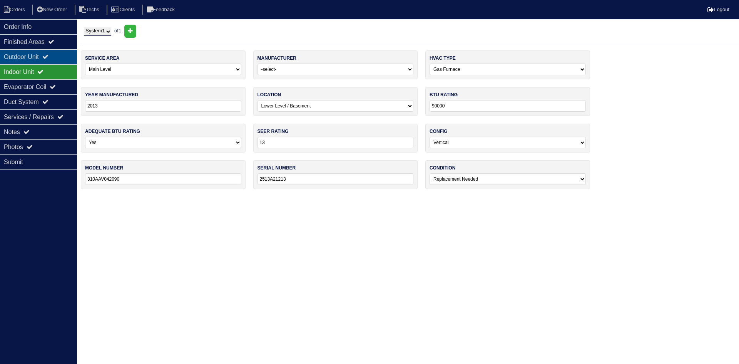
click at [48, 58] on icon at bounding box center [45, 56] width 6 height 6
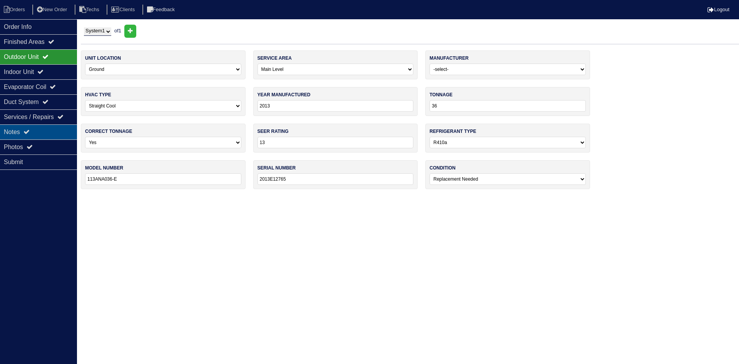
click at [45, 135] on div "Notes" at bounding box center [38, 131] width 77 height 15
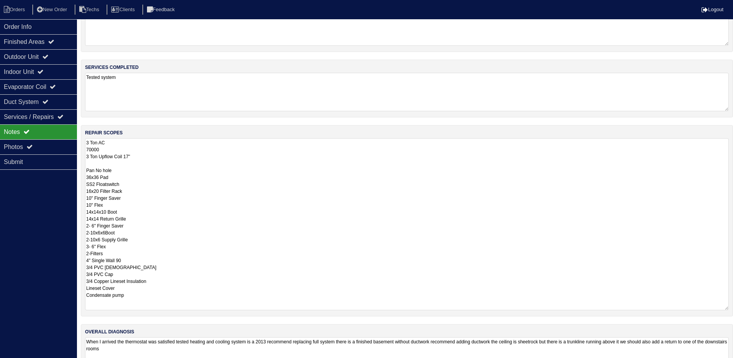
scroll to position [62, 0]
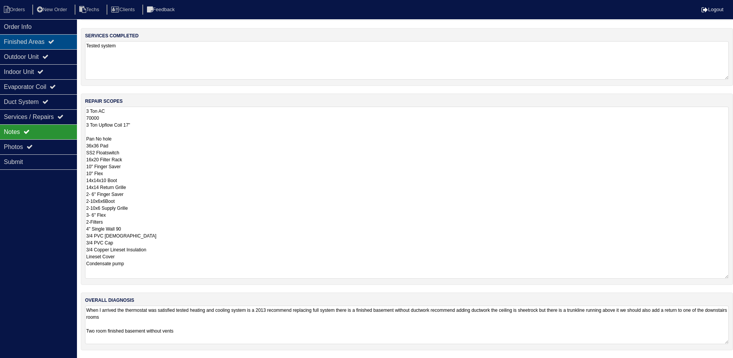
click at [50, 37] on div "Finished Areas" at bounding box center [38, 41] width 77 height 15
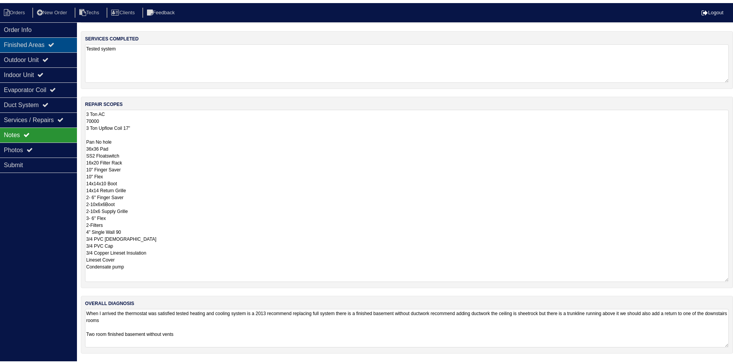
scroll to position [0, 0]
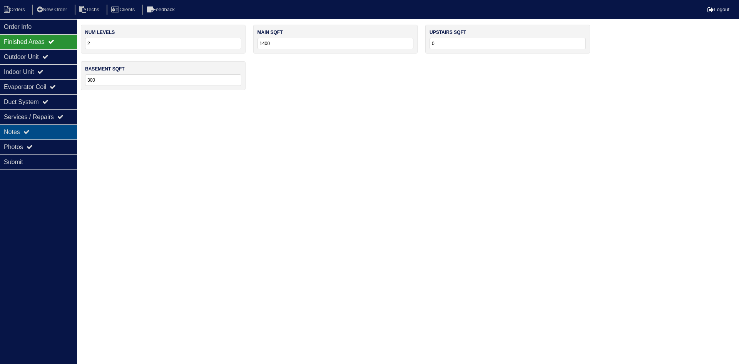
click at [22, 134] on div "Notes" at bounding box center [38, 131] width 77 height 15
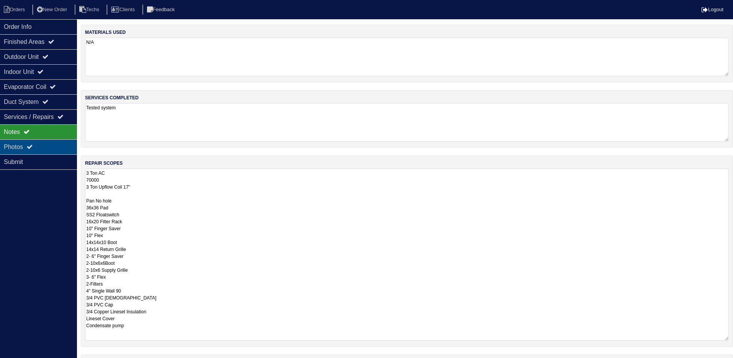
click at [49, 146] on div "Photos" at bounding box center [38, 146] width 77 height 15
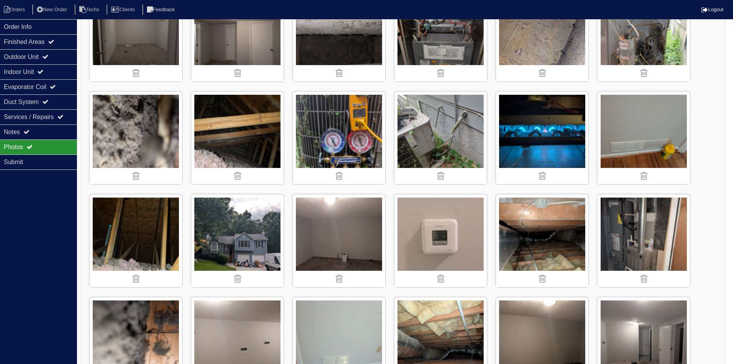
scroll to position [154, 0]
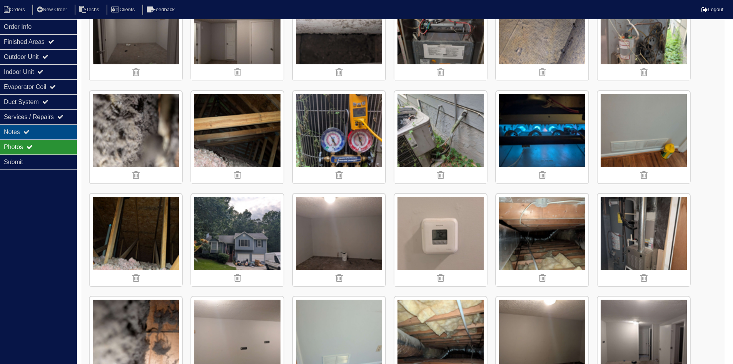
click at [67, 134] on div "Notes" at bounding box center [38, 131] width 77 height 15
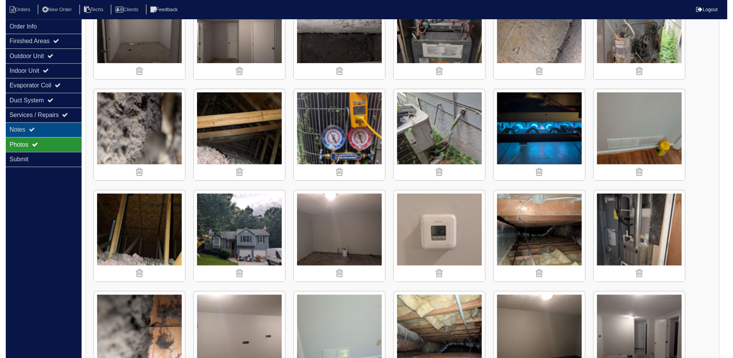
scroll to position [62, 0]
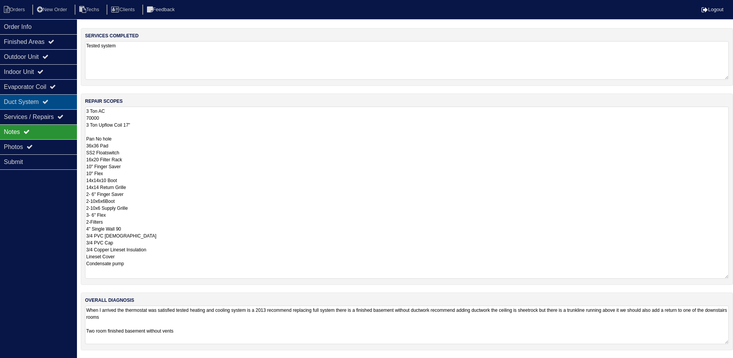
click at [48, 103] on icon at bounding box center [45, 102] width 6 height 6
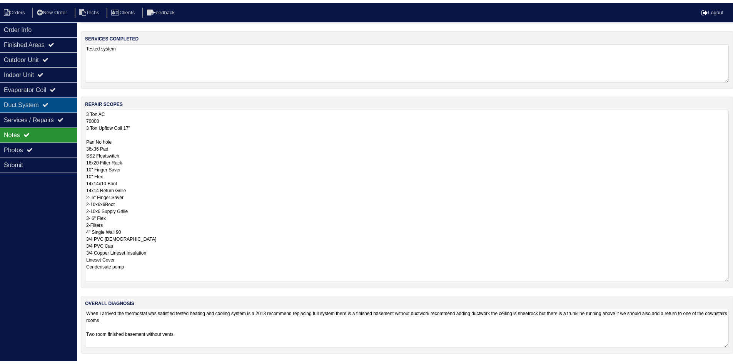
scroll to position [0, 0]
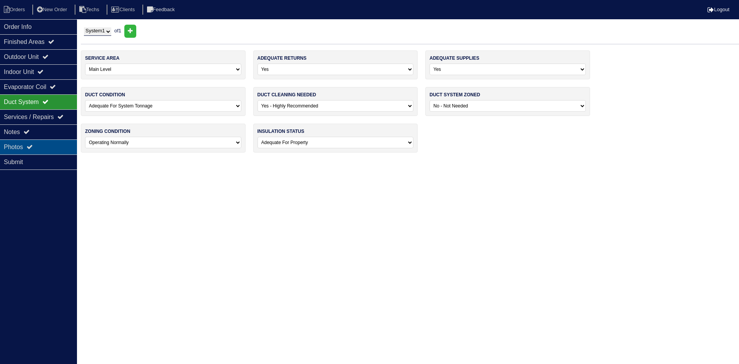
click at [48, 144] on div "Photos" at bounding box center [38, 146] width 77 height 15
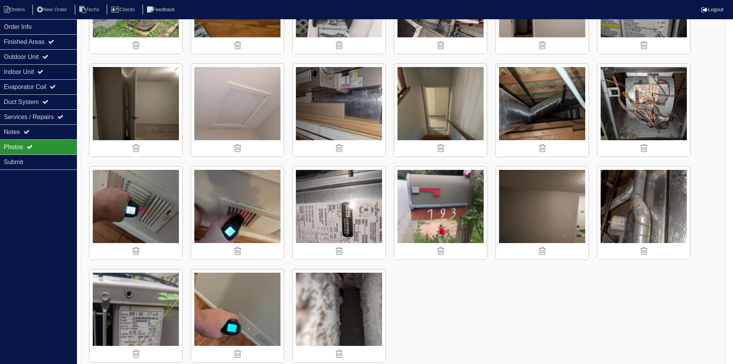
scroll to position [605, 0]
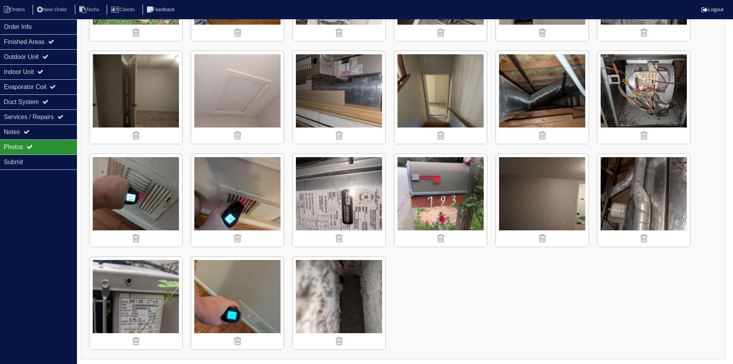
click at [357, 276] on img at bounding box center [339, 303] width 92 height 92
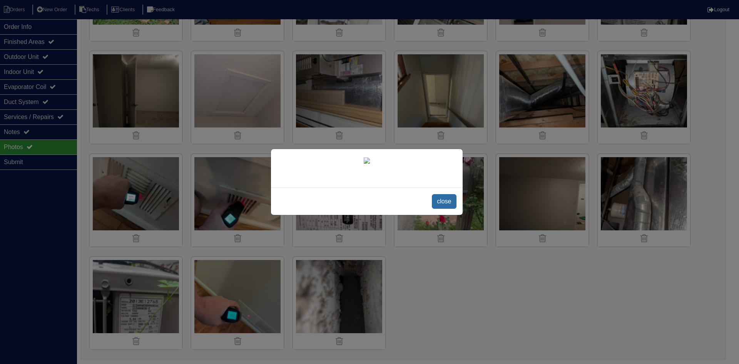
click at [440, 202] on span "close" at bounding box center [444, 201] width 24 height 15
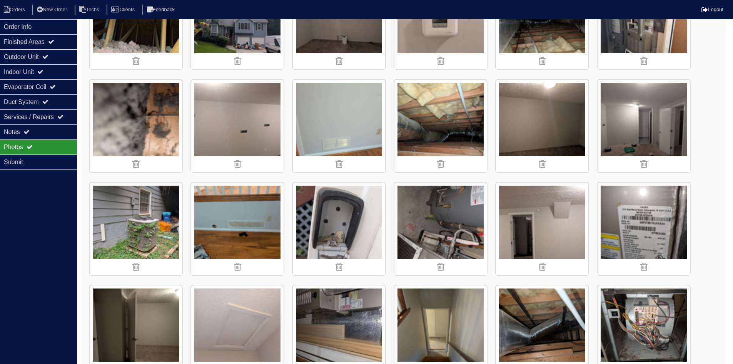
scroll to position [297, 0]
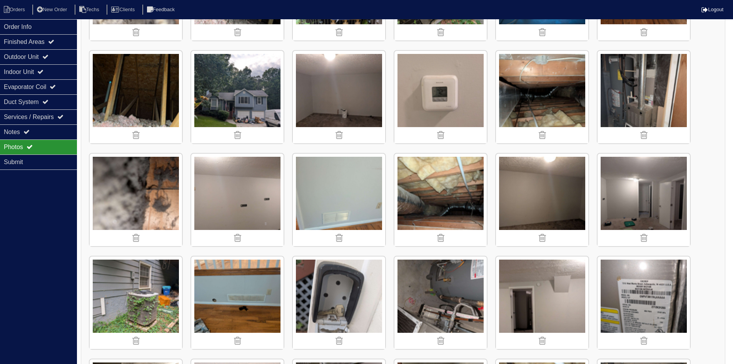
click at [150, 200] on img at bounding box center [136, 200] width 92 height 92
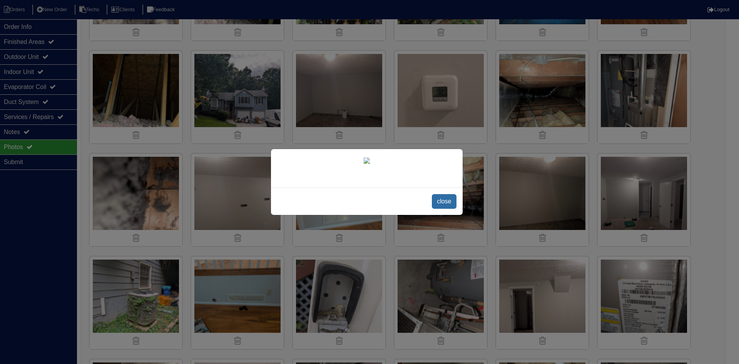
click at [447, 199] on span "close" at bounding box center [444, 201] width 24 height 15
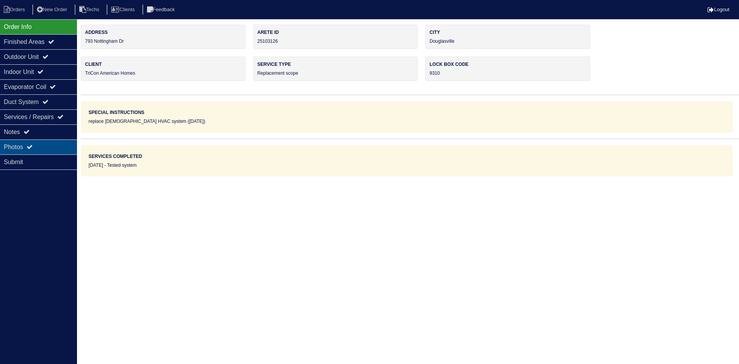
click at [38, 139] on div "Notes" at bounding box center [38, 131] width 77 height 15
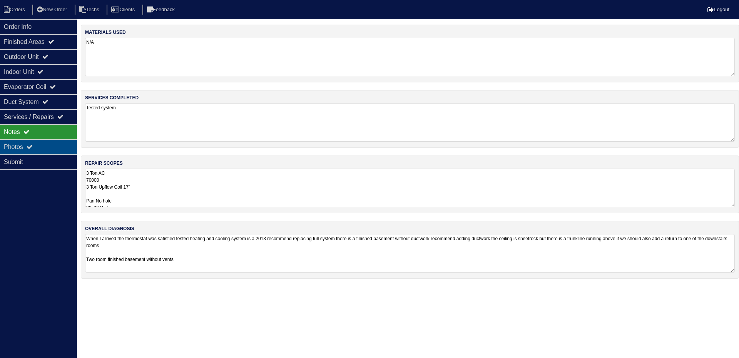
click at [56, 143] on div "Photos" at bounding box center [38, 146] width 77 height 15
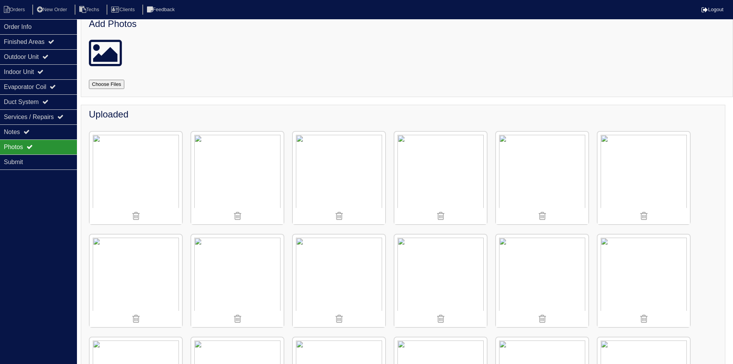
scroll to position [38, 0]
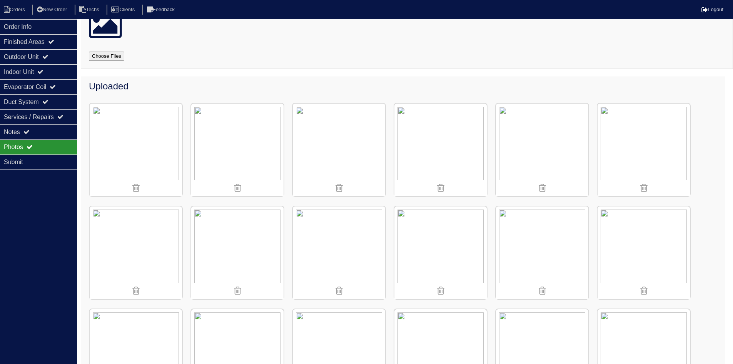
click at [117, 243] on img at bounding box center [136, 252] width 92 height 92
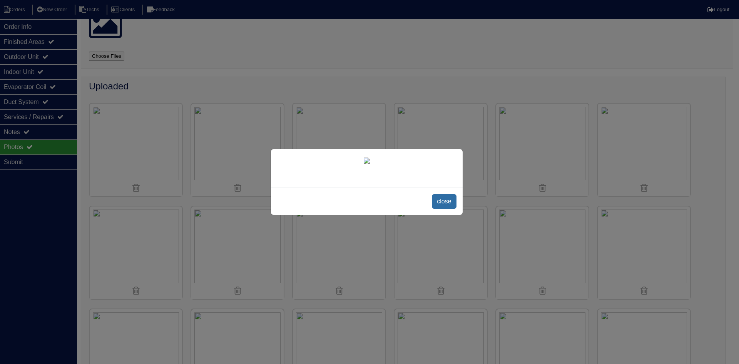
click at [447, 209] on span "close" at bounding box center [444, 201] width 24 height 15
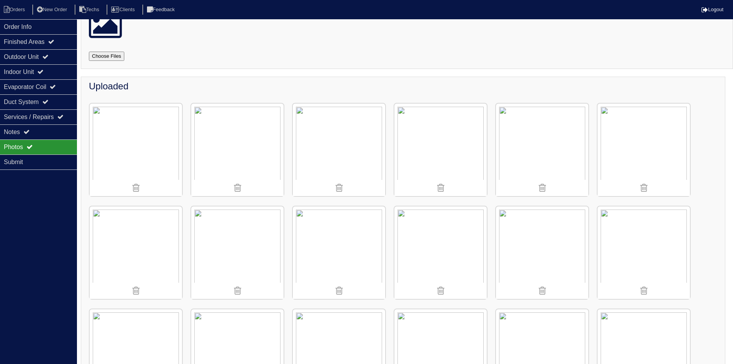
click at [538, 158] on img at bounding box center [542, 150] width 92 height 92
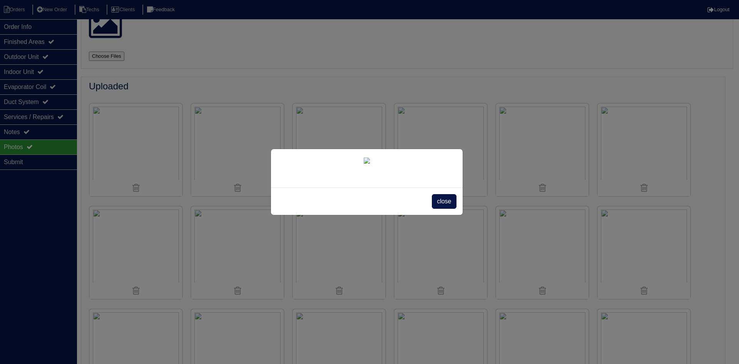
click at [441, 209] on span "close" at bounding box center [444, 201] width 24 height 15
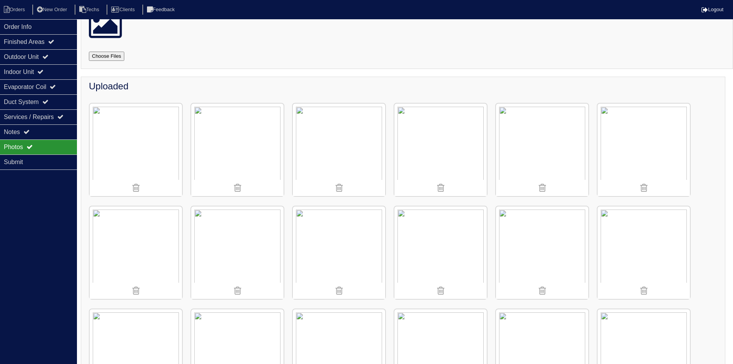
click at [331, 151] on img at bounding box center [339, 150] width 92 height 92
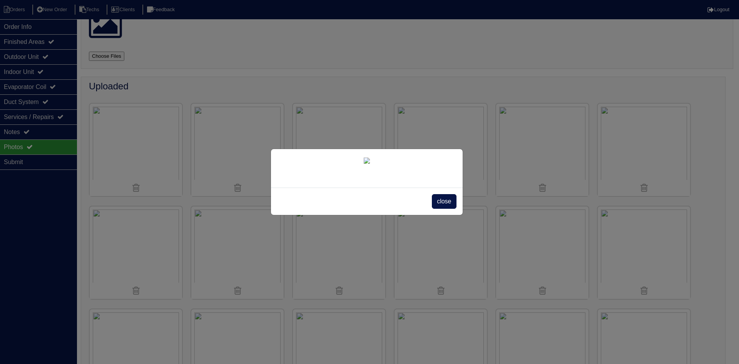
drag, startPoint x: 443, startPoint y: 302, endPoint x: 404, endPoint y: 284, distance: 42.6
click at [444, 209] on span "close" at bounding box center [444, 201] width 24 height 15
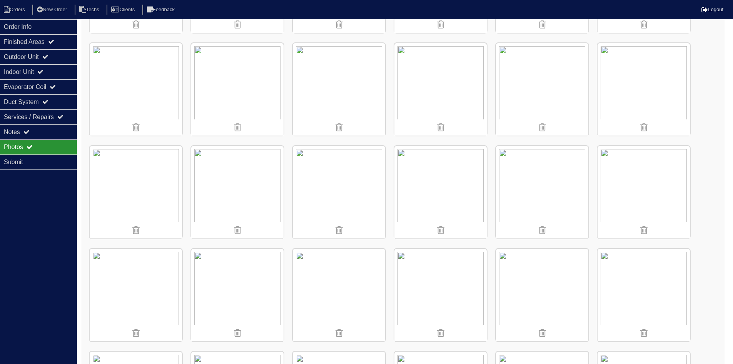
scroll to position [308, 0]
click at [154, 174] on img at bounding box center [136, 188] width 92 height 92
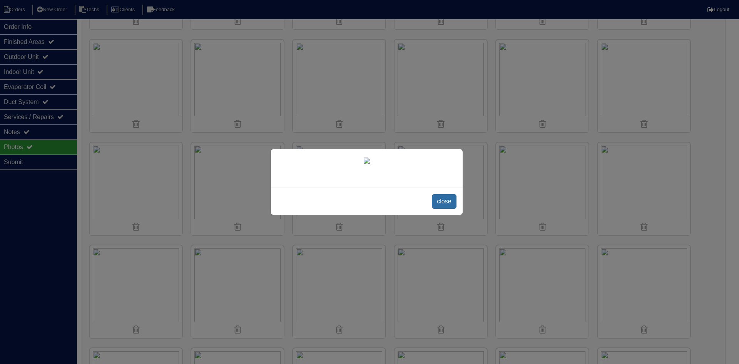
drag, startPoint x: 442, startPoint y: 252, endPoint x: 443, endPoint y: 241, distance: 10.8
click at [442, 209] on span "close" at bounding box center [444, 201] width 24 height 15
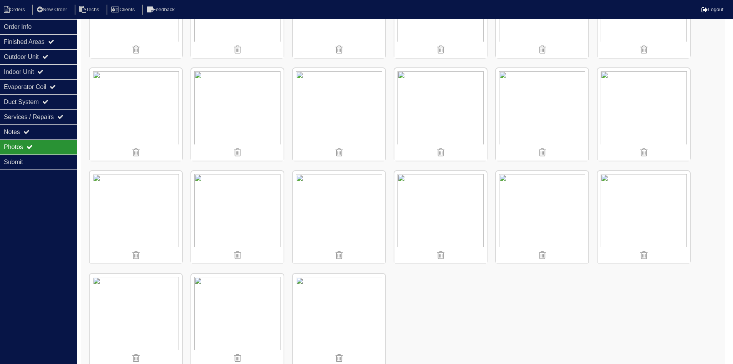
scroll to position [605, 0]
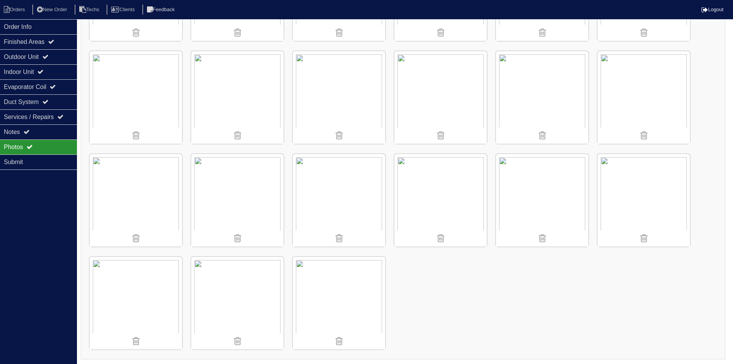
click at [334, 304] on img at bounding box center [339, 303] width 92 height 92
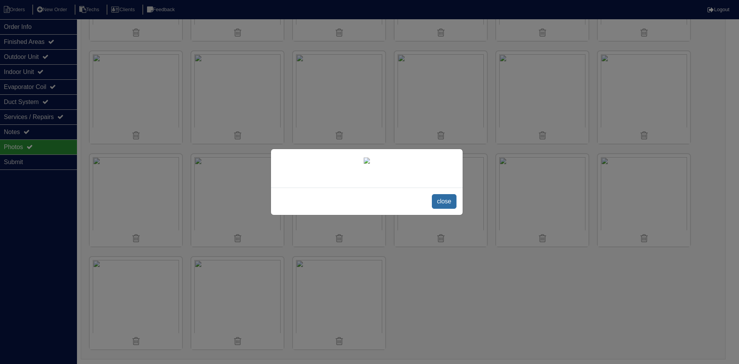
click at [440, 209] on span "close" at bounding box center [444, 201] width 24 height 15
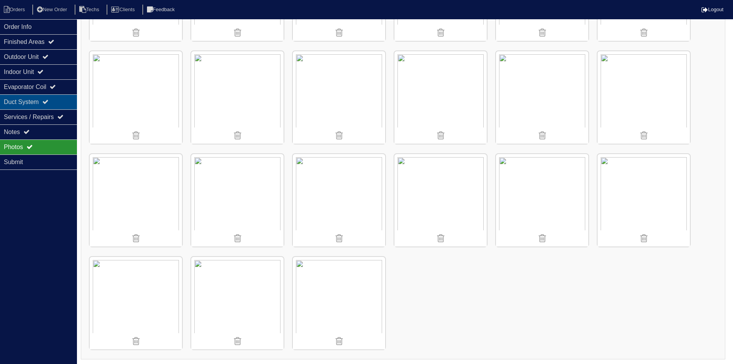
click at [44, 102] on div "Duct System" at bounding box center [38, 101] width 77 height 15
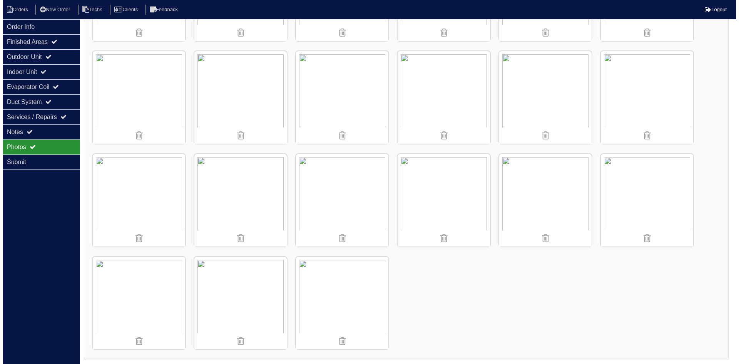
scroll to position [0, 0]
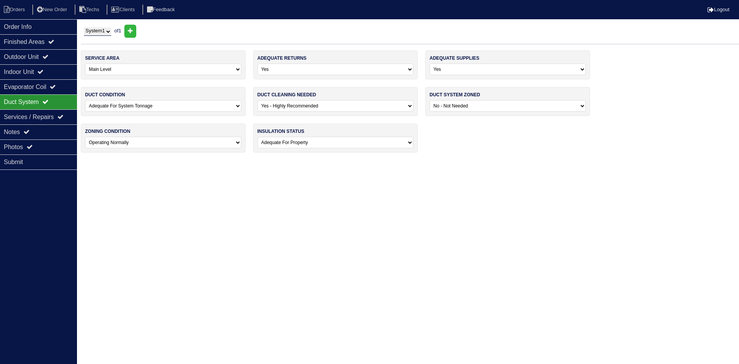
click at [306, 105] on select "-select- No Yes - Recommended But Not Required Yes - Highly Recommended" at bounding box center [335, 106] width 156 height 12
select select "1"
click at [257, 100] on select "-select- No Yes - Recommended But Not Required Yes - Highly Recommended" at bounding box center [335, 106] width 156 height 12
click at [47, 26] on div "Order Info" at bounding box center [38, 26] width 77 height 15
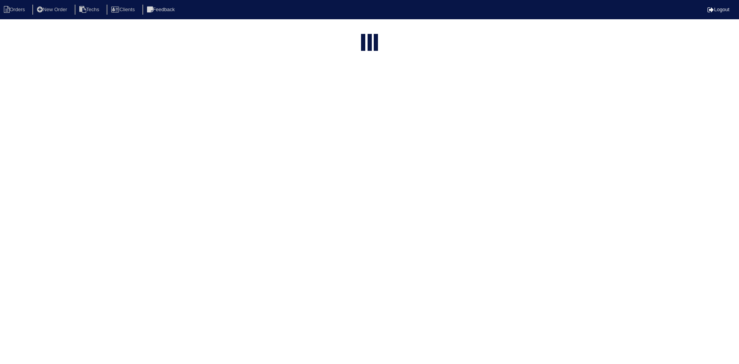
select select "15"
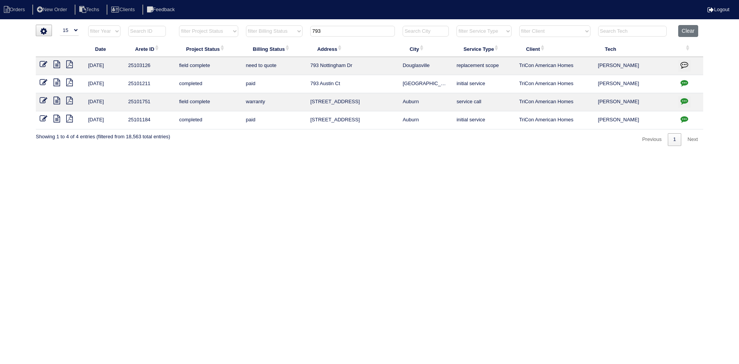
click at [319, 29] on input "793" at bounding box center [352, 31] width 85 height 11
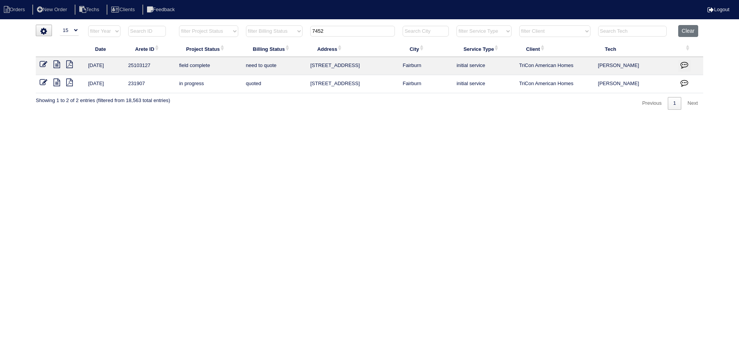
type input "7452"
click at [55, 63] on icon at bounding box center [56, 64] width 7 height 8
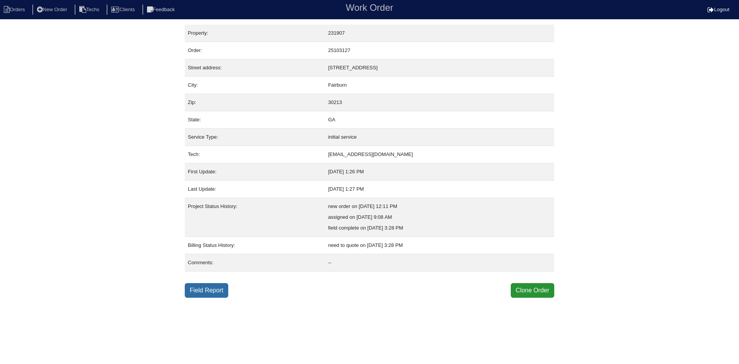
click at [218, 286] on link "Field Report" at bounding box center [206, 290] width 43 height 15
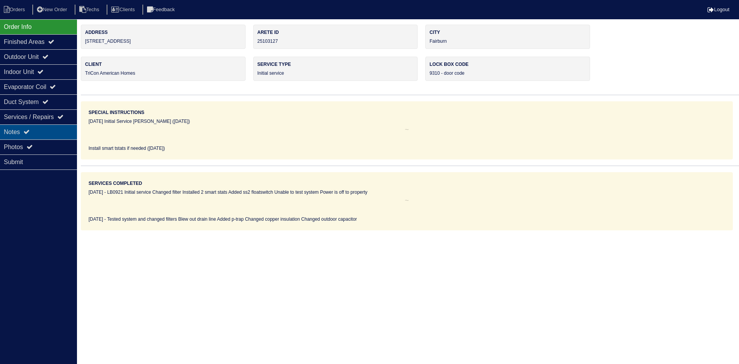
click at [55, 132] on div "Notes" at bounding box center [38, 131] width 77 height 15
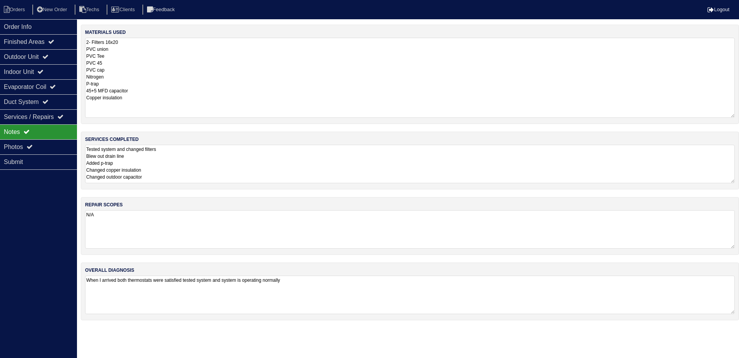
drag, startPoint x: 732, startPoint y: 72, endPoint x: 733, endPoint y: 114, distance: 41.6
click at [733, 114] on textarea "2- Filters 16x20 PVC union PVC Tee PVC 45 PVC cap Nitrogen P-trap 45+5 MFD capa…" at bounding box center [410, 78] width 650 height 80
click at [28, 54] on div "Outdoor Unit" at bounding box center [38, 56] width 77 height 15
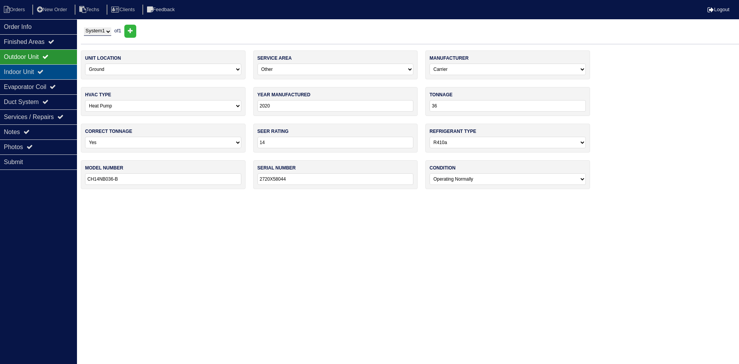
click at [28, 70] on div "Indoor Unit" at bounding box center [38, 71] width 77 height 15
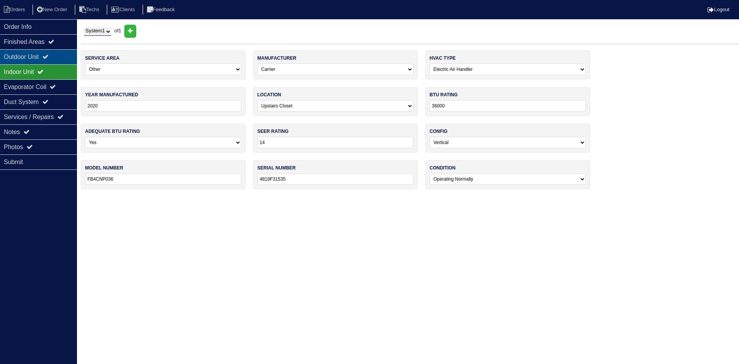
click at [35, 57] on div "Outdoor Unit" at bounding box center [38, 56] width 77 height 15
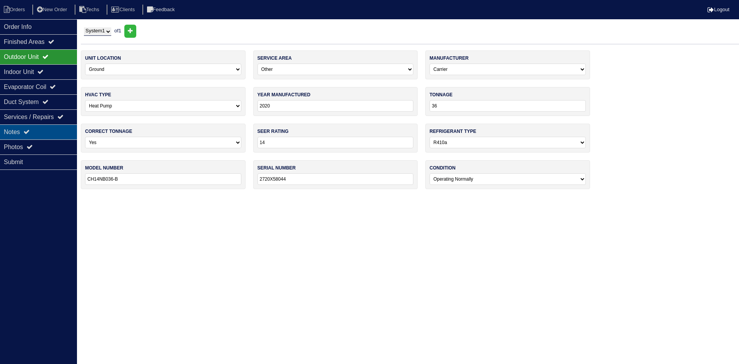
click at [40, 132] on div "Notes" at bounding box center [38, 131] width 77 height 15
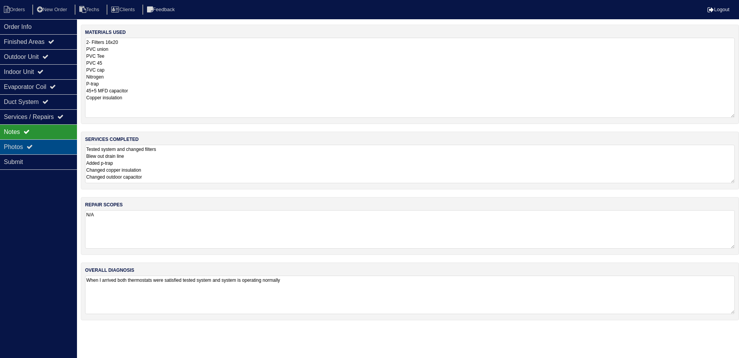
click at [36, 144] on div "Photos" at bounding box center [38, 146] width 77 height 15
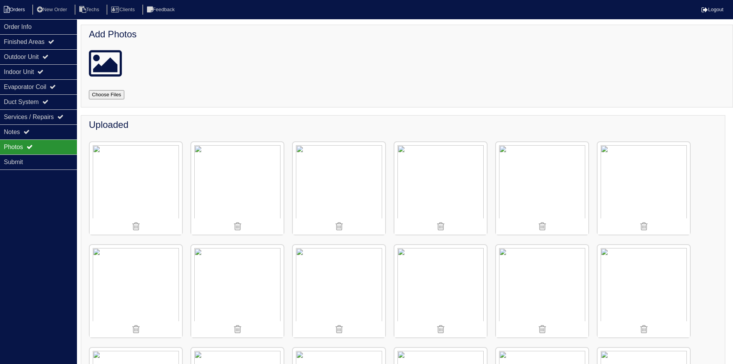
click at [13, 9] on li "Orders" at bounding box center [15, 10] width 31 height 10
select select "15"
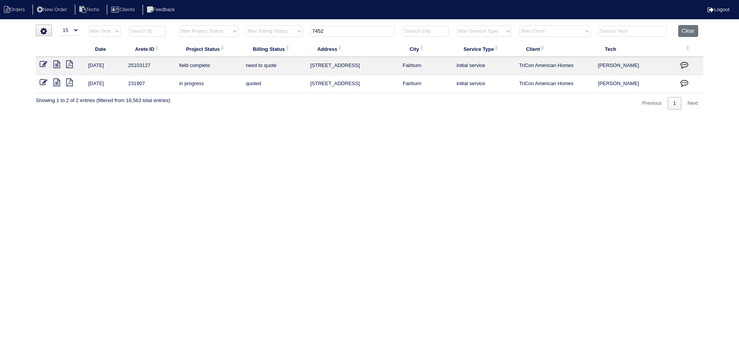
click at [329, 33] on input "7452" at bounding box center [352, 31] width 85 height 11
type input "6039"
click at [56, 63] on icon at bounding box center [56, 64] width 7 height 8
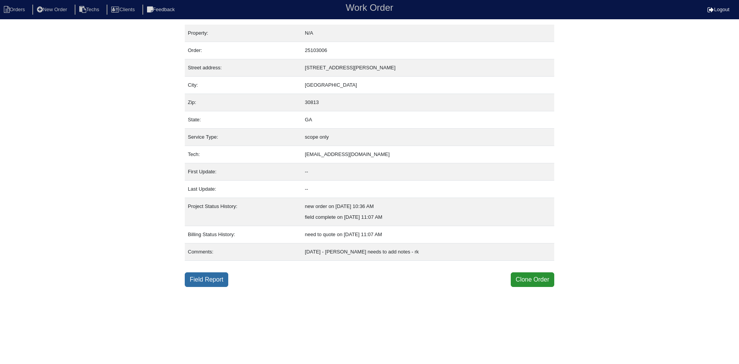
click at [209, 279] on link "Field Report" at bounding box center [206, 279] width 43 height 15
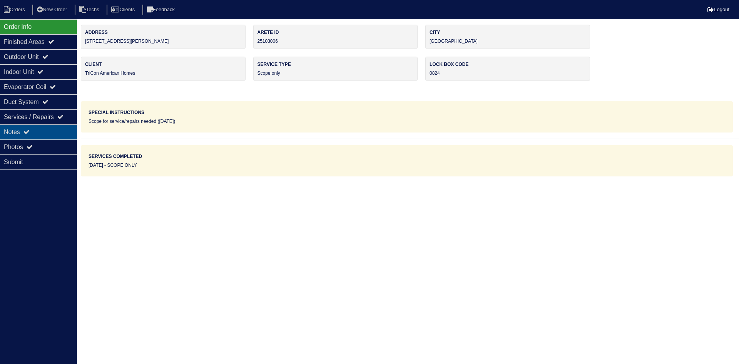
click at [25, 132] on div "Notes" at bounding box center [38, 131] width 77 height 15
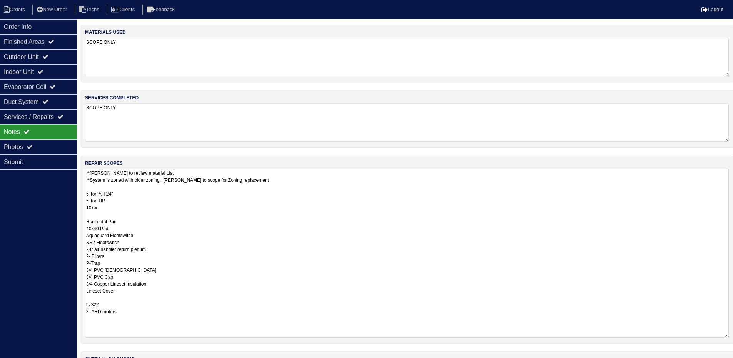
drag, startPoint x: 731, startPoint y: 203, endPoint x: 708, endPoint y: 332, distance: 130.8
click at [733, 333] on html "Orders New Order Techs Clients Feedback Logout Orders New Order Users Clients M…" at bounding box center [366, 208] width 733 height 417
click at [36, 61] on div "Outdoor Unit" at bounding box center [38, 56] width 77 height 15
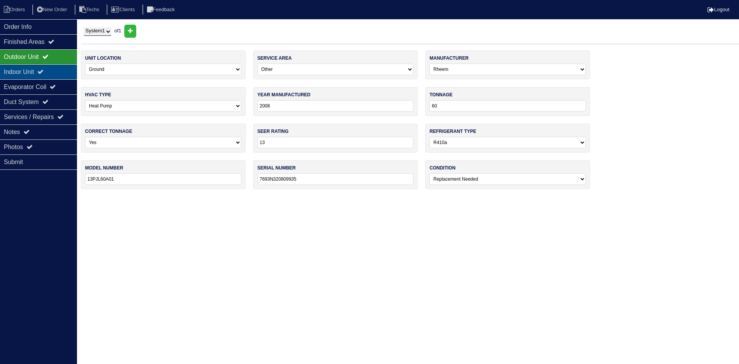
click at [36, 72] on div "Indoor Unit" at bounding box center [38, 71] width 77 height 15
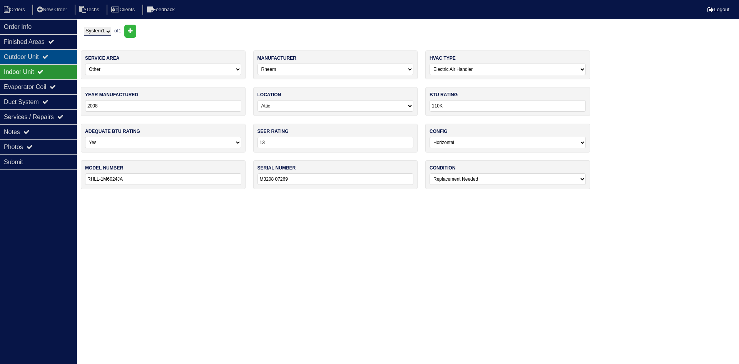
click at [44, 58] on div "Outdoor Unit" at bounding box center [38, 56] width 77 height 15
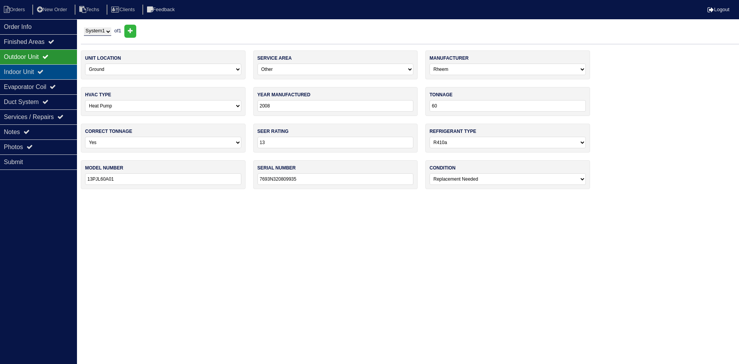
click at [40, 71] on div "Indoor Unit" at bounding box center [38, 71] width 77 height 15
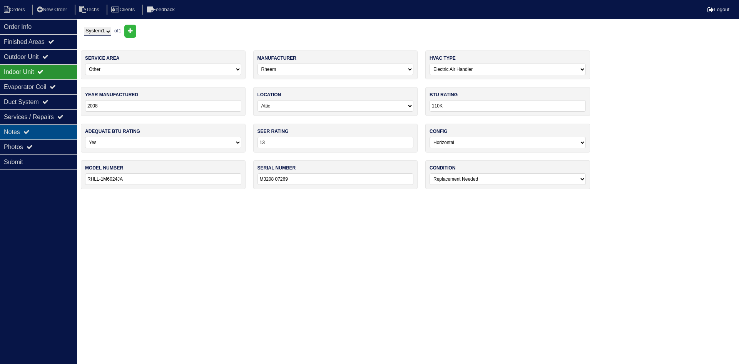
click at [48, 131] on div "Notes" at bounding box center [38, 131] width 77 height 15
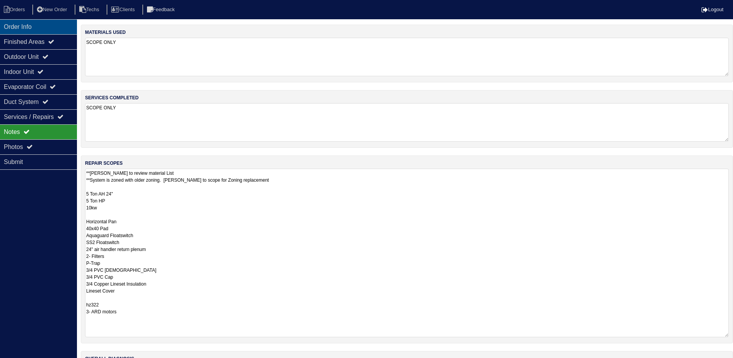
click at [41, 24] on div "Order Info" at bounding box center [38, 26] width 77 height 15
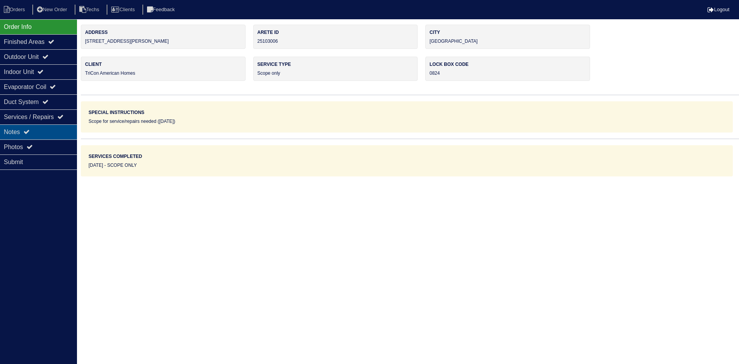
click at [41, 132] on div "Notes" at bounding box center [38, 131] width 77 height 15
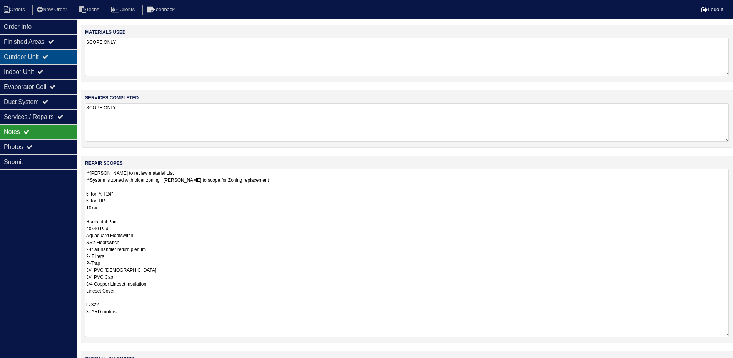
click at [42, 56] on div "Outdoor Unit" at bounding box center [38, 56] width 77 height 15
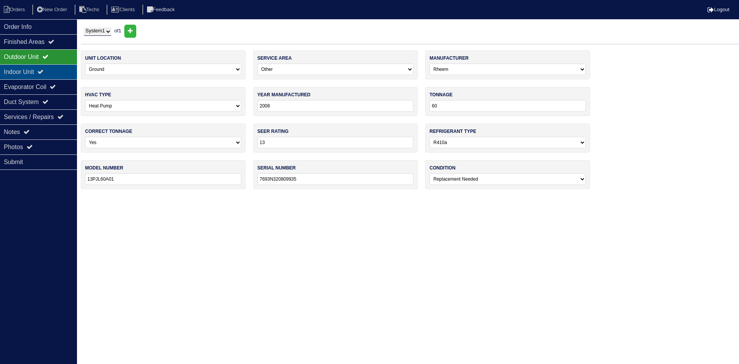
click at [42, 68] on div "Indoor Unit" at bounding box center [38, 71] width 77 height 15
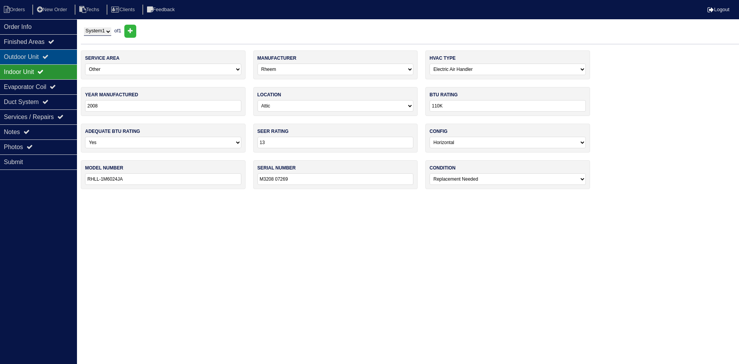
click at [46, 53] on div "Outdoor Unit" at bounding box center [38, 56] width 77 height 15
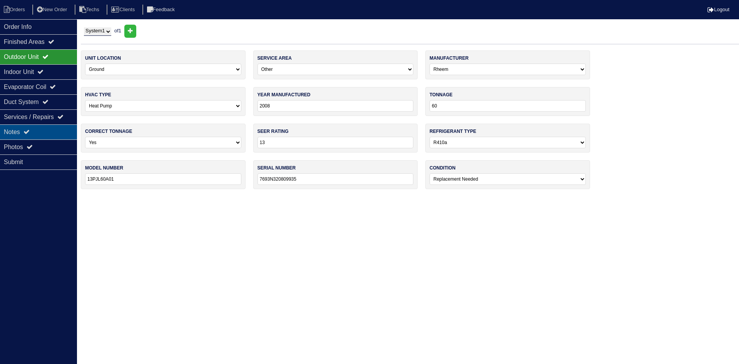
click at [48, 130] on div "Notes" at bounding box center [38, 131] width 77 height 15
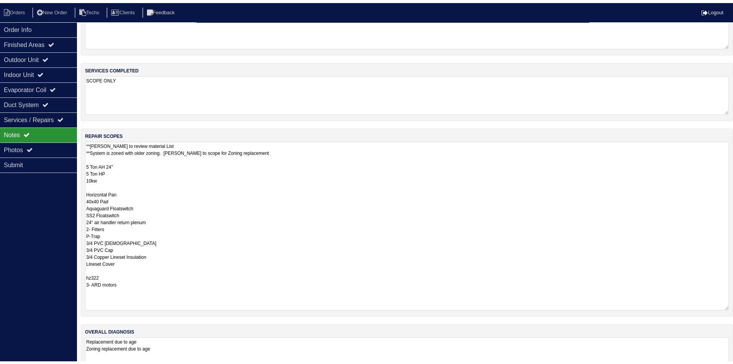
scroll to position [58, 0]
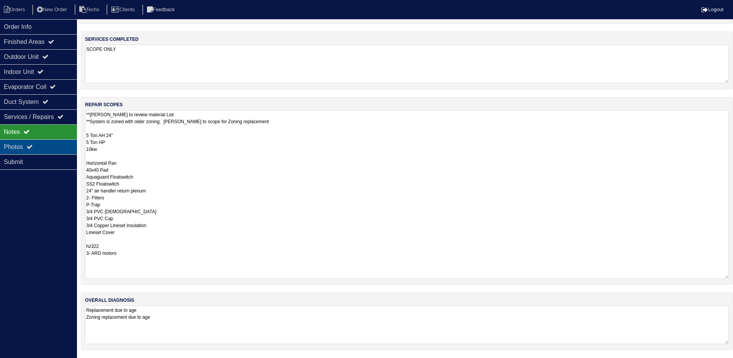
click at [25, 145] on div "Photos" at bounding box center [38, 146] width 77 height 15
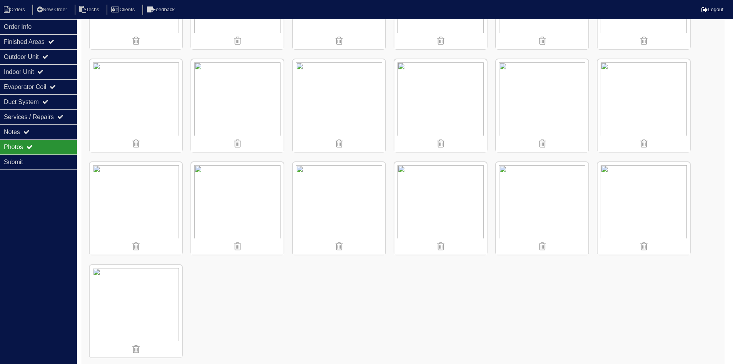
scroll to position [597, 0]
click at [36, 130] on div "Notes" at bounding box center [38, 131] width 77 height 15
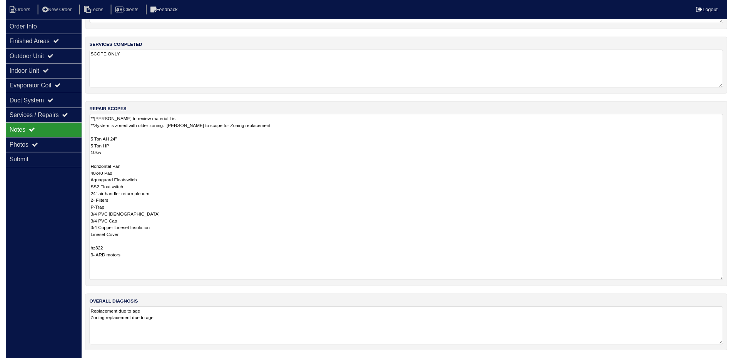
scroll to position [58, 0]
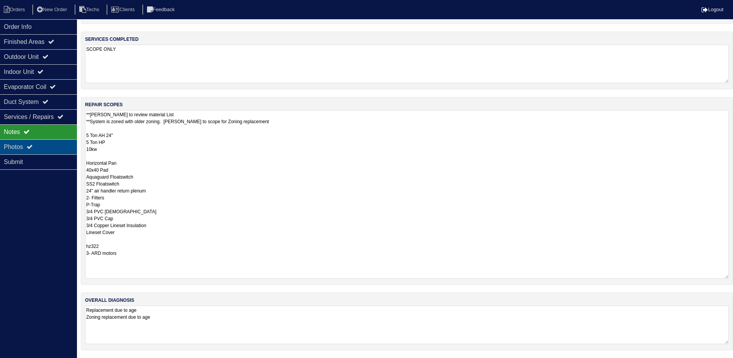
click at [41, 146] on div "Photos" at bounding box center [38, 146] width 77 height 15
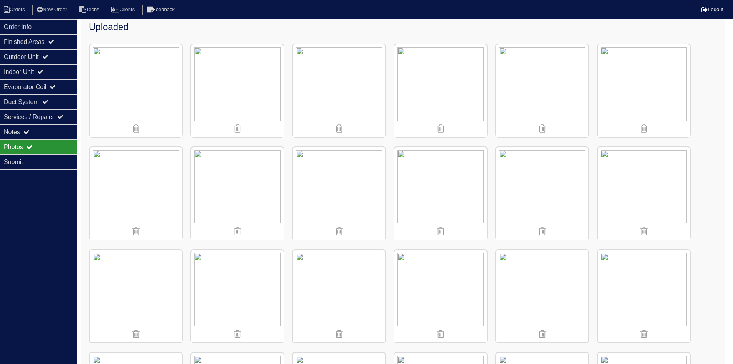
scroll to position [97, 0]
click at [26, 131] on icon at bounding box center [26, 132] width 6 height 6
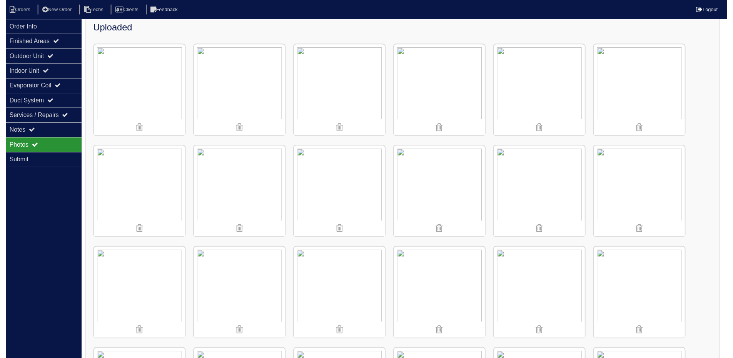
scroll to position [58, 0]
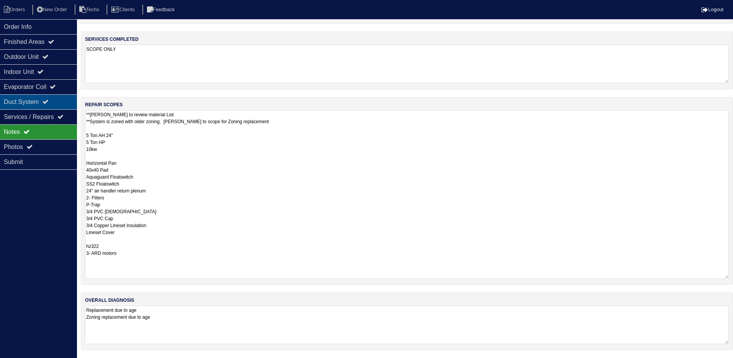
click at [48, 100] on icon at bounding box center [45, 102] width 6 height 6
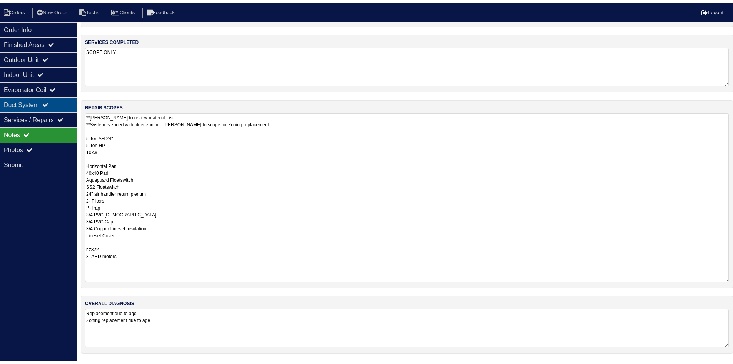
scroll to position [0, 0]
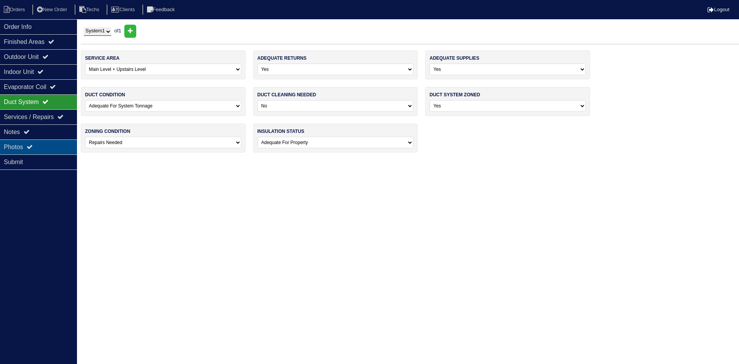
click at [43, 141] on div "Photos" at bounding box center [38, 146] width 77 height 15
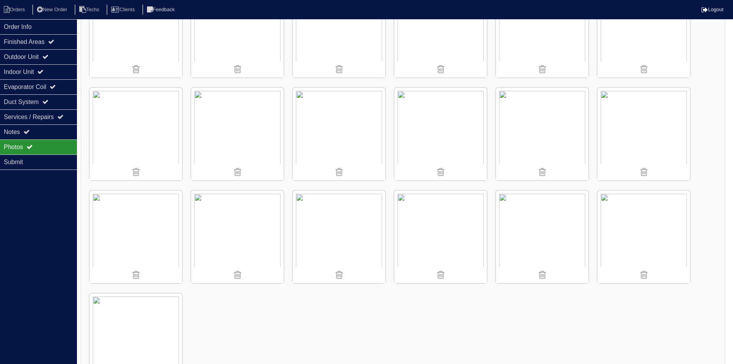
scroll to position [528, 0]
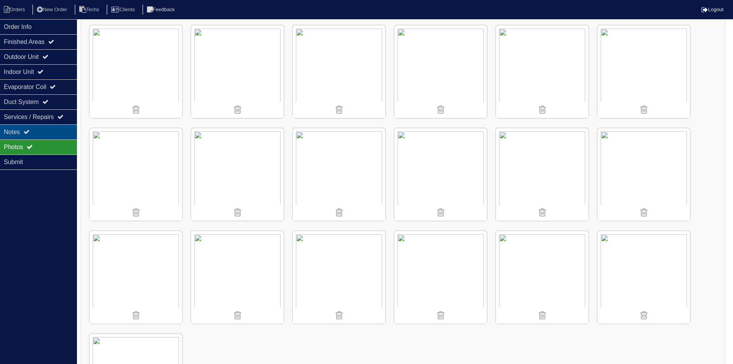
drag, startPoint x: 56, startPoint y: 130, endPoint x: 62, endPoint y: 130, distance: 5.8
click at [56, 130] on div "Notes" at bounding box center [38, 131] width 77 height 15
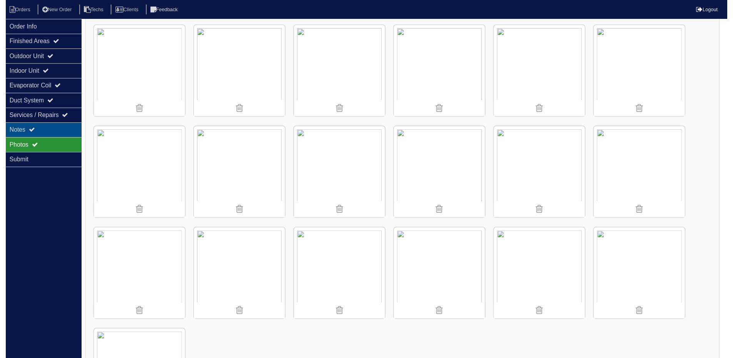
scroll to position [58, 0]
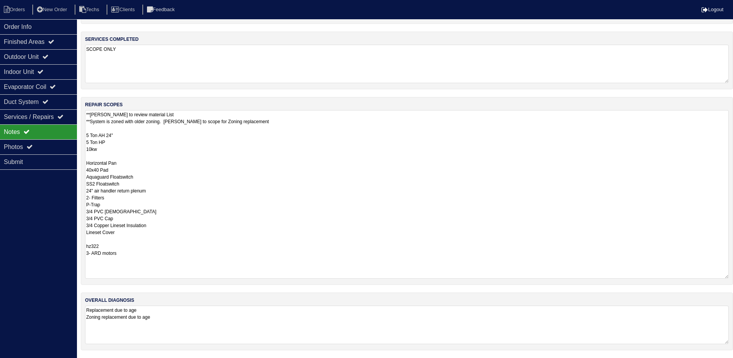
click at [122, 234] on textarea "**Payton to review material List **System is zoned with older zoning. Payton to…" at bounding box center [407, 194] width 644 height 169
type textarea "**Payton to review material List **System is zoned with older zoning. Payton to…"
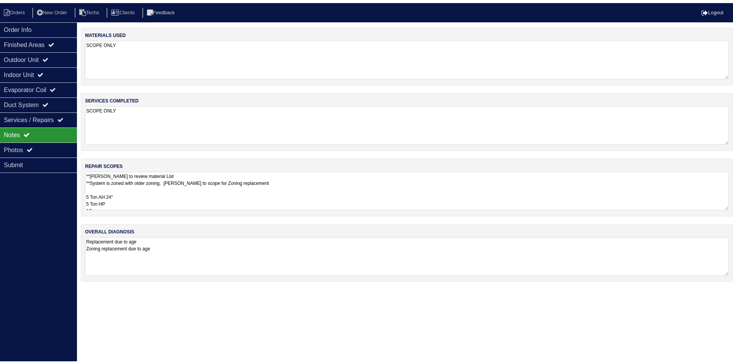
scroll to position [0, 0]
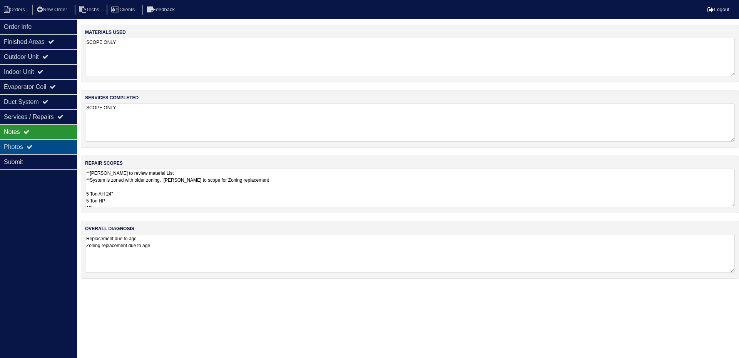
click at [23, 149] on div "Photos" at bounding box center [38, 146] width 77 height 15
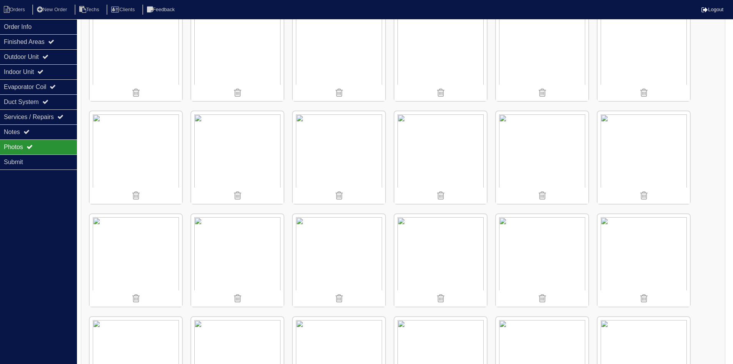
scroll to position [269, 0]
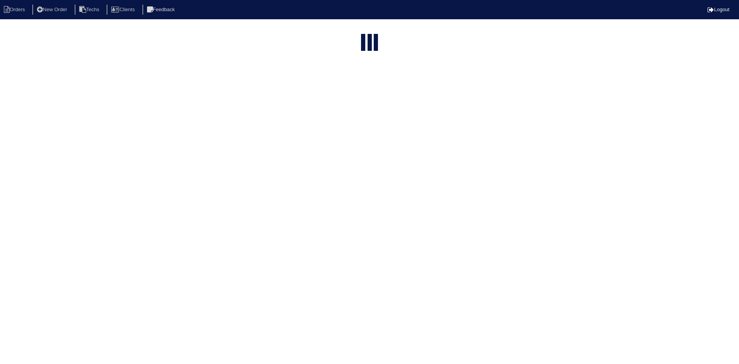
select select "15"
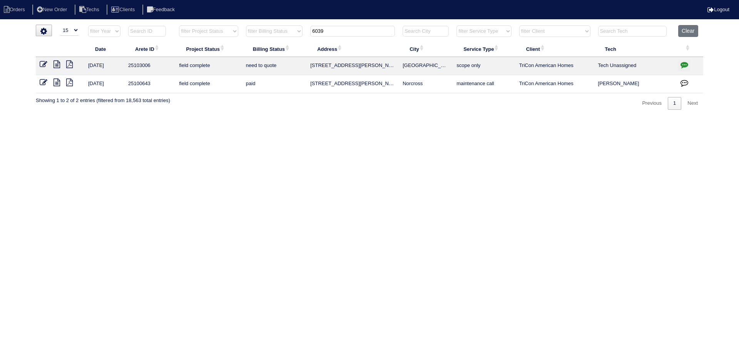
click at [684, 61] on icon "button" at bounding box center [684, 65] width 8 height 8
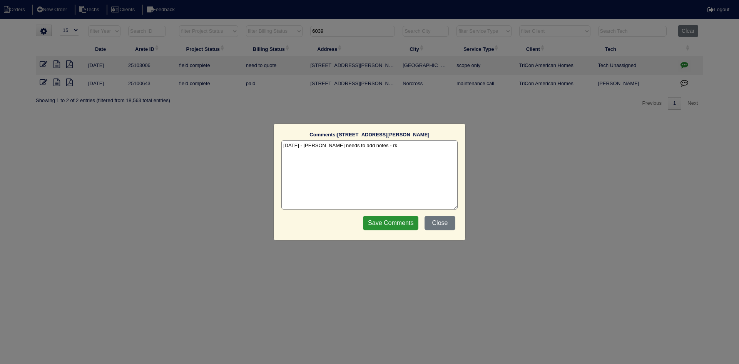
click at [384, 146] on textarea "[DATE] - [PERSON_NAME] needs to add notes - rk" at bounding box center [369, 174] width 176 height 69
type textarea "[DATE] - [PERSON_NAME] needs to add notes - rk [DATE] - texted [PERSON_NAME] to…"
click at [386, 221] on input "Save Comments" at bounding box center [390, 223] width 55 height 15
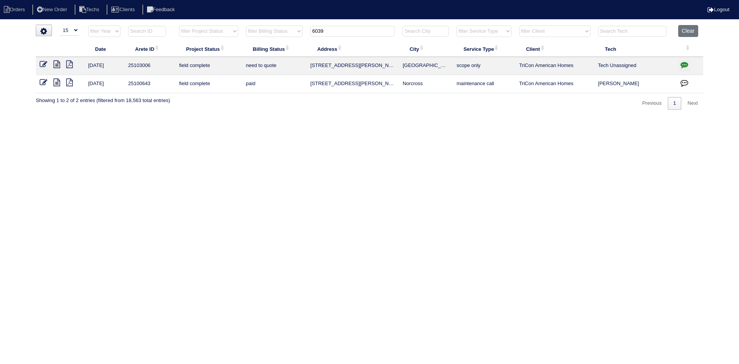
click at [334, 30] on input "6039" at bounding box center [352, 31] width 85 height 11
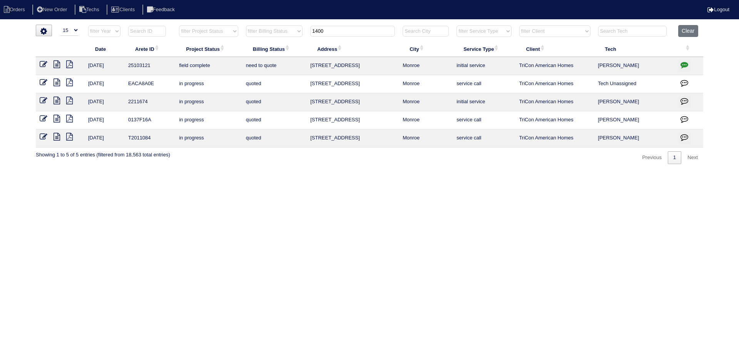
type input "1400"
drag, startPoint x: 58, startPoint y: 64, endPoint x: 46, endPoint y: 60, distance: 12.9
click at [57, 64] on icon at bounding box center [56, 64] width 7 height 8
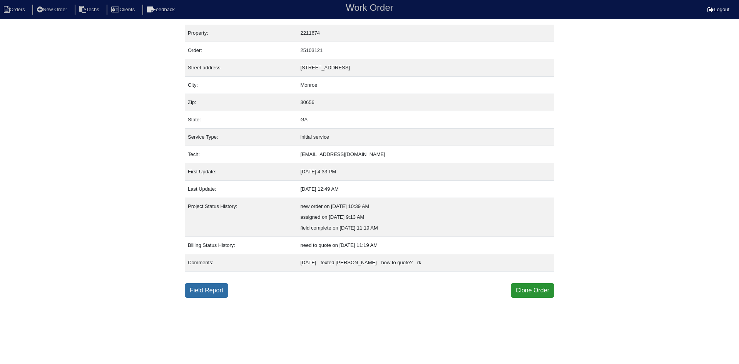
click at [199, 286] on link "Field Report" at bounding box center [206, 290] width 43 height 15
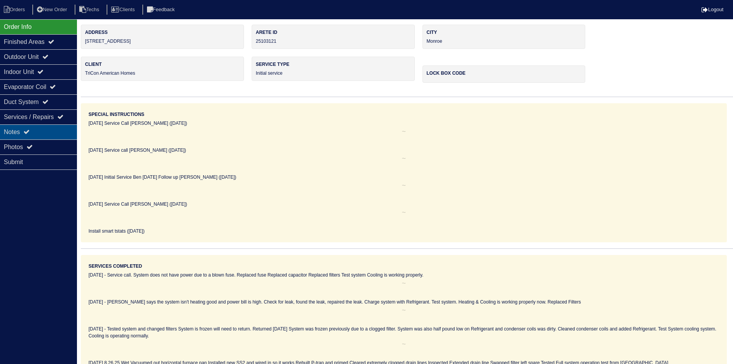
click at [42, 128] on div "Notes" at bounding box center [38, 131] width 77 height 15
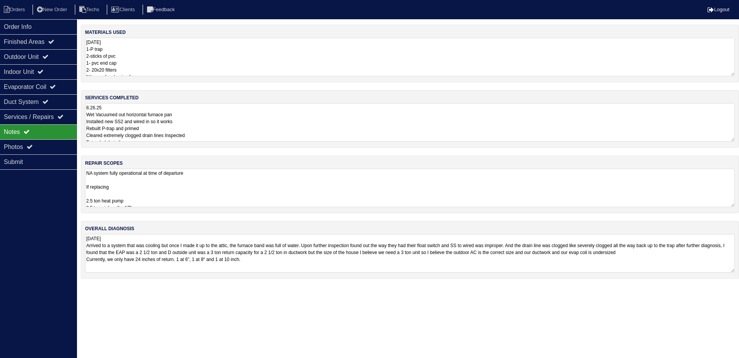
click at [424, 269] on textarea "[DATE] Arrived to a system that was cooling but once I made it up to the attic,…" at bounding box center [410, 253] width 650 height 38
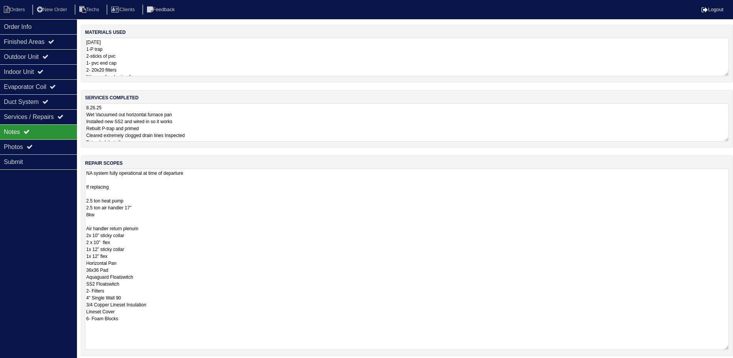
drag, startPoint x: 730, startPoint y: 203, endPoint x: 738, endPoint y: 346, distance: 143.0
click at [733, 346] on html "Orders New Order Techs Clients Feedback Logout Orders New Order Users Clients M…" at bounding box center [366, 214] width 733 height 428
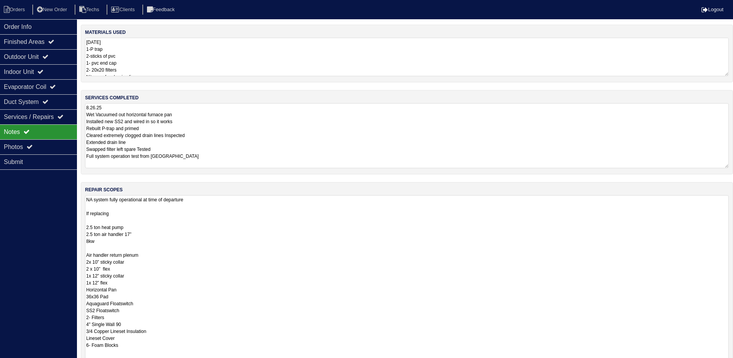
drag, startPoint x: 728, startPoint y: 139, endPoint x: 720, endPoint y: 165, distance: 27.9
click at [720, 165] on textarea "8.26.25 Wet Vacuumed out horizontal furnace pan Installed new SS2 and wired in …" at bounding box center [407, 135] width 644 height 65
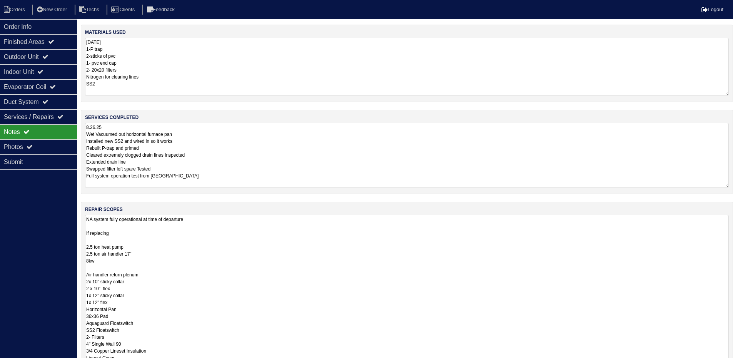
drag, startPoint x: 727, startPoint y: 74, endPoint x: 729, endPoint y: 93, distance: 19.7
click at [729, 93] on div "materials used [DATE] 1-P trap 2-sticks of pvc 1- pvc end cap 2- 20x20 filters …" at bounding box center [407, 63] width 652 height 77
click at [62, 57] on div "Outdoor Unit" at bounding box center [38, 56] width 77 height 15
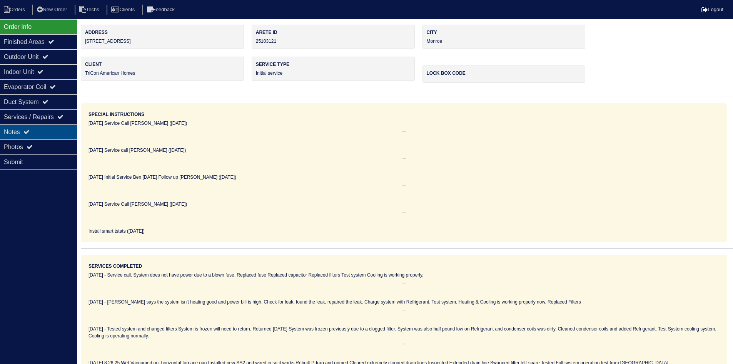
click at [41, 132] on div "Notes" at bounding box center [38, 131] width 77 height 15
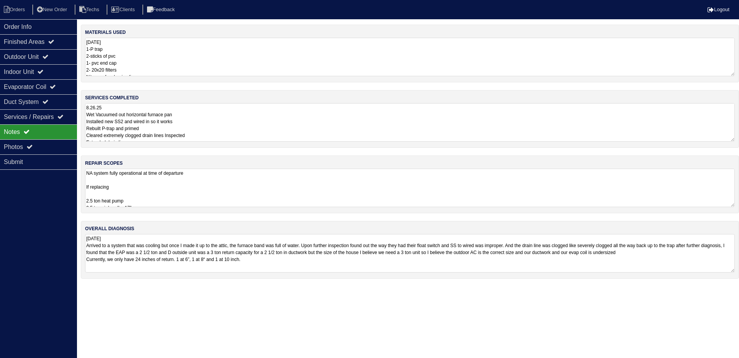
click at [256, 183] on textarea "NA system fully operational at time of departure If replacing 2.5 ton heat pump…" at bounding box center [410, 188] width 650 height 38
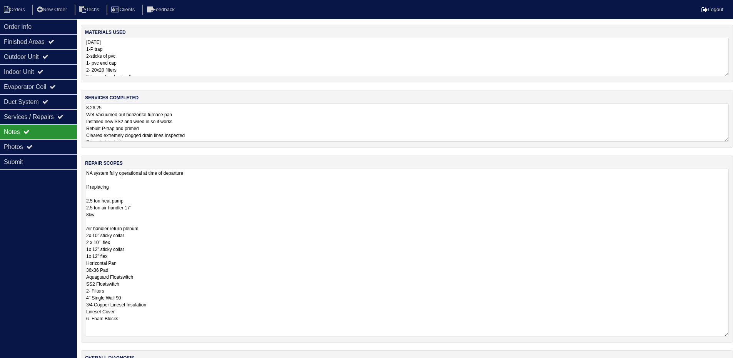
click at [237, 117] on textarea "8.26.25 Wet Vacuumed out horizontal furnace pan Installed new SS2 and wired in …" at bounding box center [407, 122] width 644 height 38
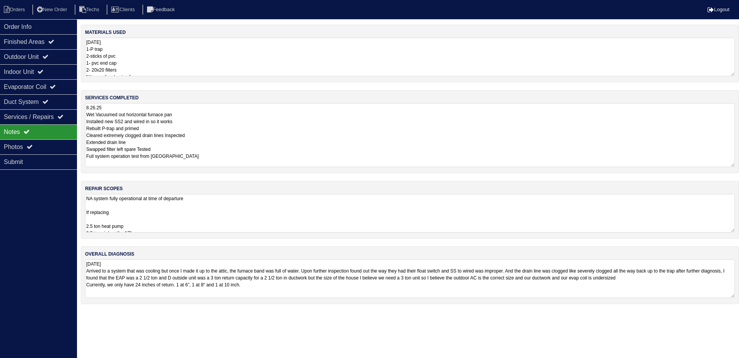
click at [207, 56] on textarea "[DATE] 1-P trap 2-sticks of pvc 1- pvc end cap 2- 20x20 filters Nitrogen for cl…" at bounding box center [410, 57] width 650 height 38
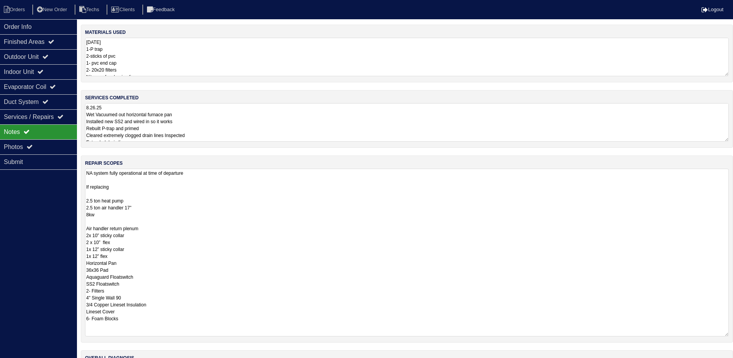
drag, startPoint x: 206, startPoint y: 198, endPoint x: 213, endPoint y: 197, distance: 7.0
click at [207, 198] on textarea "NA system fully operational at time of departure If replacing 2.5 ton heat pump…" at bounding box center [407, 253] width 644 height 168
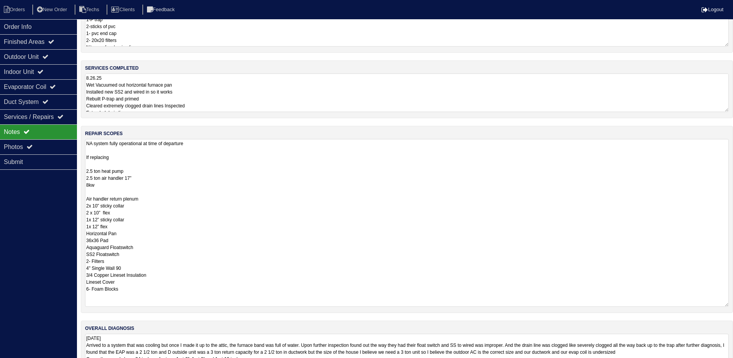
scroll to position [58, 0]
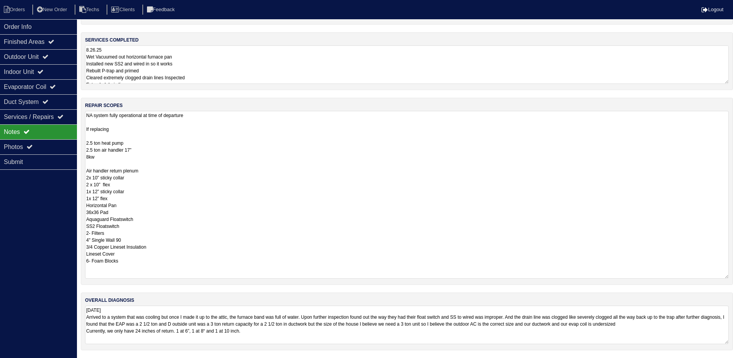
click at [308, 334] on html "Orders New Order Techs Clients Feedback Logout Orders New Order Users Clients M…" at bounding box center [366, 150] width 733 height 416
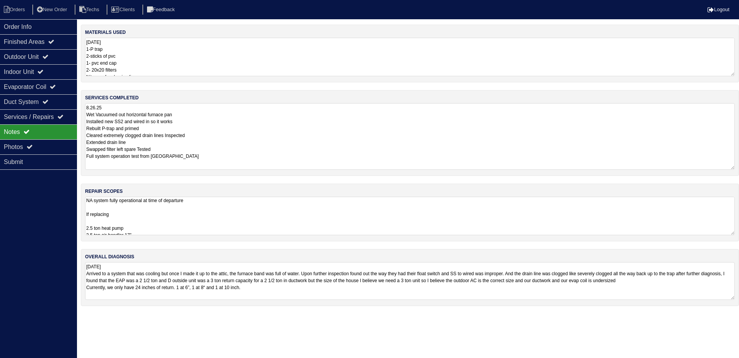
drag, startPoint x: 733, startPoint y: 138, endPoint x: 731, endPoint y: 166, distance: 28.2
click at [731, 166] on textarea "8.26.25 Wet Vacuumed out horizontal furnace pan Installed new SS2 and wired in …" at bounding box center [410, 136] width 650 height 67
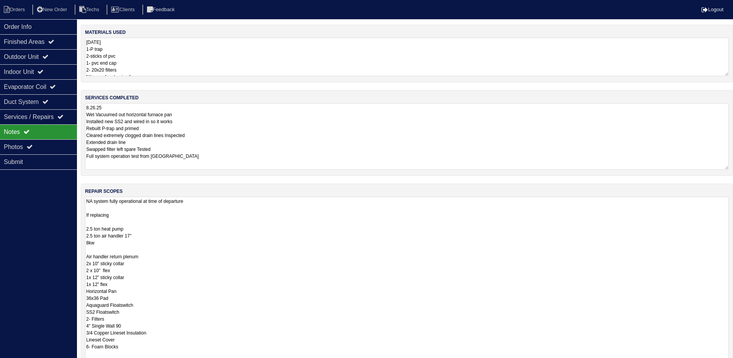
drag, startPoint x: 732, startPoint y: 232, endPoint x: 730, endPoint y: 363, distance: 130.5
click at [730, 363] on html "Orders New Order Techs Clients Feedback Logout Orders New Order Users Clients M…" at bounding box center [366, 222] width 733 height 444
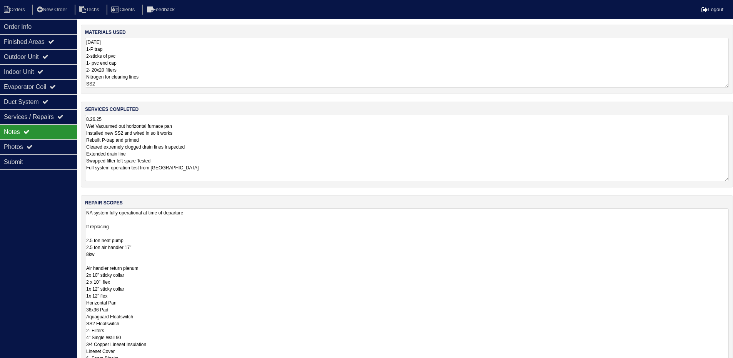
scroll to position [1, 0]
drag, startPoint x: 725, startPoint y: 76, endPoint x: 723, endPoint y: 88, distance: 12.2
click at [723, 89] on div "materials used [DATE] 1-P trap 2-sticks of pvc 1- pvc end cap 2- 20x20 filters …" at bounding box center [407, 59] width 652 height 69
click at [30, 203] on div "Order Info Finished Areas Outdoor Unit Indoor Unit Evaporator Coil Duct System …" at bounding box center [38, 198] width 77 height 358
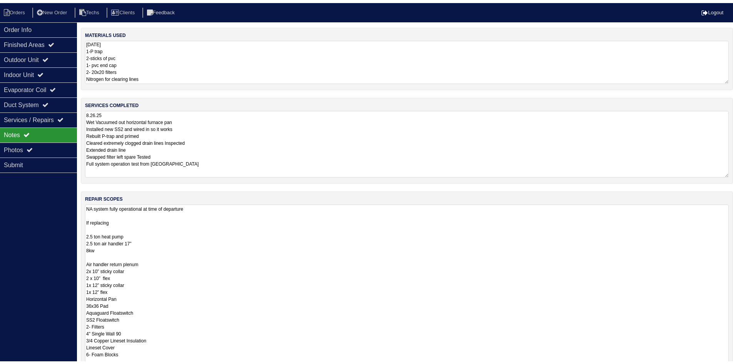
scroll to position [0, 0]
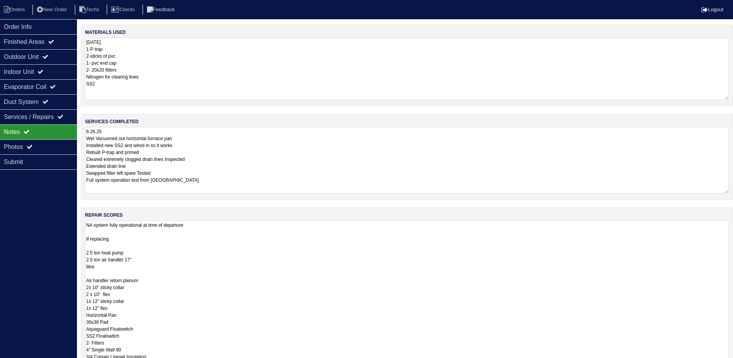
drag, startPoint x: 727, startPoint y: 74, endPoint x: 726, endPoint y: 98, distance: 23.9
click at [726, 98] on textarea "[DATE] 1-P trap 2-sticks of pvc 1- pvc end cap 2- 20x20 filters Nitrogen for cl…" at bounding box center [407, 69] width 644 height 62
click at [40, 51] on div "Outdoor Unit" at bounding box center [38, 56] width 77 height 15
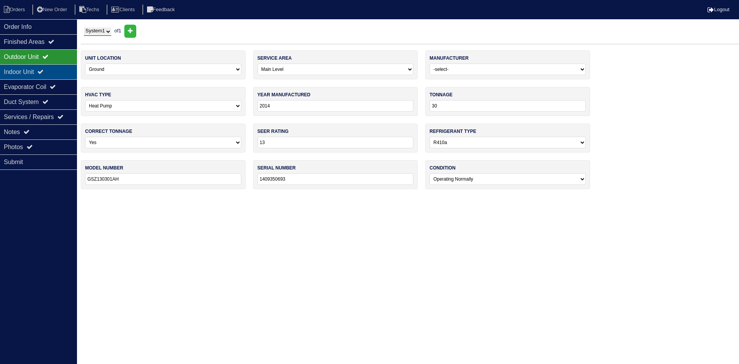
click at [42, 70] on div "Indoor Unit" at bounding box center [38, 71] width 77 height 15
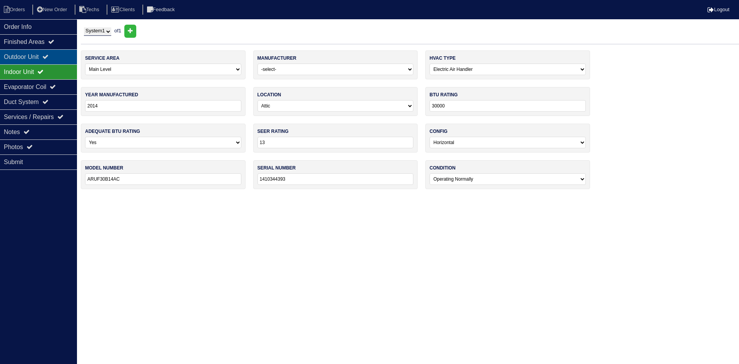
click at [43, 53] on div "Outdoor Unit" at bounding box center [38, 56] width 77 height 15
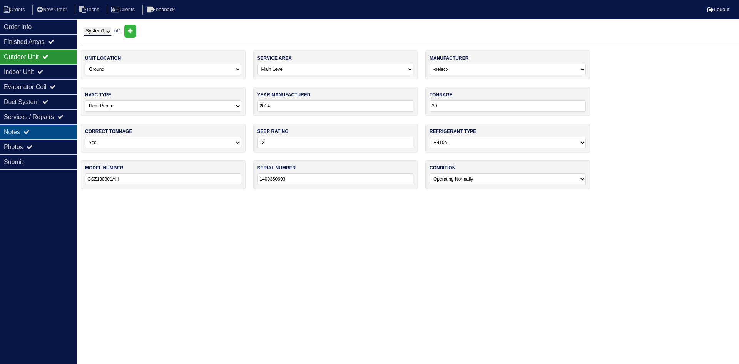
click at [49, 131] on div "Notes" at bounding box center [38, 131] width 77 height 15
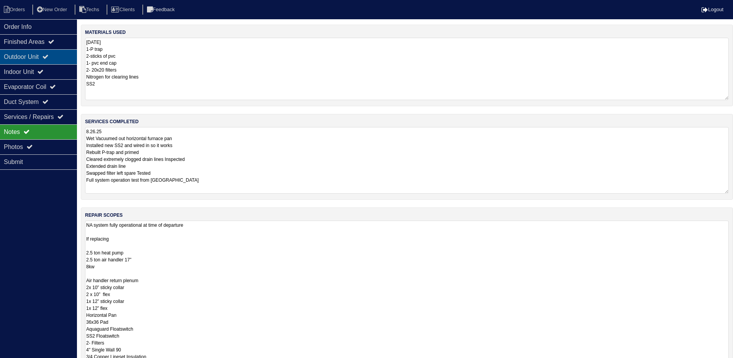
click at [47, 55] on div "Outdoor Unit" at bounding box center [38, 56] width 77 height 15
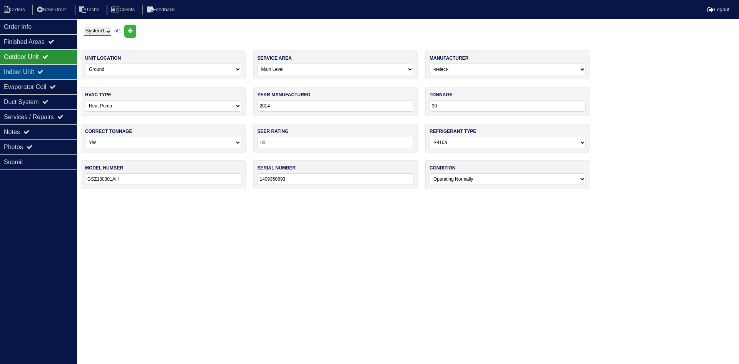
click at [43, 72] on icon at bounding box center [40, 71] width 6 height 6
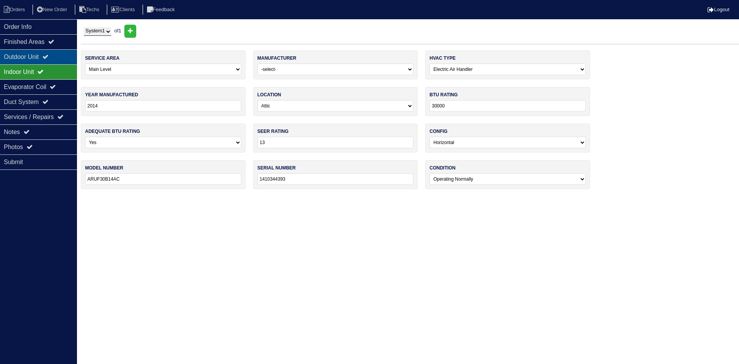
click at [54, 53] on div "Outdoor Unit" at bounding box center [38, 56] width 77 height 15
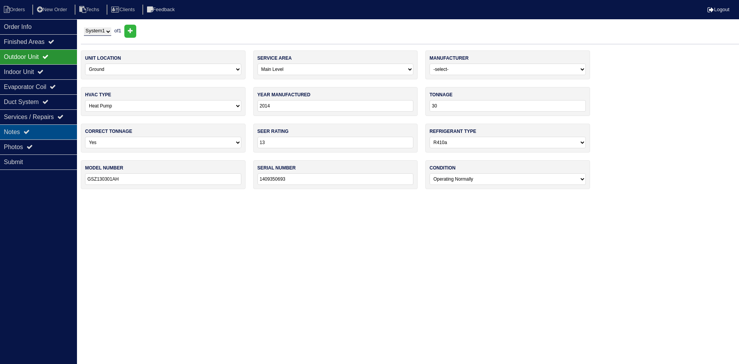
click at [27, 128] on div "Notes" at bounding box center [38, 131] width 77 height 15
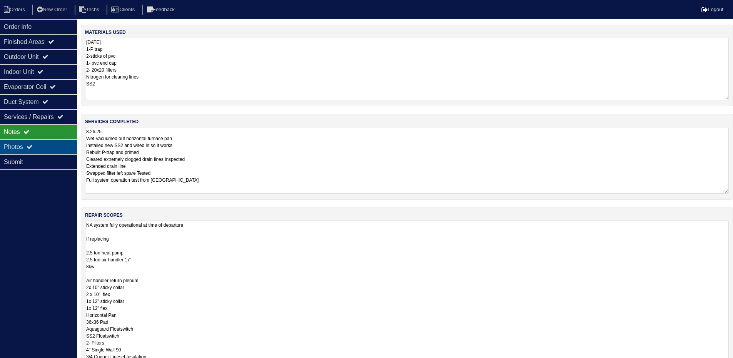
drag, startPoint x: 34, startPoint y: 141, endPoint x: 41, endPoint y: 144, distance: 7.1
click at [34, 141] on div "Photos" at bounding box center [38, 146] width 77 height 15
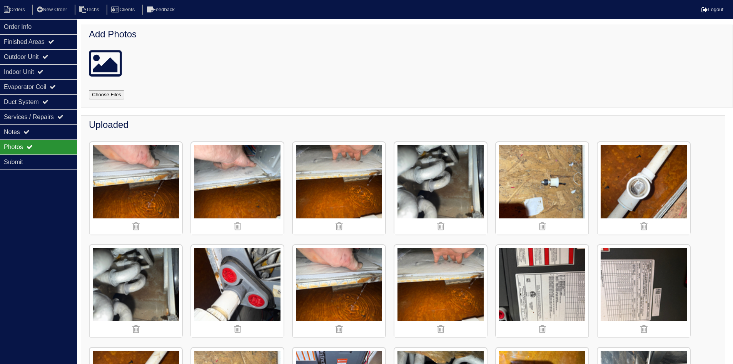
click at [219, 158] on img at bounding box center [237, 188] width 92 height 92
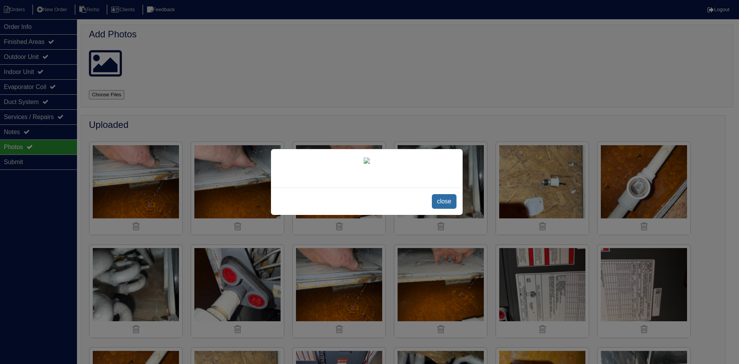
click at [451, 209] on span "close" at bounding box center [444, 201] width 24 height 15
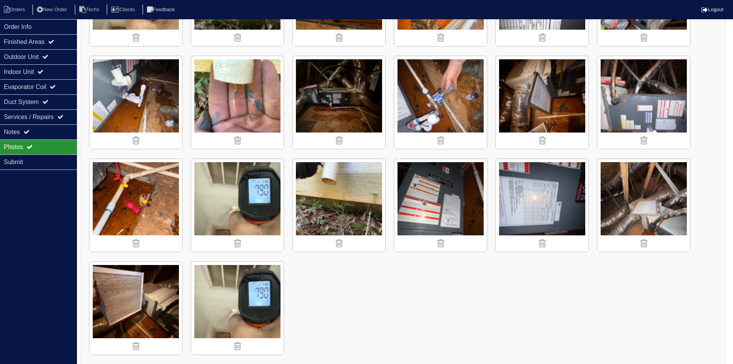
scroll to position [707, 0]
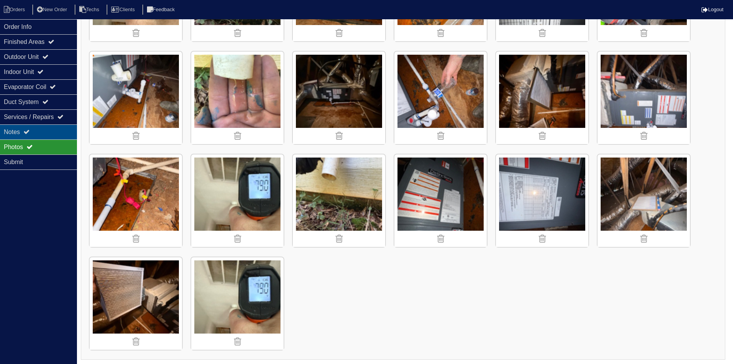
click at [49, 130] on div "Notes" at bounding box center [38, 131] width 77 height 15
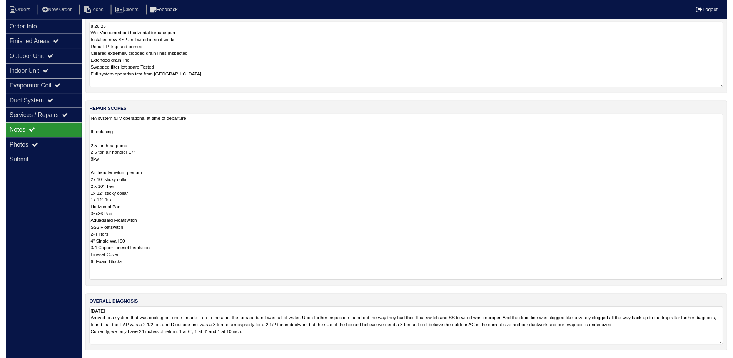
scroll to position [111, 0]
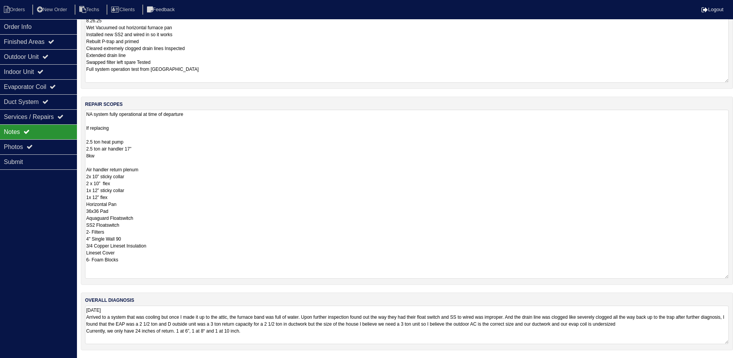
click at [221, 116] on textarea "NA system fully operational at time of departure If replacing 2.5 ton heat pump…" at bounding box center [407, 194] width 644 height 169
type textarea "NA system fully operational at time of departure - Quoted for services rather t…"
click at [28, 148] on div "Photos" at bounding box center [38, 146] width 77 height 15
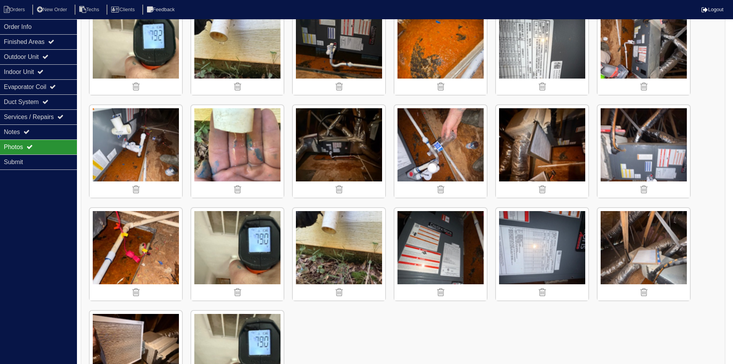
scroll to position [707, 0]
